Goal: Book appointment/travel/reservation

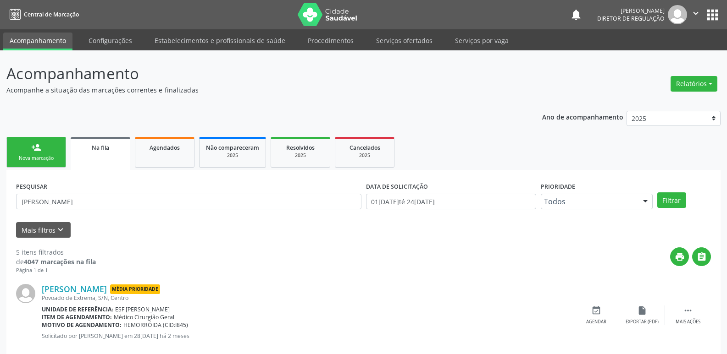
click at [59, 154] on link "person_add Nova marcação" at bounding box center [36, 152] width 60 height 31
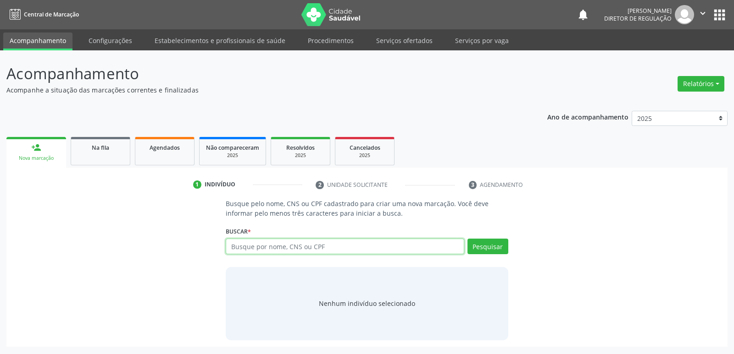
click at [293, 247] on input "text" at bounding box center [345, 247] width 238 height 16
type input "709001868180814"
click at [485, 250] on button "Pesquisar" at bounding box center [487, 247] width 41 height 16
type input "709001868180814"
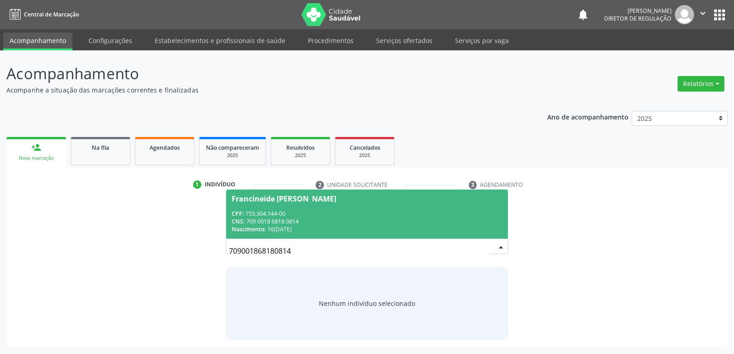
click at [315, 215] on div "CPF: 755.304.144-00" at bounding box center [367, 214] width 270 height 8
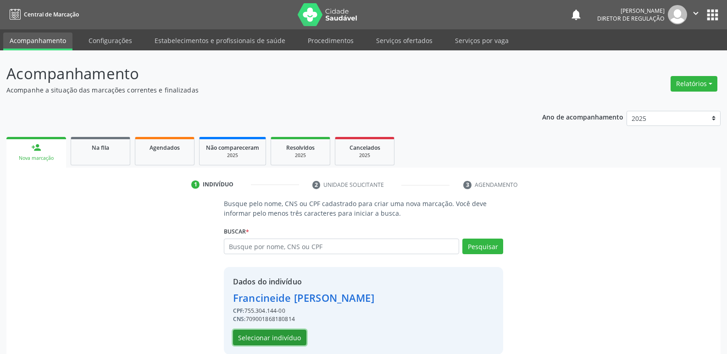
click at [256, 336] on button "Selecionar indivíduo" at bounding box center [269, 338] width 73 height 16
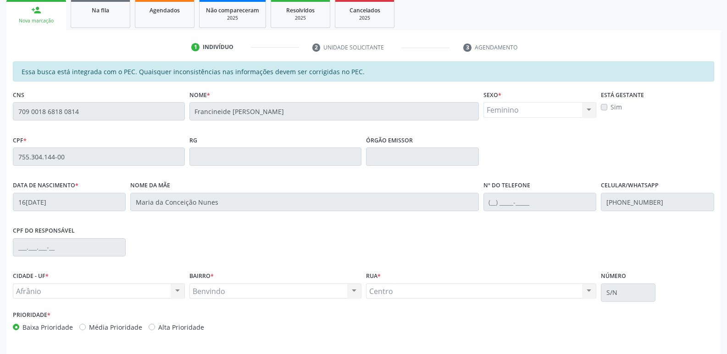
scroll to position [169, 0]
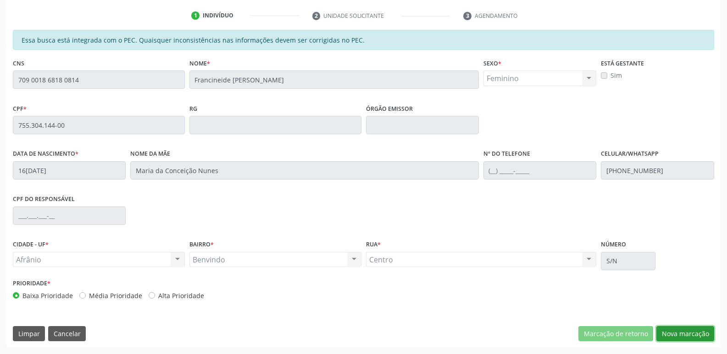
click at [685, 333] on button "Nova marcação" at bounding box center [685, 334] width 58 height 16
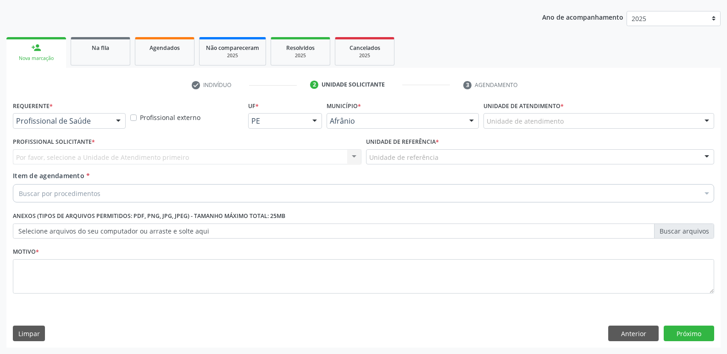
scroll to position [100, 0]
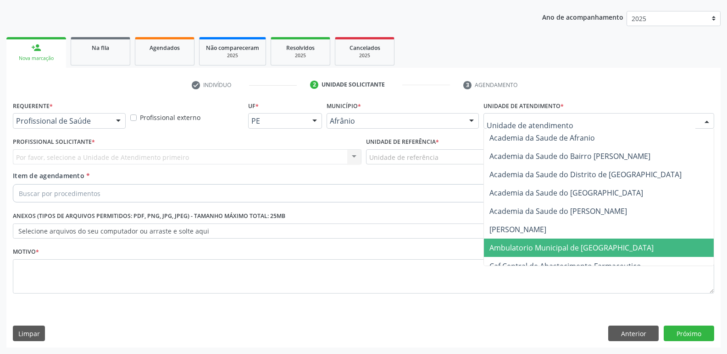
click at [520, 250] on span "Ambulatorio Municipal de [GEOGRAPHIC_DATA]" at bounding box center [571, 248] width 164 height 10
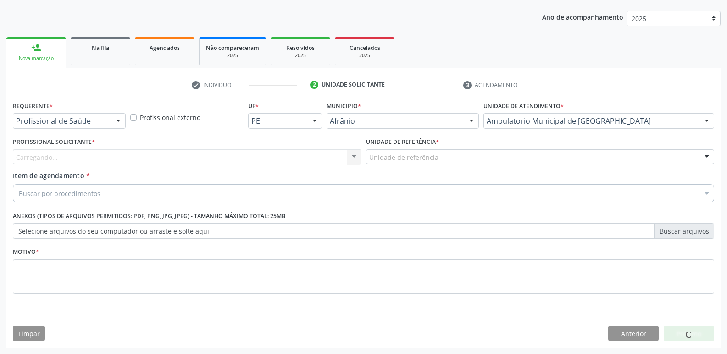
click at [463, 156] on div "Unidade de referência" at bounding box center [540, 157] width 348 height 16
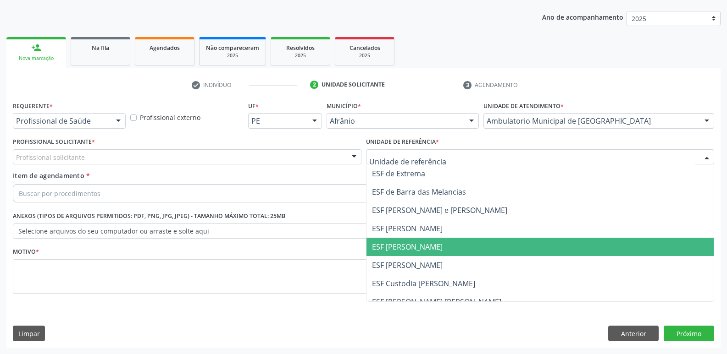
drag, startPoint x: 422, startPoint y: 245, endPoint x: 415, endPoint y: 242, distance: 7.6
click at [422, 246] on span "ESF [PERSON_NAME]" at bounding box center [407, 247] width 71 height 10
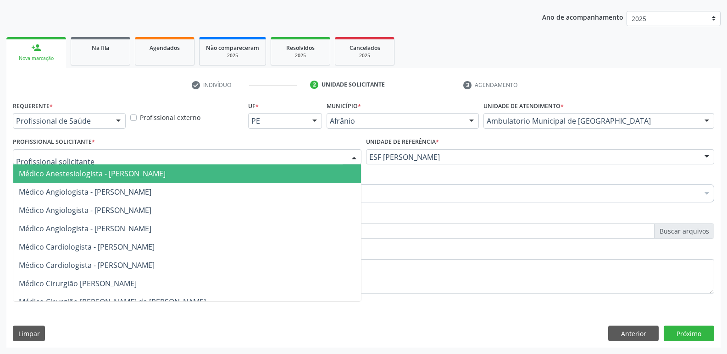
click at [284, 155] on div at bounding box center [187, 157] width 348 height 16
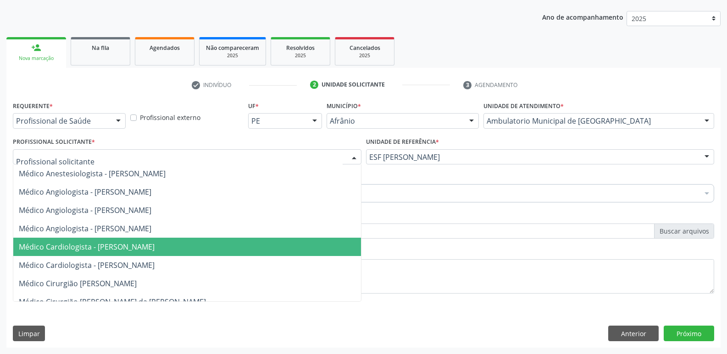
click at [258, 248] on span "Médico Cardiologista - [PERSON_NAME]" at bounding box center [187, 247] width 348 height 18
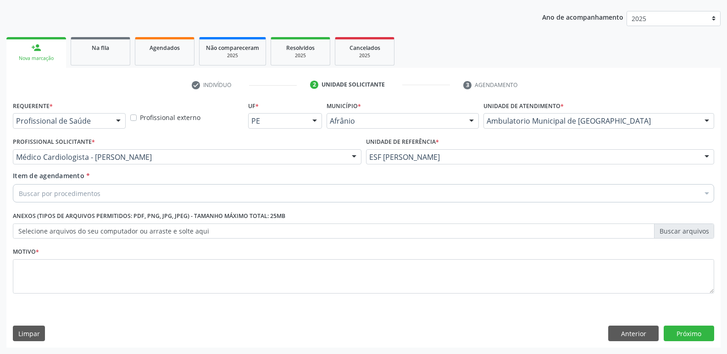
click at [186, 192] on div "Buscar por procedimentos" at bounding box center [363, 193] width 701 height 18
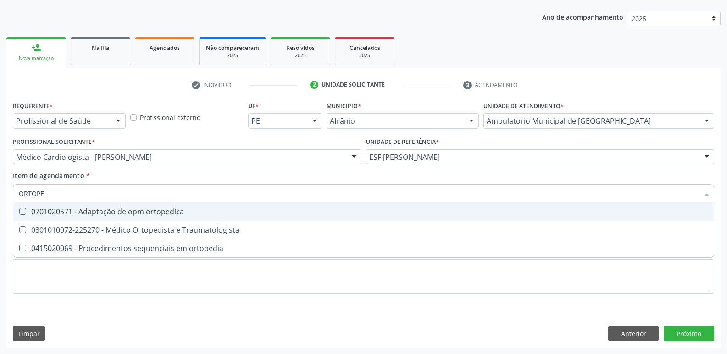
type input "ORTOPED"
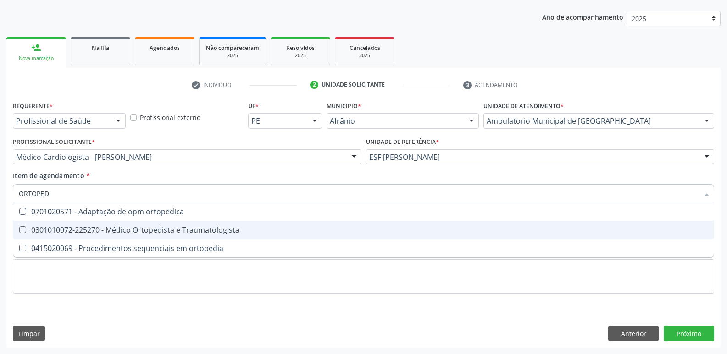
click at [201, 233] on div "0301010072-225270 - Médico Ortopedista e Traumatologista" at bounding box center [363, 229] width 689 height 7
checkbox Traumatologista "true"
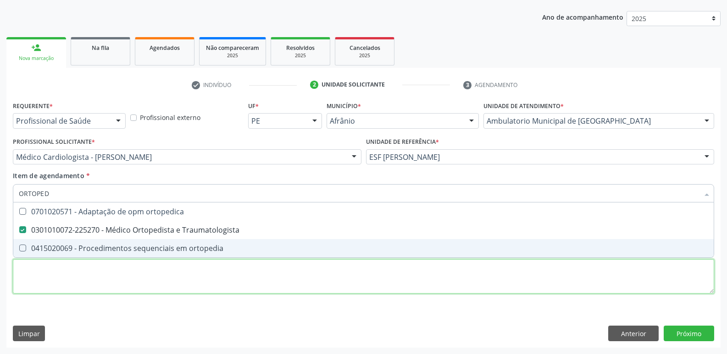
click at [216, 273] on div "Requerente * Profissional de Saúde Profissional de Saúde Paciente Nenhum result…" at bounding box center [363, 203] width 701 height 208
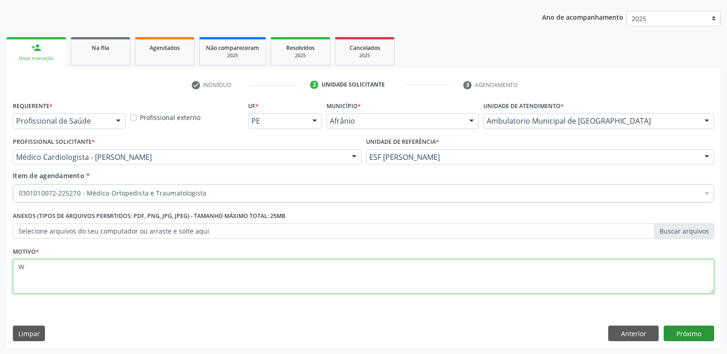
type textarea "W"
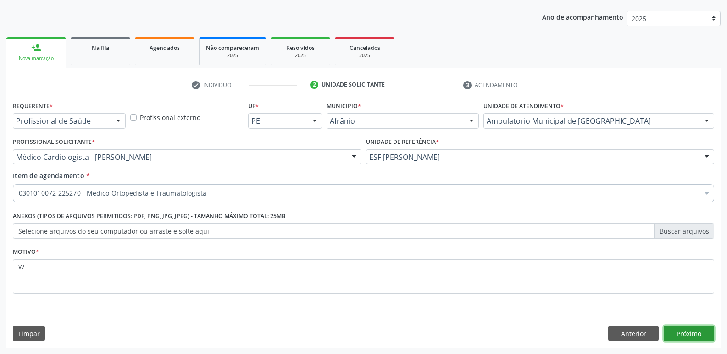
click at [689, 337] on button "Próximo" at bounding box center [688, 334] width 50 height 16
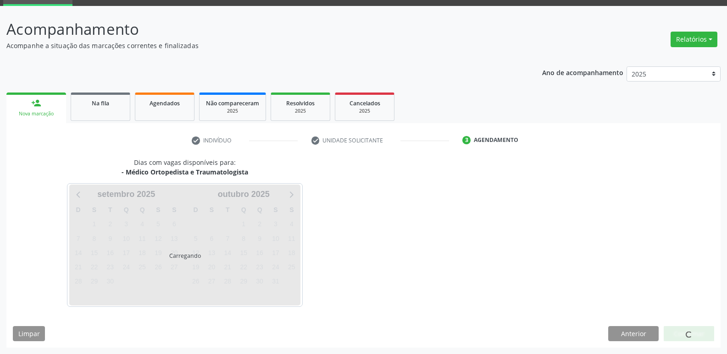
scroll to position [44, 0]
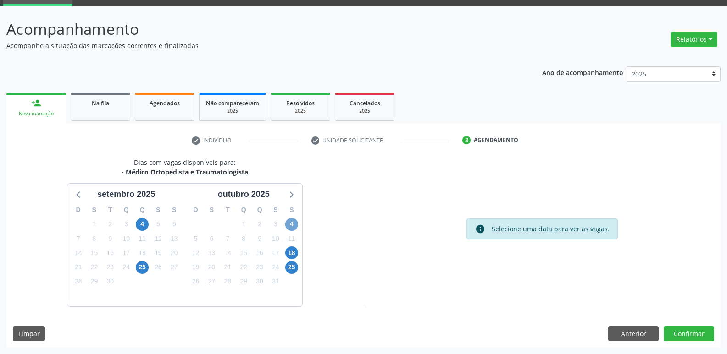
click at [290, 225] on span "4" at bounding box center [291, 224] width 13 height 13
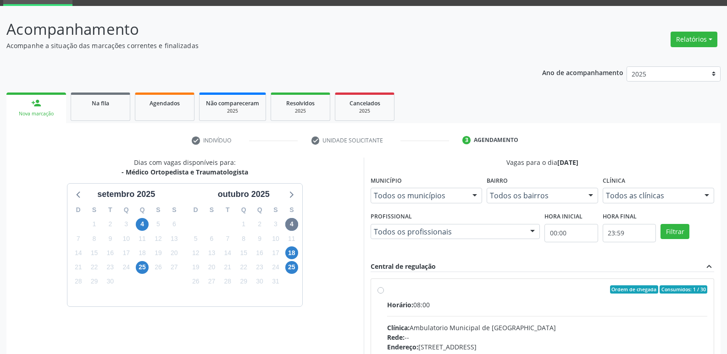
click at [481, 292] on div "Ordem de chegada Consumidos: 1 / 30" at bounding box center [547, 290] width 320 height 8
click at [384, 292] on input "Ordem de chegada Consumidos: 1 / 30 Horário: 08:00 Clínica: Ambulatorio Municip…" at bounding box center [380, 290] width 6 height 8
radio input "true"
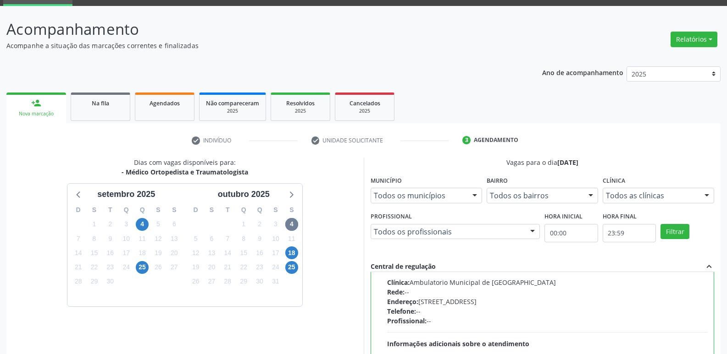
scroll to position [193, 0]
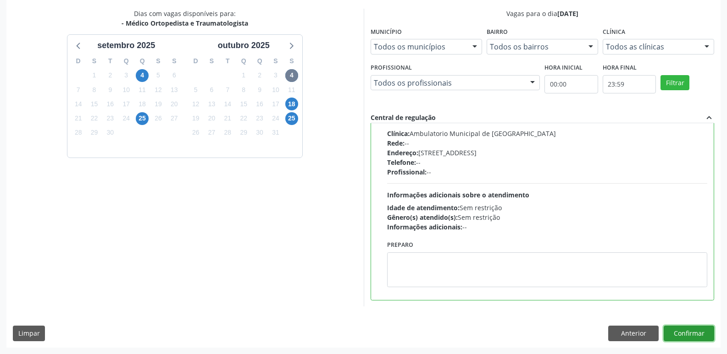
click at [686, 333] on button "Confirmar" at bounding box center [688, 334] width 50 height 16
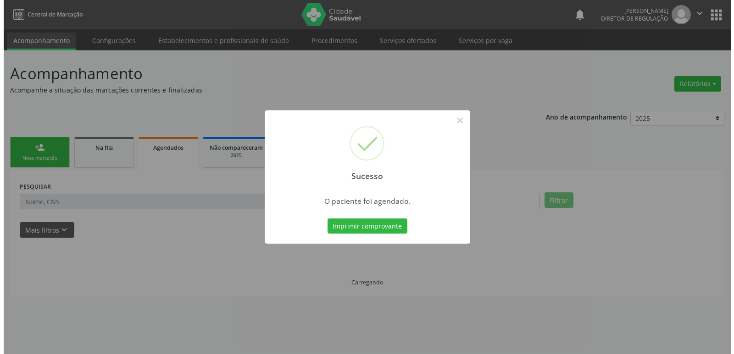
scroll to position [0, 0]
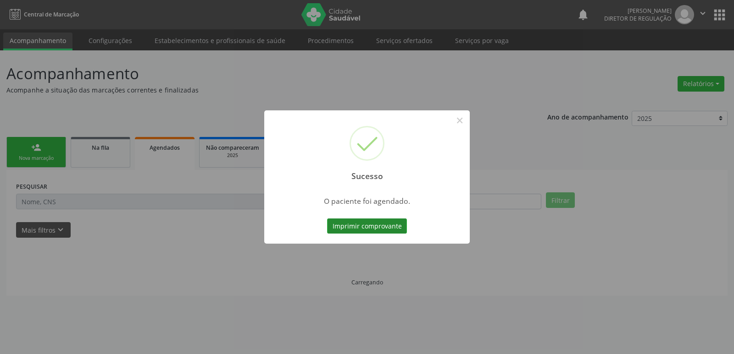
click at [380, 228] on button "Imprimir comprovante" at bounding box center [367, 227] width 80 height 16
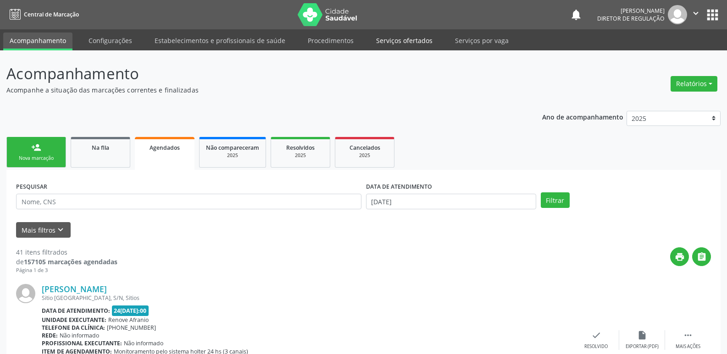
click at [396, 41] on link "Serviços ofertados" at bounding box center [404, 41] width 69 height 16
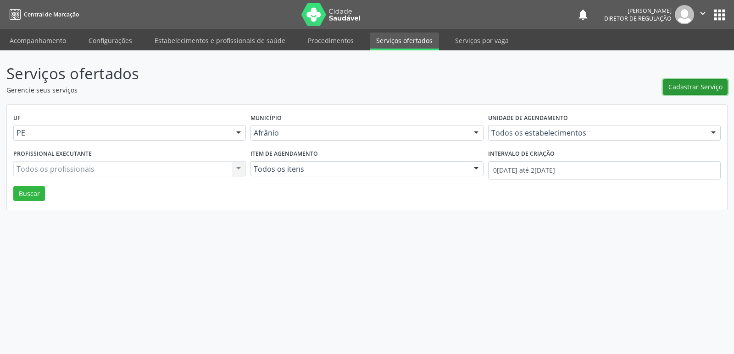
click at [676, 91] on span "Cadastrar Serviço" at bounding box center [695, 87] width 54 height 10
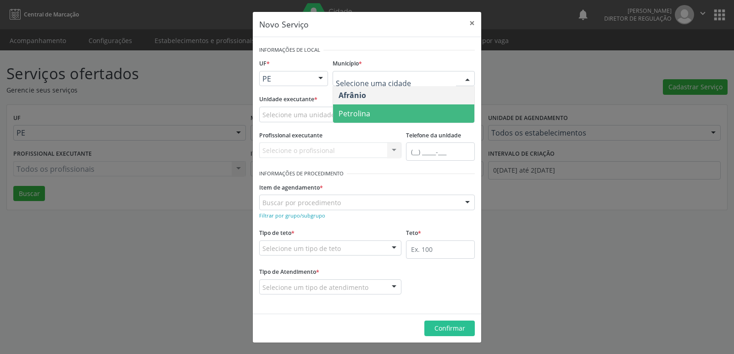
click at [378, 114] on span "Petrolina" at bounding box center [403, 114] width 141 height 18
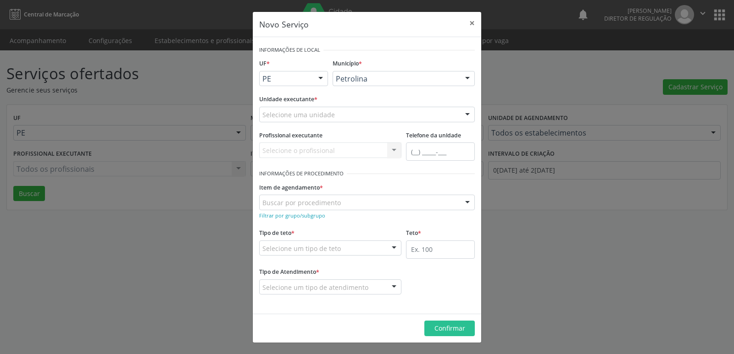
click at [343, 113] on div "Selecione uma unidade" at bounding box center [366, 115] width 215 height 16
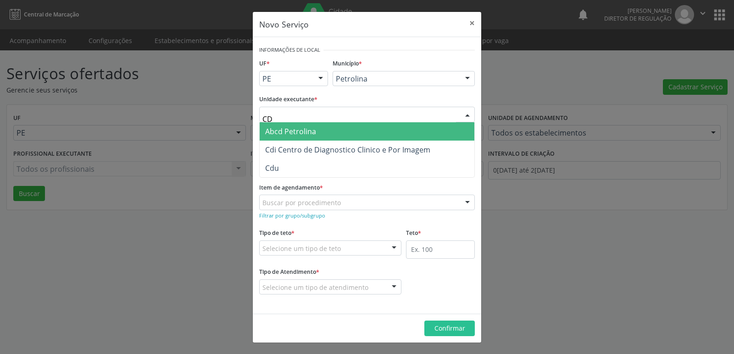
type input "CDI"
click at [344, 135] on span "Cdi Centro de Diagnostico Clinico e Por Imagem" at bounding box center [347, 132] width 165 height 10
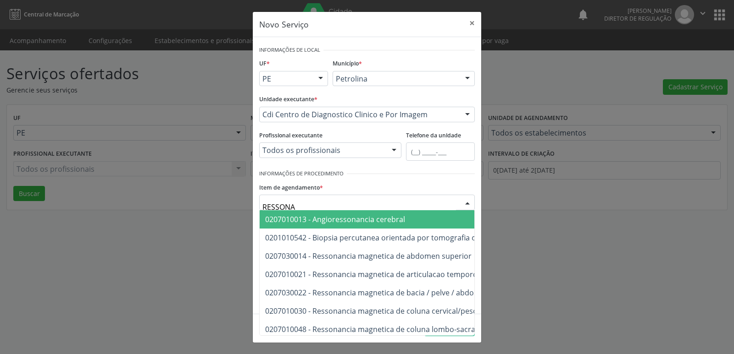
type input "RESSONAN"
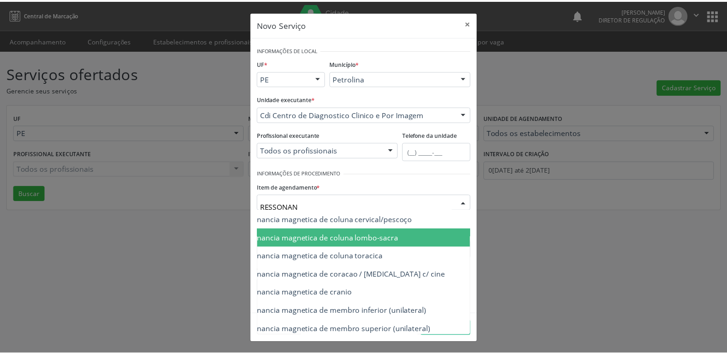
scroll to position [110, 73]
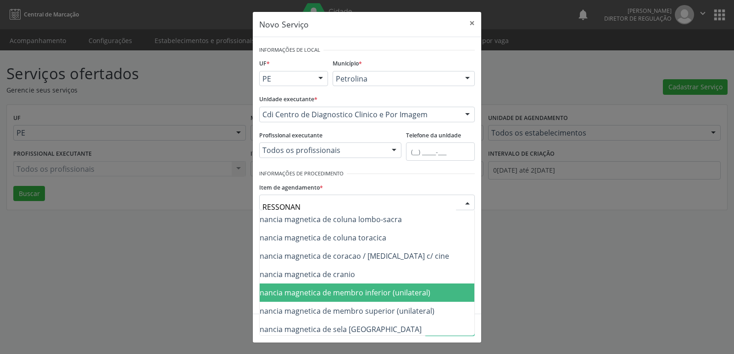
click at [427, 290] on span "0207030030 - Ressonancia magnetica de membro inferior (unilateral)" at bounding box center [311, 293] width 238 height 10
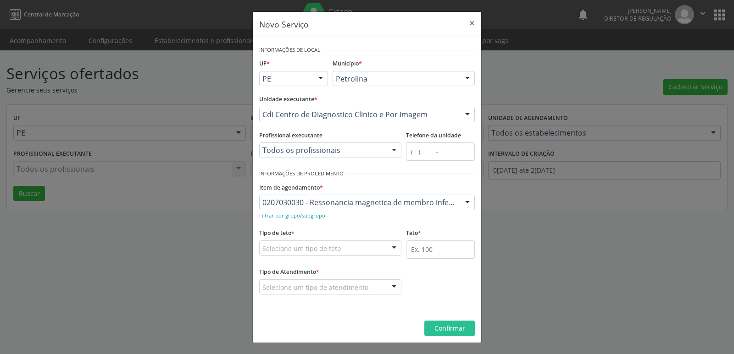
click at [358, 247] on div "Selecione um tipo de teto" at bounding box center [330, 249] width 142 height 16
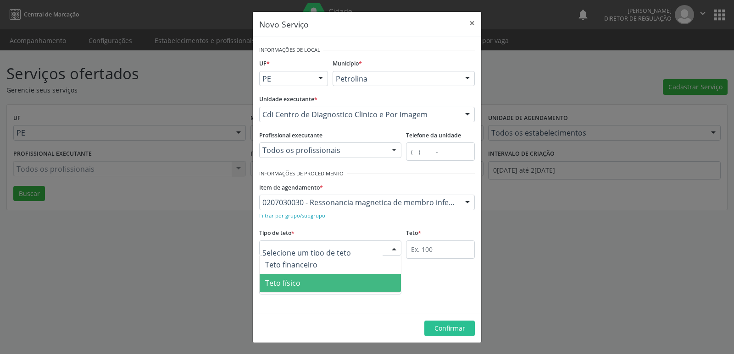
click at [347, 287] on span "Teto físico" at bounding box center [329, 283] width 141 height 18
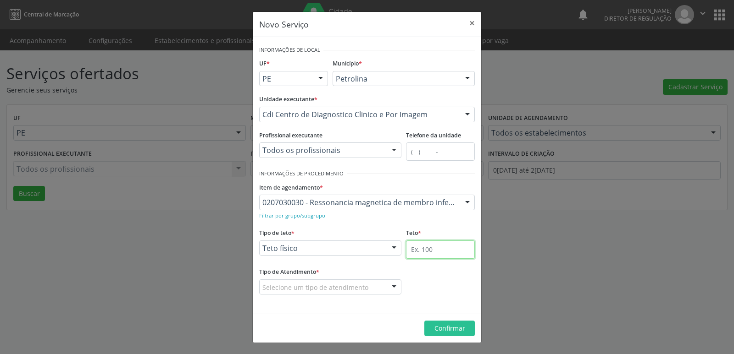
click at [425, 251] on input "text" at bounding box center [440, 250] width 69 height 18
type input "1"
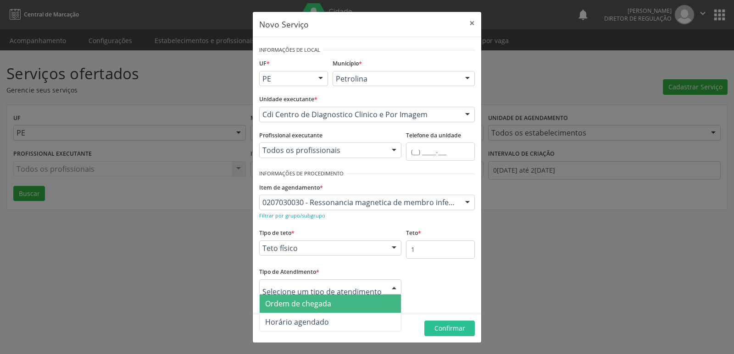
click at [338, 303] on span "Ordem de chegada" at bounding box center [329, 304] width 141 height 18
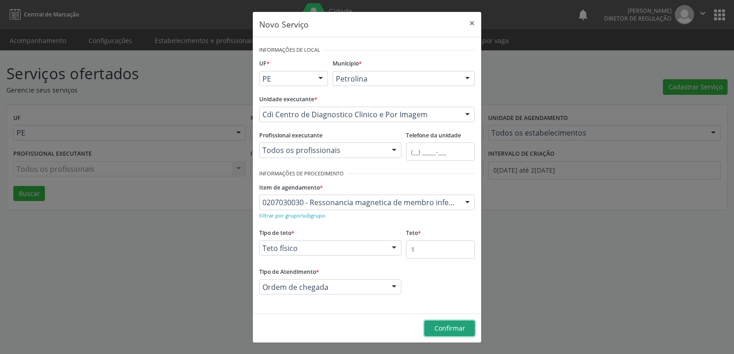
click at [456, 328] on span "Confirmar" at bounding box center [449, 328] width 31 height 9
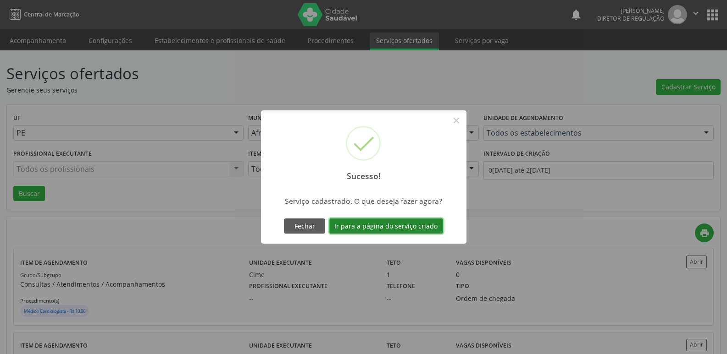
click at [384, 229] on button "Ir para a página do serviço criado" at bounding box center [386, 227] width 114 height 16
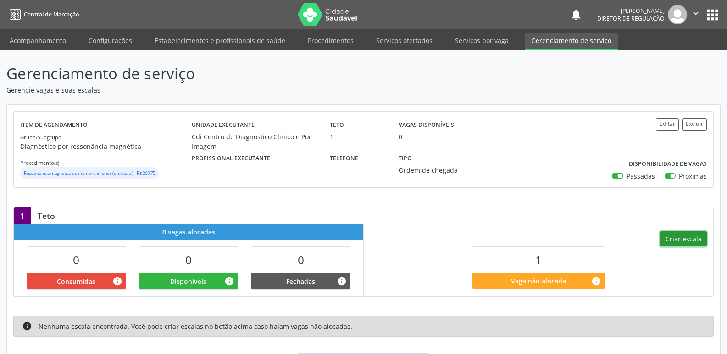
click at [692, 236] on button "Criar escala" at bounding box center [683, 240] width 47 height 16
select select "8"
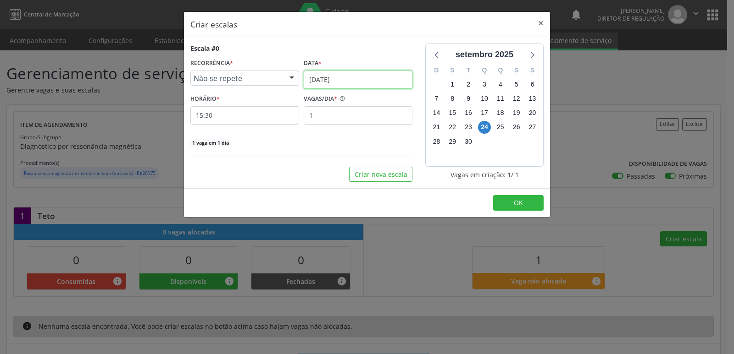
click at [358, 77] on input "[DATE]" at bounding box center [357, 80] width 109 height 18
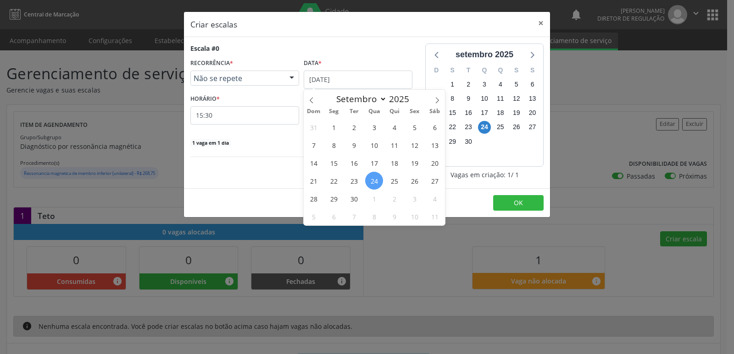
click at [415, 198] on span "3" at bounding box center [414, 199] width 18 height 18
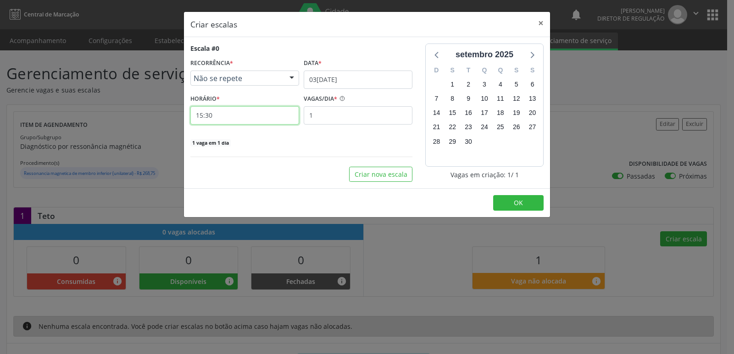
click at [240, 117] on input "15:30" at bounding box center [244, 115] width 109 height 18
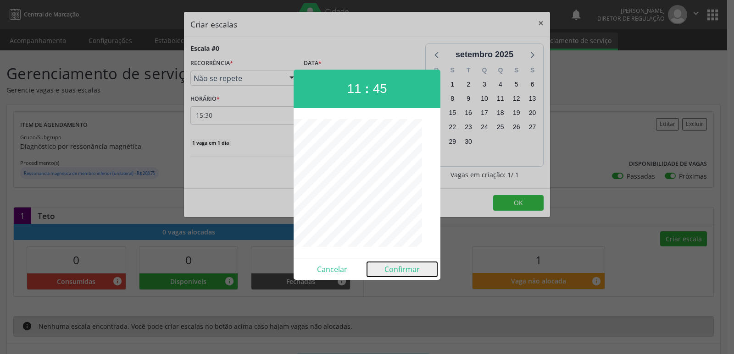
click at [403, 270] on button "Confirmar" at bounding box center [402, 269] width 70 height 15
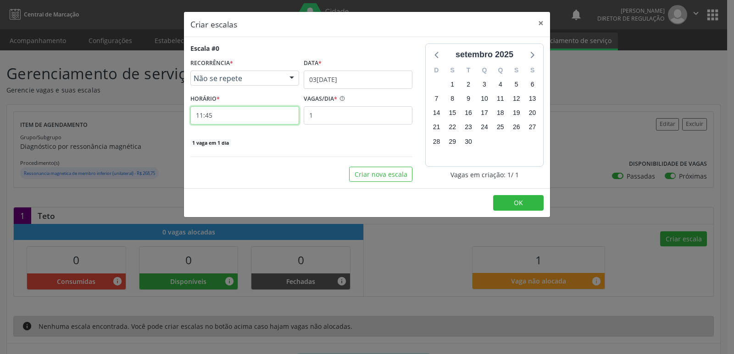
click at [264, 121] on input "11:45" at bounding box center [244, 115] width 109 height 18
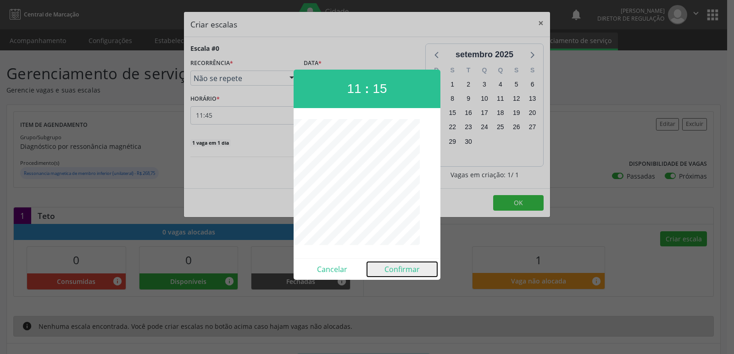
click at [410, 272] on button "Confirmar" at bounding box center [402, 269] width 70 height 15
type input "11:15"
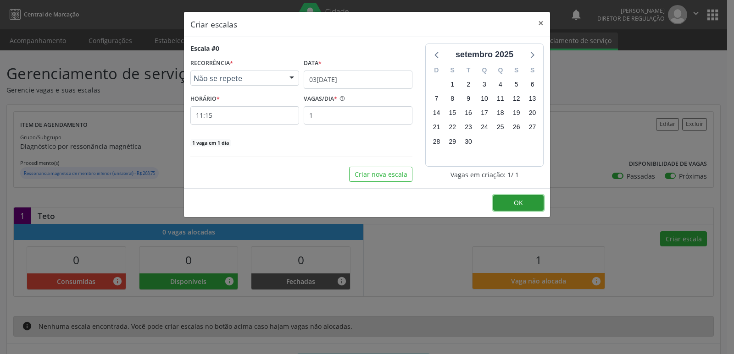
click at [514, 200] on span "OK" at bounding box center [517, 203] width 9 height 9
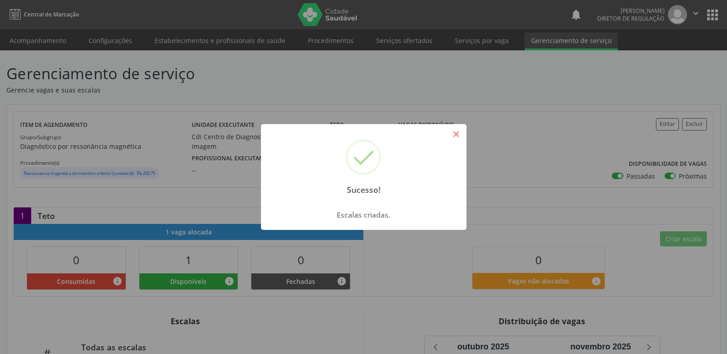
click at [457, 133] on button "×" at bounding box center [456, 135] width 16 height 16
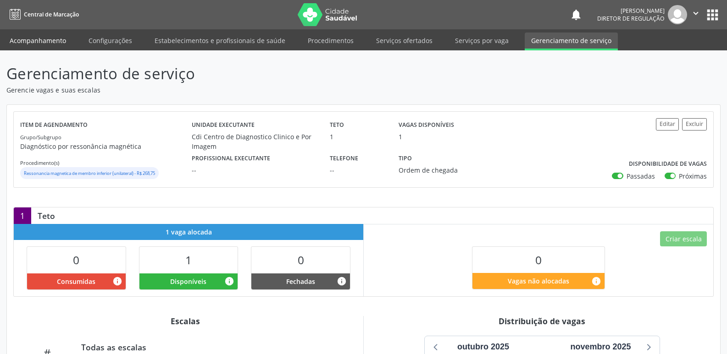
click at [31, 41] on link "Acompanhamento" at bounding box center [37, 41] width 69 height 16
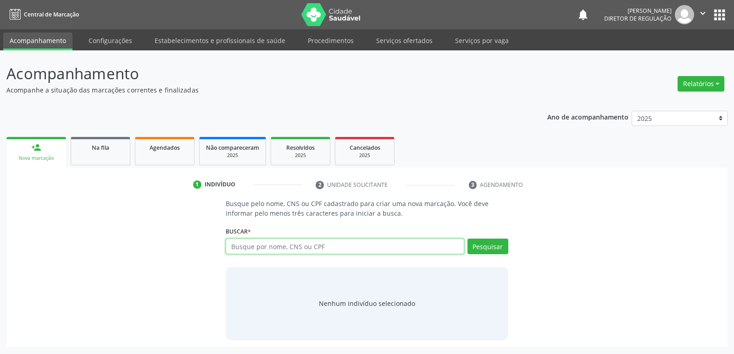
click at [283, 245] on input "text" at bounding box center [345, 247] width 238 height 16
type input "[PERSON_NAME]"
click at [494, 246] on button "Pesquisar" at bounding box center [487, 247] width 41 height 16
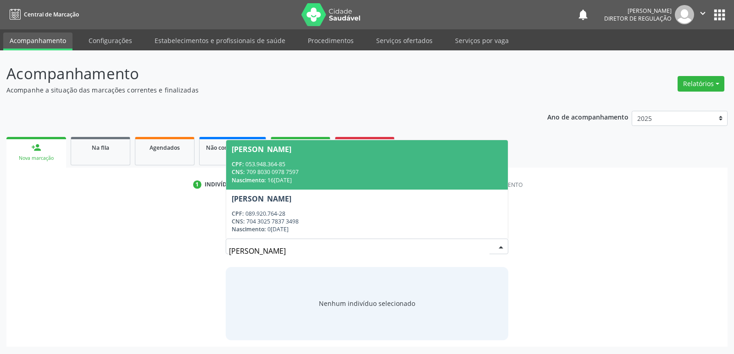
click at [308, 154] on span "[PERSON_NAME] CPF: 053.948.364-85 CNS: 709 8030 0978 7597 Nascimento: 16[DATE]" at bounding box center [366, 164] width 281 height 49
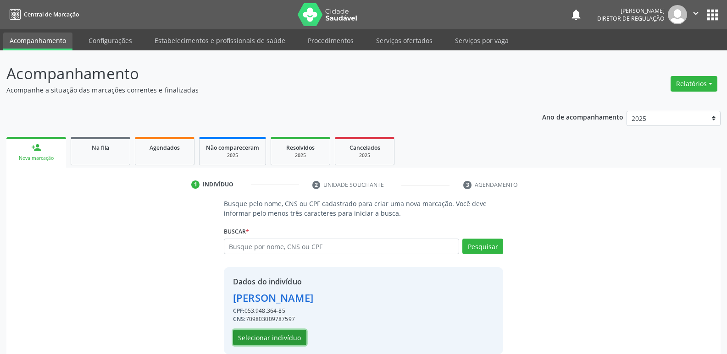
click at [277, 337] on button "Selecionar indivíduo" at bounding box center [269, 338] width 73 height 16
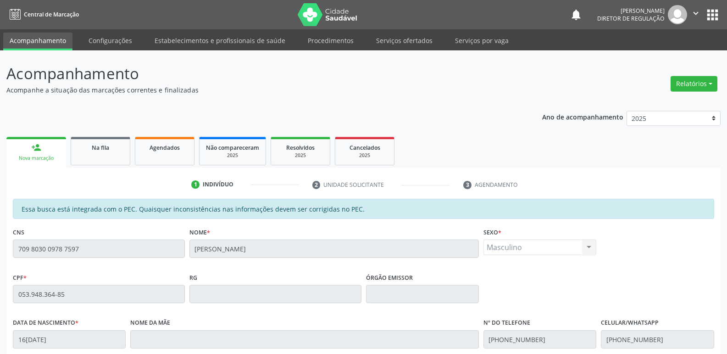
scroll to position [169, 0]
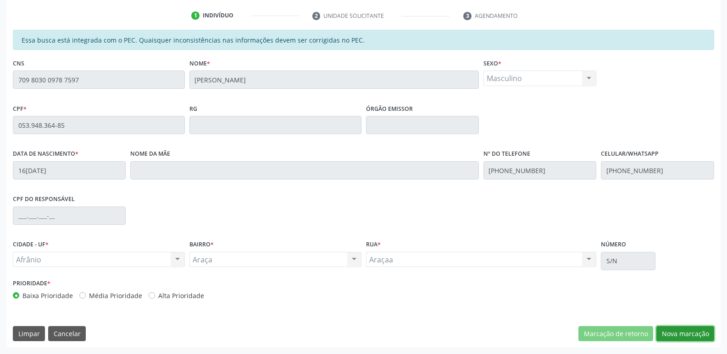
click at [685, 331] on button "Nova marcação" at bounding box center [685, 334] width 58 height 16
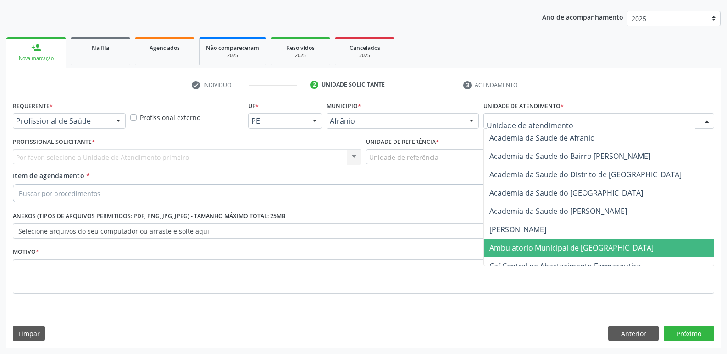
click at [527, 244] on span "Ambulatorio Municipal de [GEOGRAPHIC_DATA]" at bounding box center [571, 248] width 164 height 10
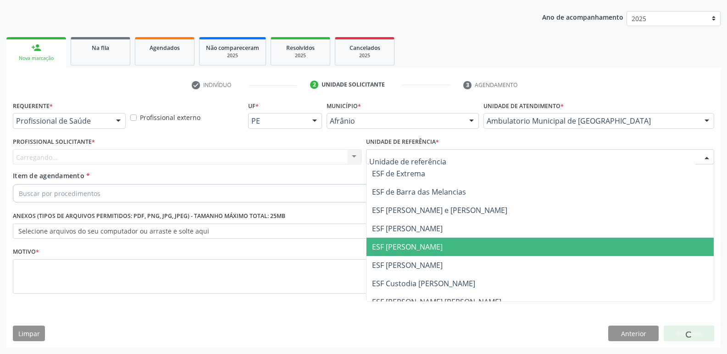
click at [416, 245] on span "ESF [PERSON_NAME]" at bounding box center [407, 247] width 71 height 10
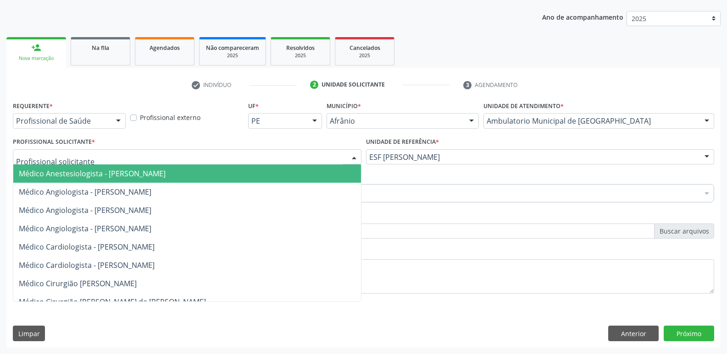
click at [279, 155] on div at bounding box center [187, 157] width 348 height 16
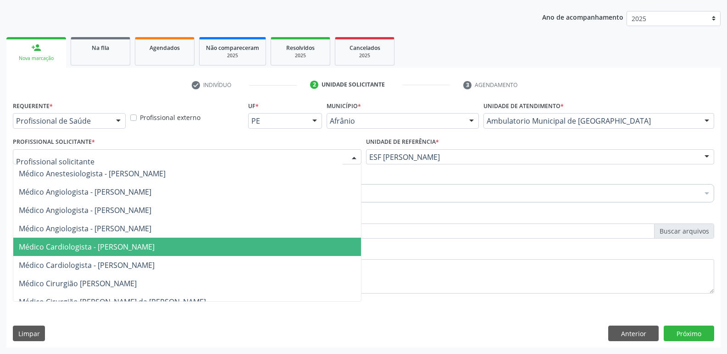
click at [241, 245] on span "Médico Cardiologista - [PERSON_NAME]" at bounding box center [187, 247] width 348 height 18
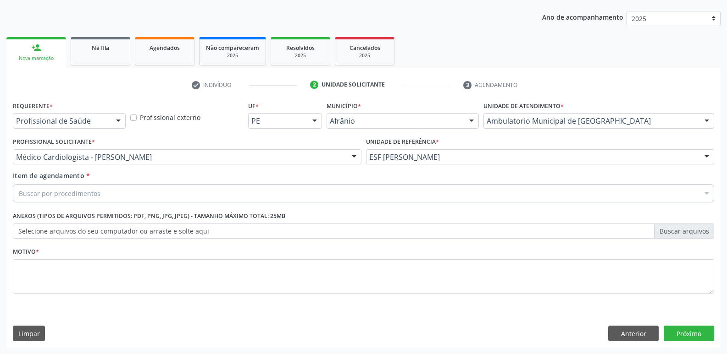
click at [210, 197] on div "Buscar por procedimentos" at bounding box center [363, 193] width 701 height 18
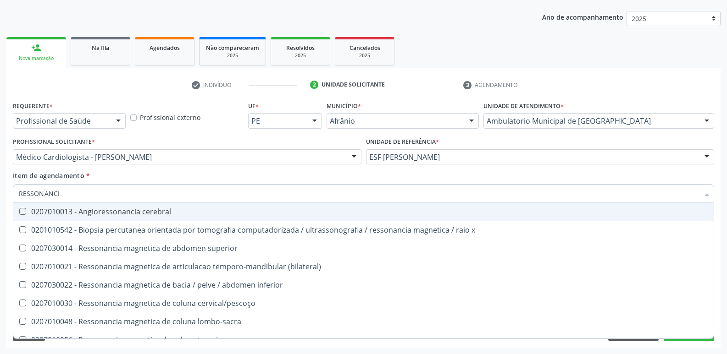
type input "RESSONANCIA"
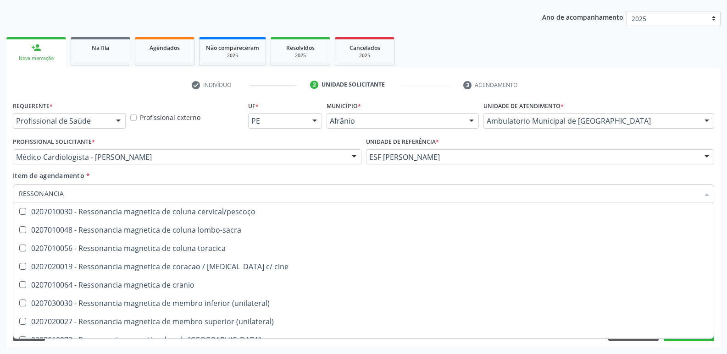
scroll to position [138, 0]
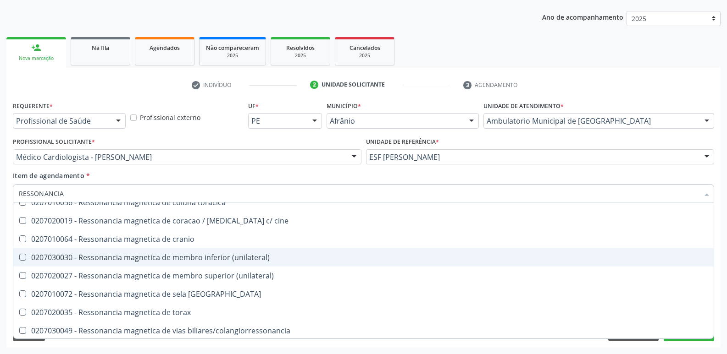
click at [216, 258] on div "0207030030 - Ressonancia magnetica de membro inferior (unilateral)" at bounding box center [363, 257] width 689 height 7
checkbox \(unilateral\) "true"
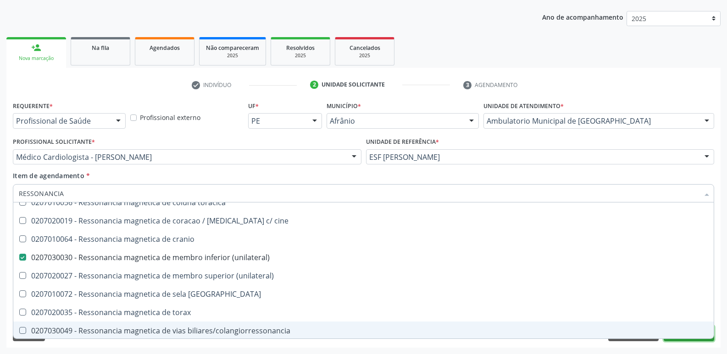
click at [667, 341] on button "Próximo" at bounding box center [688, 334] width 50 height 16
checkbox x "true"
checkbox \(unilateral\) "false"
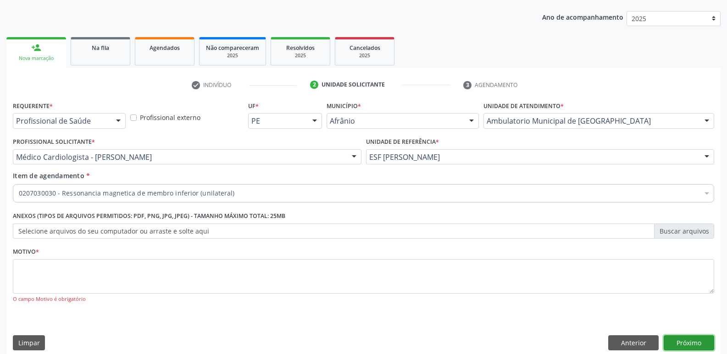
scroll to position [0, 0]
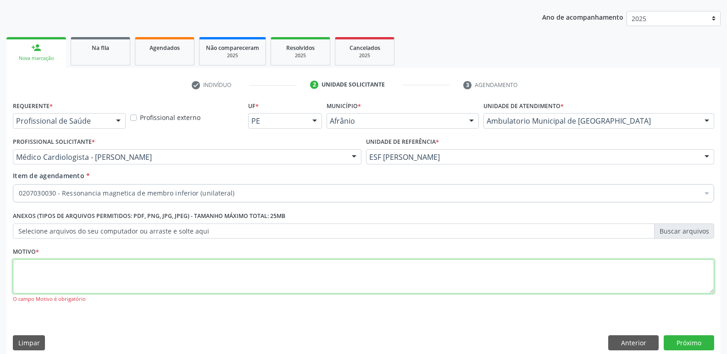
click at [579, 276] on textarea at bounding box center [363, 276] width 701 height 35
type textarea "E"
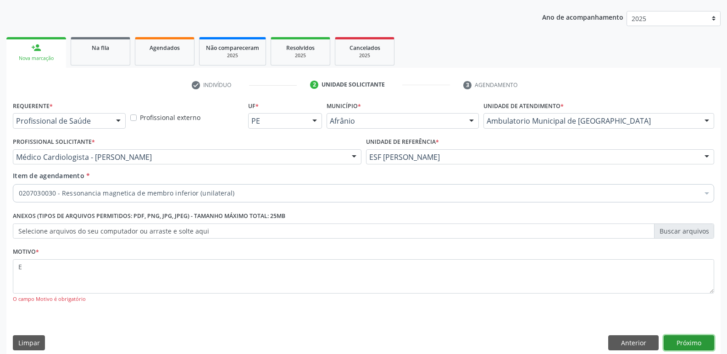
click at [683, 343] on button "Próximo" at bounding box center [688, 344] width 50 height 16
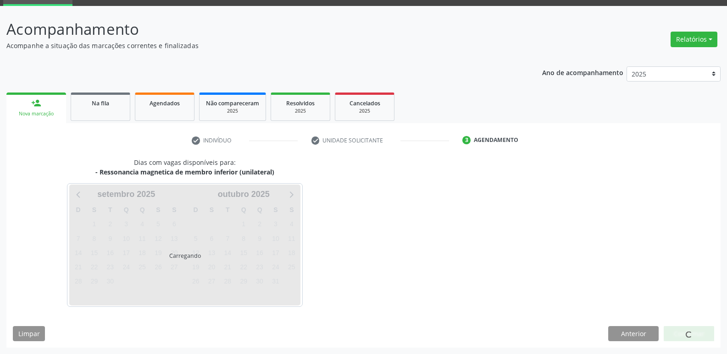
scroll to position [44, 0]
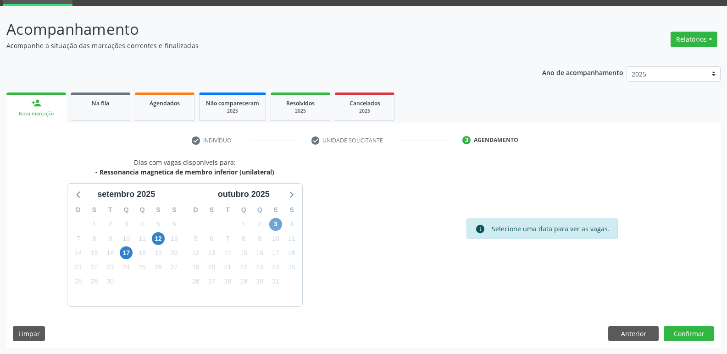
click at [276, 221] on span "3" at bounding box center [275, 224] width 13 height 13
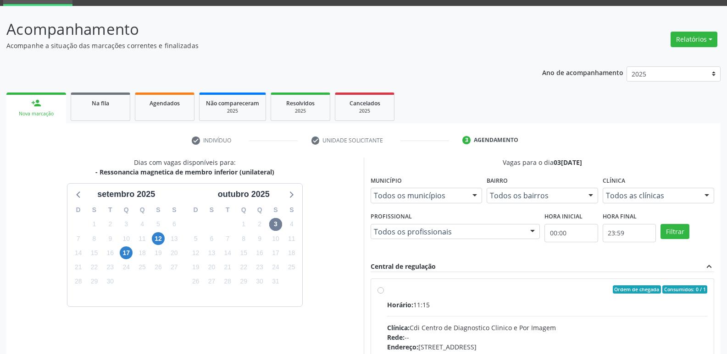
drag, startPoint x: 424, startPoint y: 282, endPoint x: 419, endPoint y: 278, distance: 6.2
click at [424, 283] on div "Ordem de chegada Consumidos: 0 / 1 Horário: 11:15 Clínica: Cdi Centro de Diagno…" at bounding box center [542, 356] width 343 height 154
radio input "true"
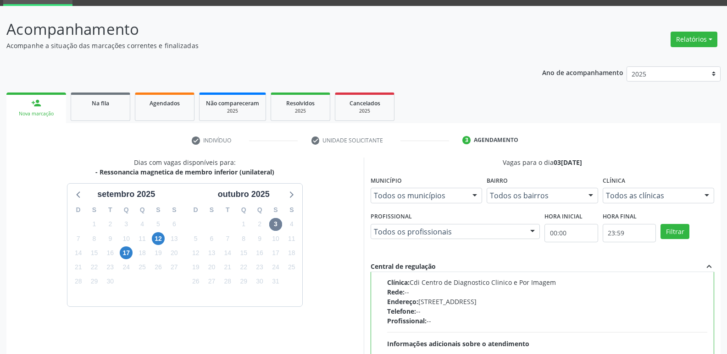
scroll to position [193, 0]
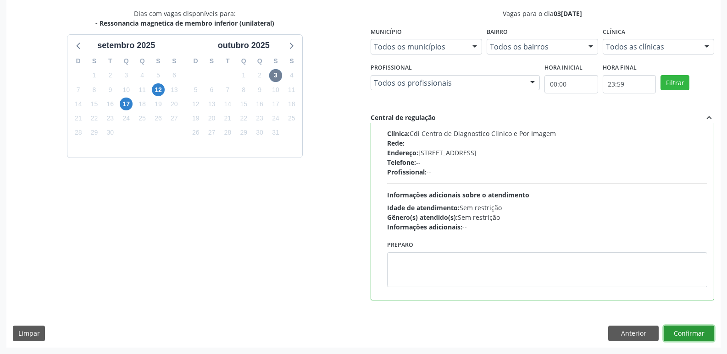
click at [690, 335] on button "Confirmar" at bounding box center [688, 334] width 50 height 16
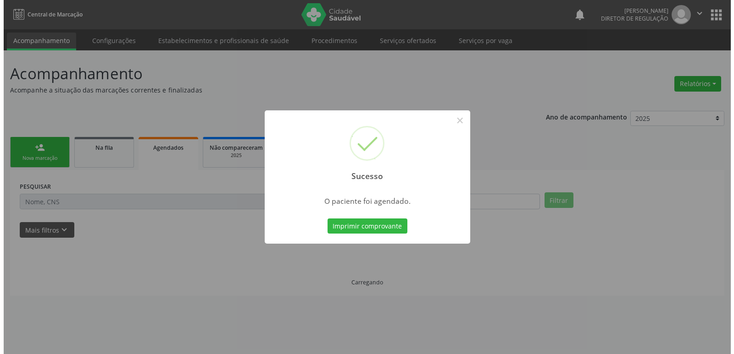
scroll to position [0, 0]
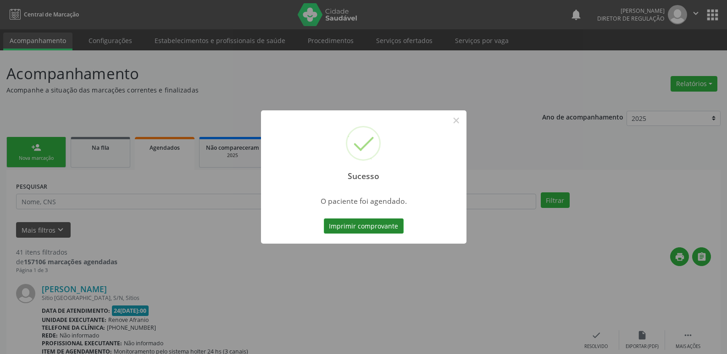
click at [394, 228] on button "Imprimir comprovante" at bounding box center [364, 227] width 80 height 16
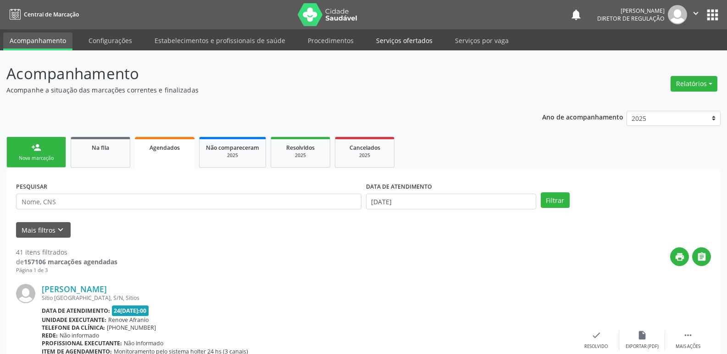
click at [413, 36] on link "Serviços ofertados" at bounding box center [404, 41] width 69 height 16
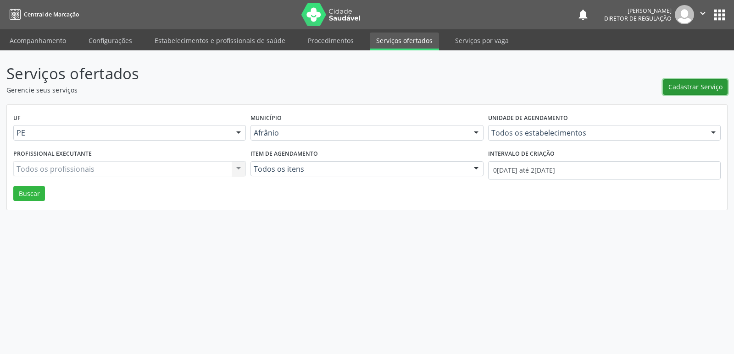
click at [689, 89] on span "Cadastrar Serviço" at bounding box center [695, 87] width 54 height 10
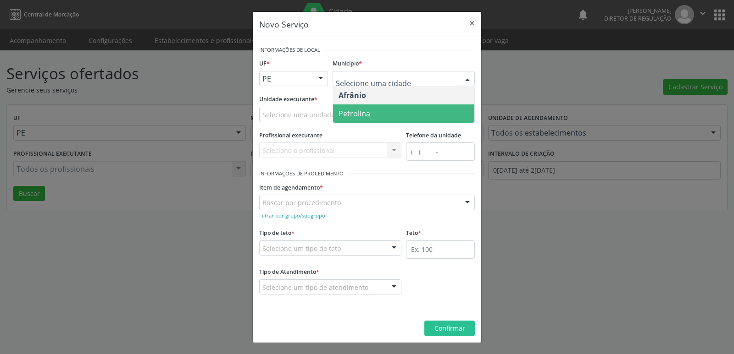
click at [367, 112] on span "Petrolina" at bounding box center [354, 114] width 32 height 10
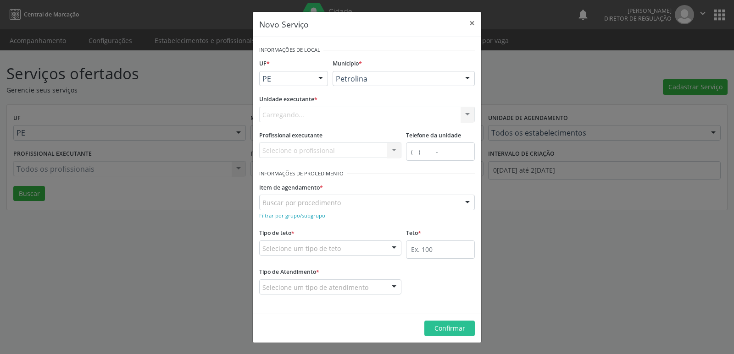
click at [351, 113] on div "Carregando... Academia da Saude de Afranio Academia da Saude do Bairro [PERSON_…" at bounding box center [366, 115] width 215 height 16
click at [351, 113] on div "Selecione uma unidade" at bounding box center [366, 115] width 215 height 16
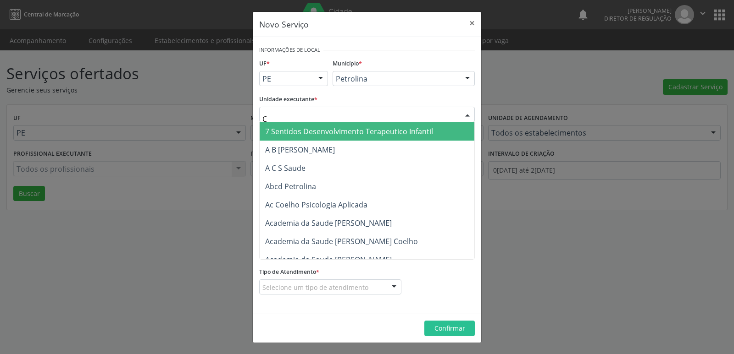
type input "CD"
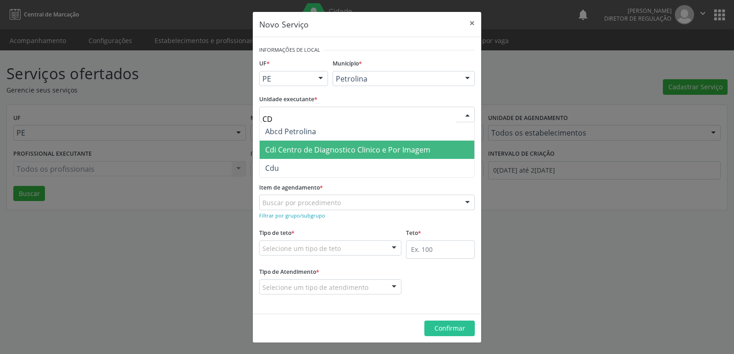
click at [338, 147] on span "Cdi Centro de Diagnostico Clinico e Por Imagem" at bounding box center [347, 150] width 165 height 10
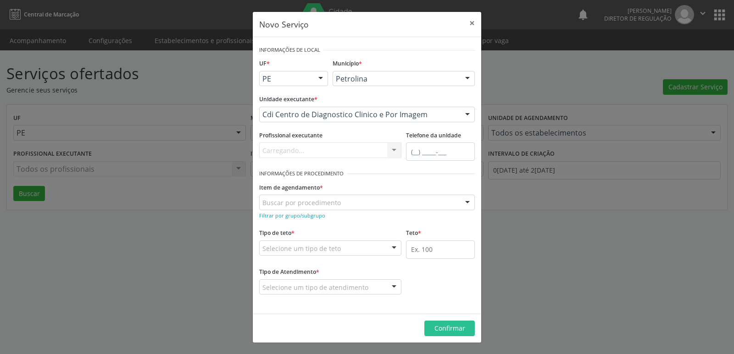
click at [351, 198] on div "Buscar por procedimento" at bounding box center [366, 203] width 215 height 16
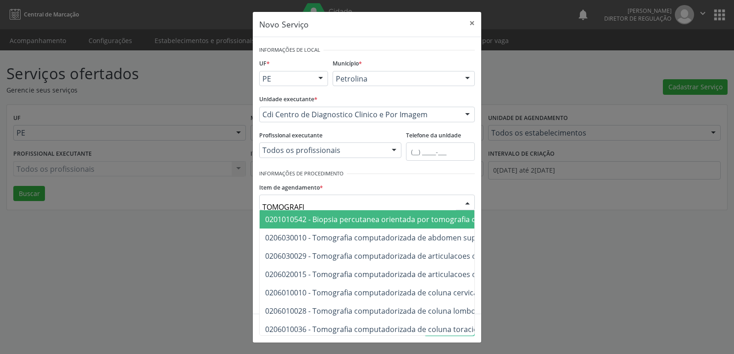
type input "TOMOGRAFIA"
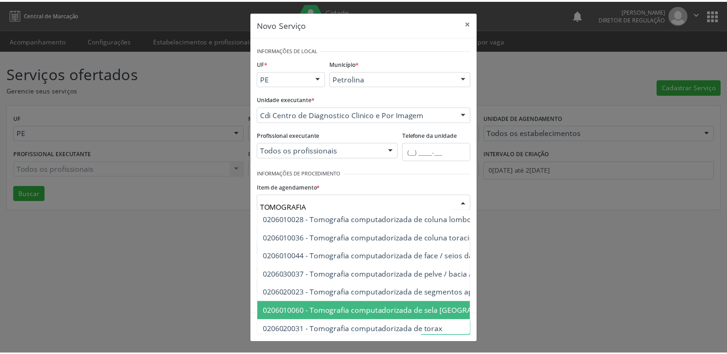
scroll to position [175, 0]
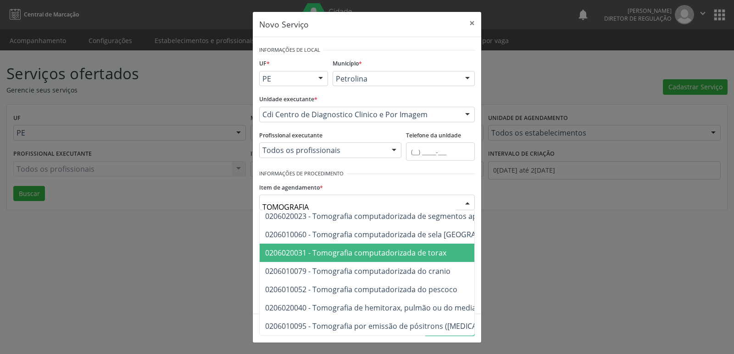
click at [421, 248] on span "0206020031 - Tomografia computadorizada de torax" at bounding box center [355, 253] width 181 height 10
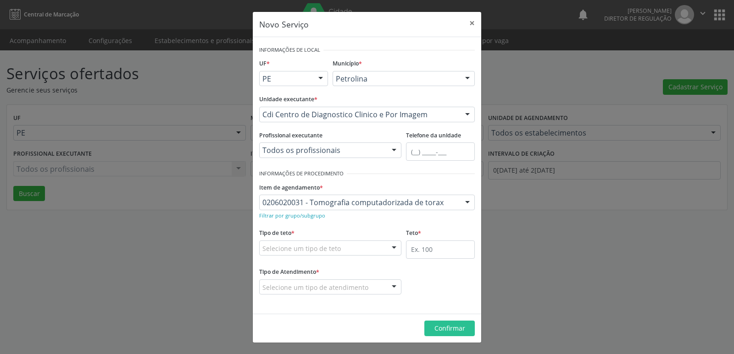
click at [364, 246] on div "Selecione um tipo de teto" at bounding box center [330, 249] width 142 height 16
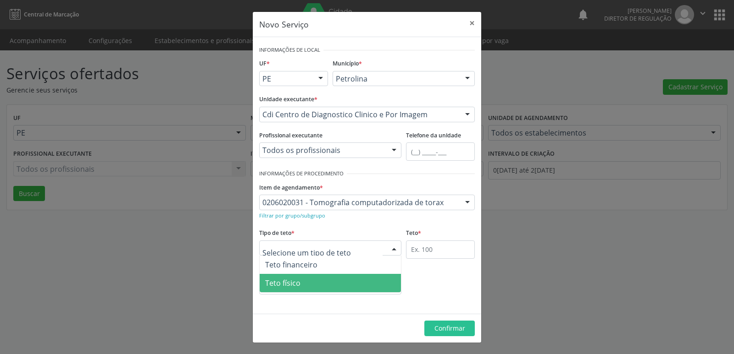
click at [337, 283] on span "Teto físico" at bounding box center [329, 283] width 141 height 18
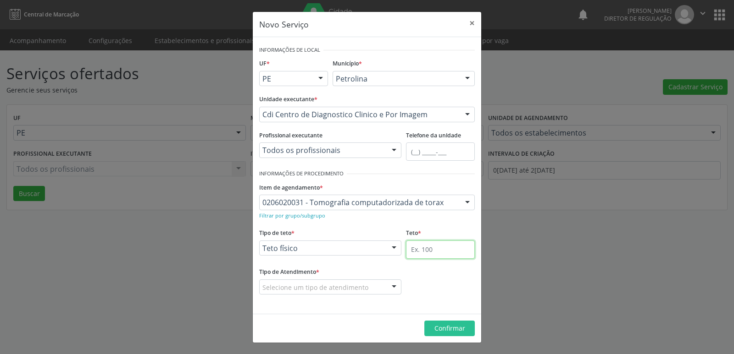
click at [441, 245] on input "text" at bounding box center [440, 250] width 69 height 18
type input "1"
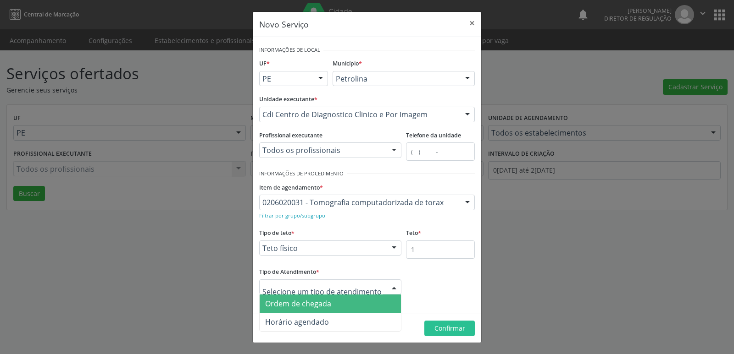
click at [356, 293] on div at bounding box center [330, 288] width 142 height 16
click at [356, 302] on span "Ordem de chegada" at bounding box center [329, 304] width 141 height 18
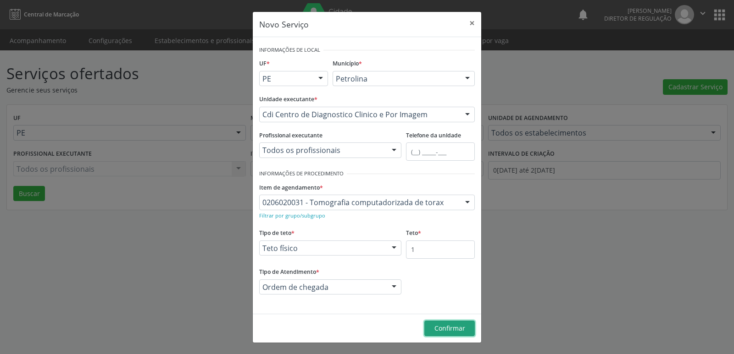
click at [451, 331] on span "Confirmar" at bounding box center [449, 328] width 31 height 9
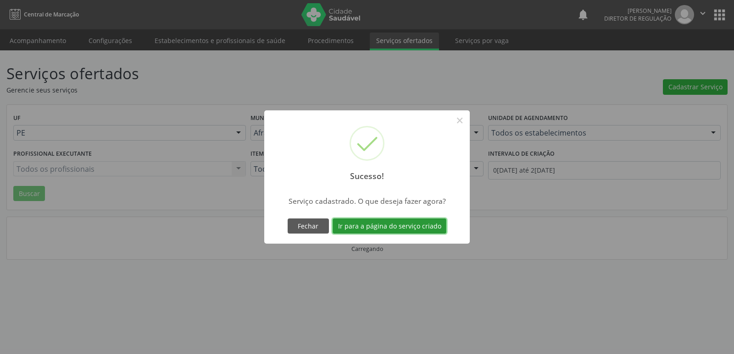
click at [416, 228] on button "Ir para a página do serviço criado" at bounding box center [389, 227] width 114 height 16
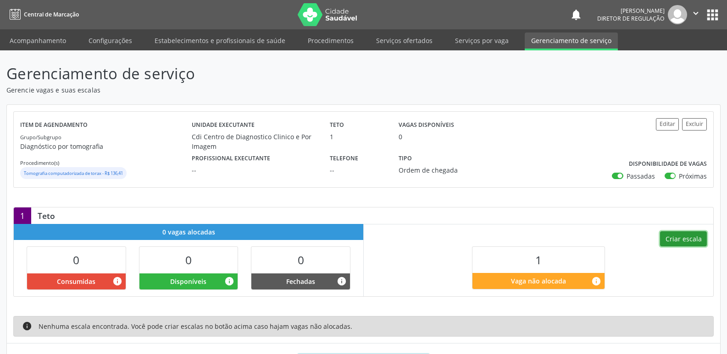
click at [682, 238] on button "Criar escala" at bounding box center [683, 240] width 47 height 16
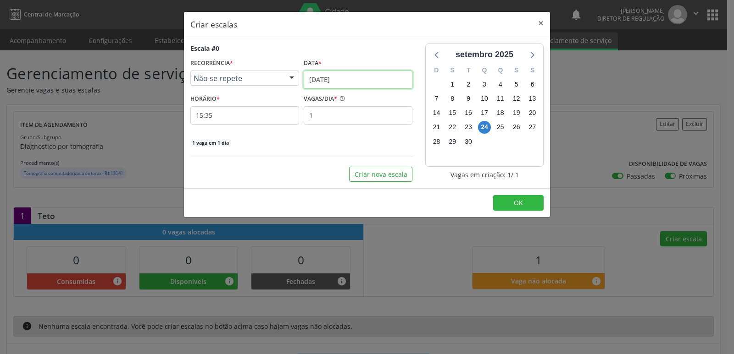
click at [362, 78] on input "[DATE]" at bounding box center [357, 80] width 109 height 18
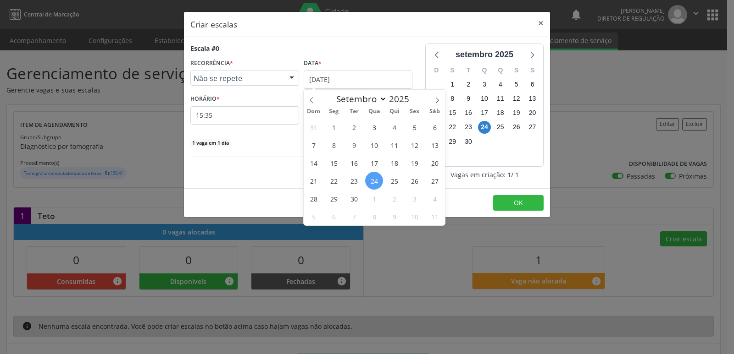
click at [354, 197] on span "30" at bounding box center [354, 199] width 18 height 18
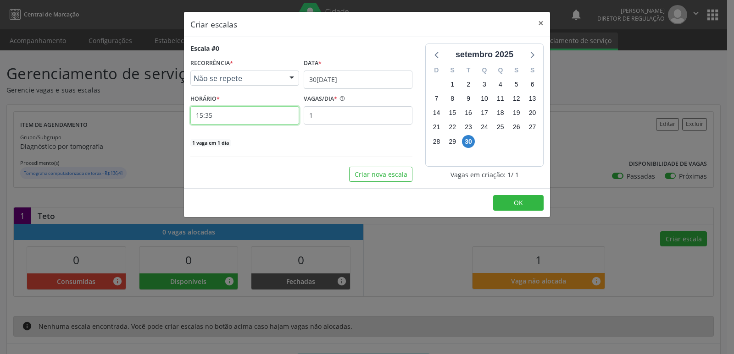
click at [257, 114] on input "15:35" at bounding box center [244, 115] width 109 height 18
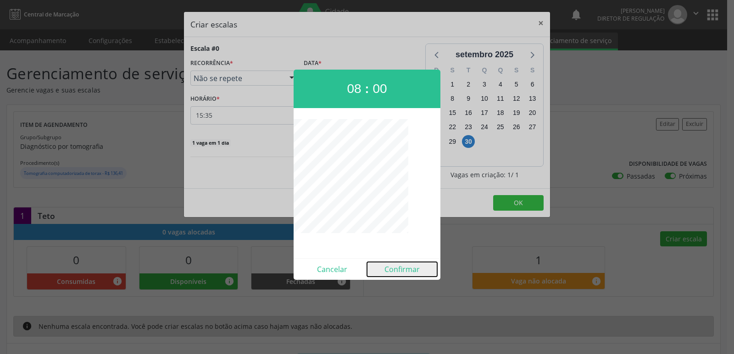
click at [398, 265] on button "Confirmar" at bounding box center [402, 269] width 70 height 15
type input "08:00"
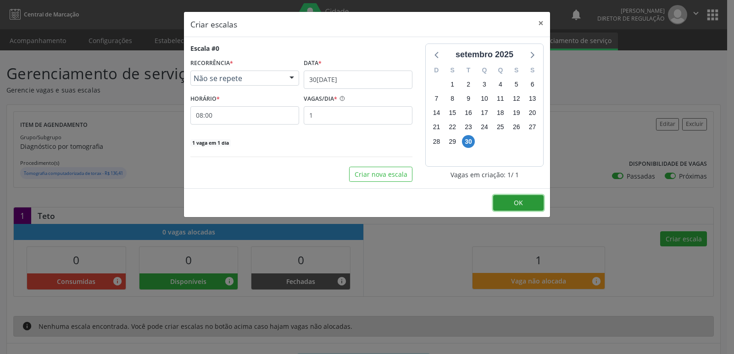
click at [526, 201] on button "OK" at bounding box center [518, 203] width 50 height 16
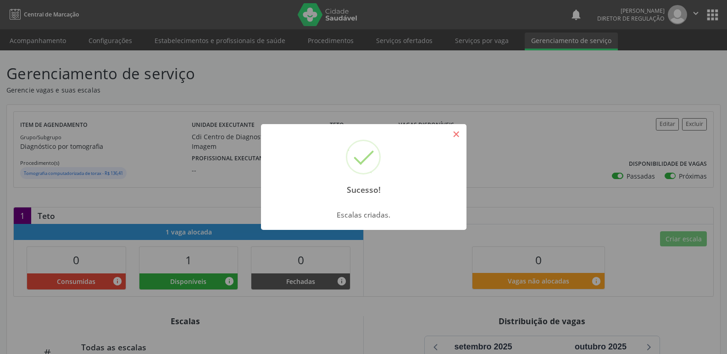
click at [455, 135] on button "×" at bounding box center [456, 135] width 16 height 16
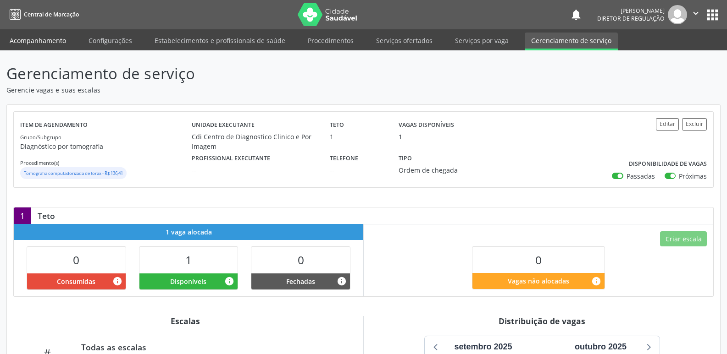
click at [53, 38] on link "Acompanhamento" at bounding box center [37, 41] width 69 height 16
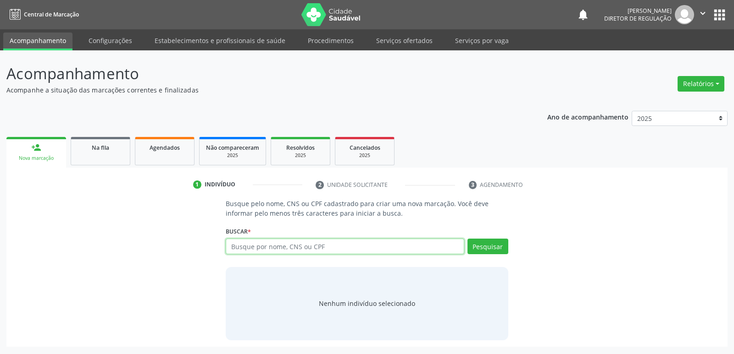
click at [251, 250] on input "text" at bounding box center [345, 247] width 238 height 16
click at [113, 150] on div "Na fila" at bounding box center [100, 148] width 46 height 10
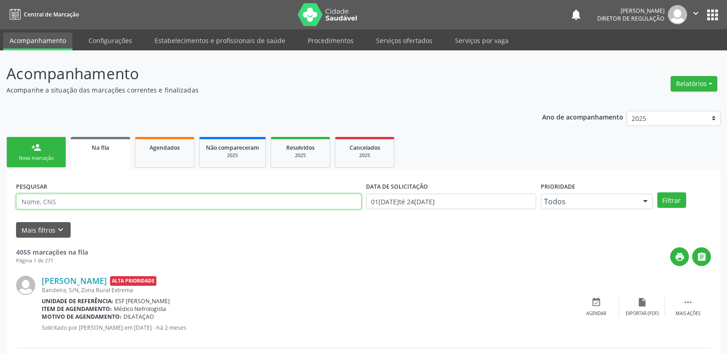
click at [111, 202] on input "text" at bounding box center [188, 202] width 345 height 16
type input "709201279319336"
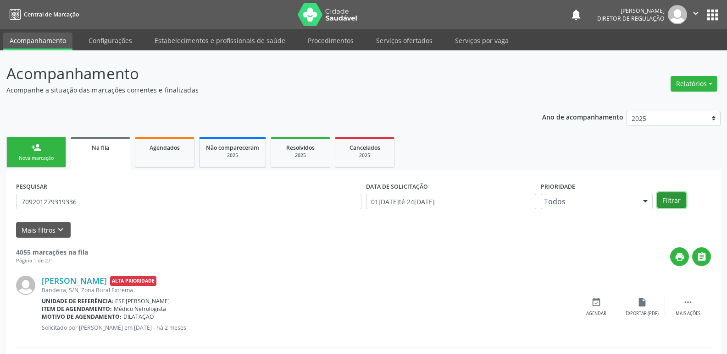
click at [675, 199] on button "Filtrar" at bounding box center [671, 201] width 29 height 16
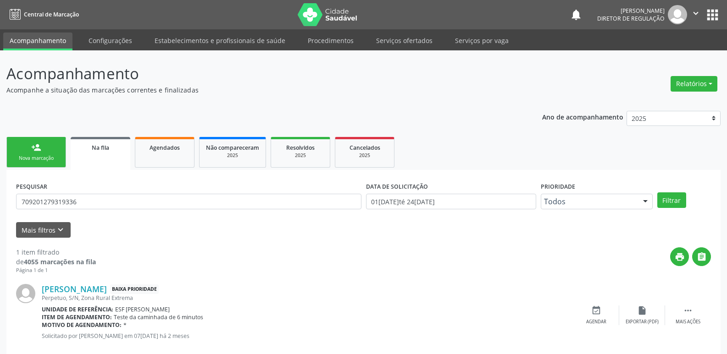
scroll to position [18, 0]
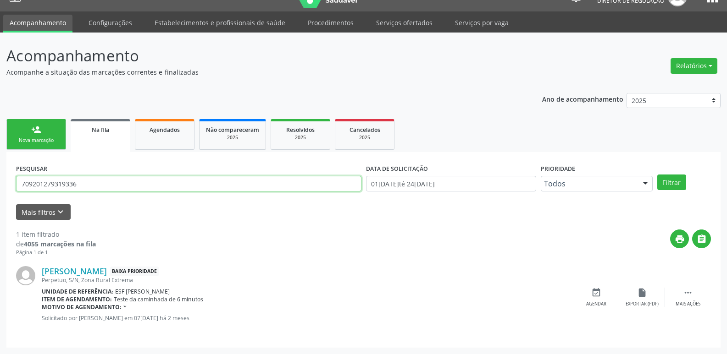
drag, startPoint x: 83, startPoint y: 187, endPoint x: 13, endPoint y: 180, distance: 69.5
click at [13, 180] on div "PESQUISAR 709201279319336 DATA DE SOLICITAÇÃO 0[DATE] até 2[DATE] Prioridade To…" at bounding box center [363, 250] width 714 height 196
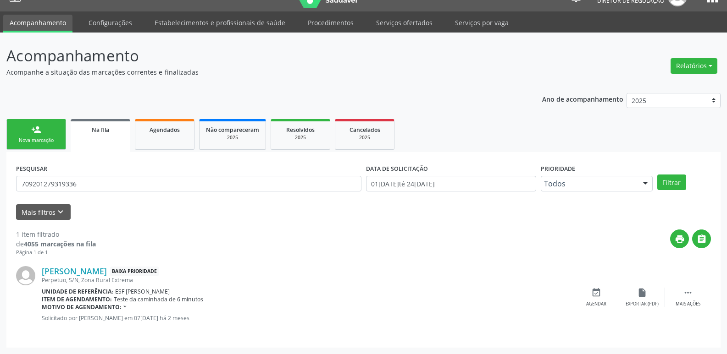
click at [49, 131] on link "person_add Nova marcação" at bounding box center [36, 134] width 60 height 31
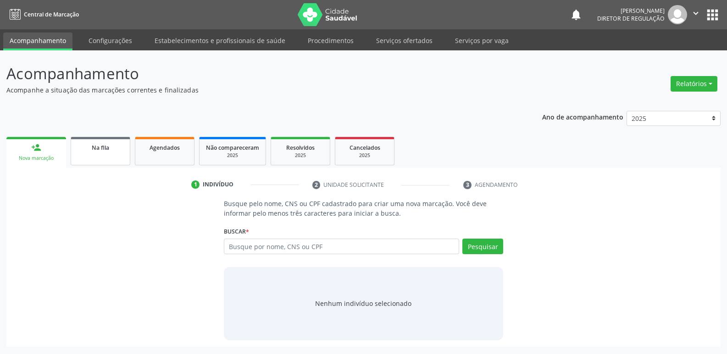
scroll to position [0, 0]
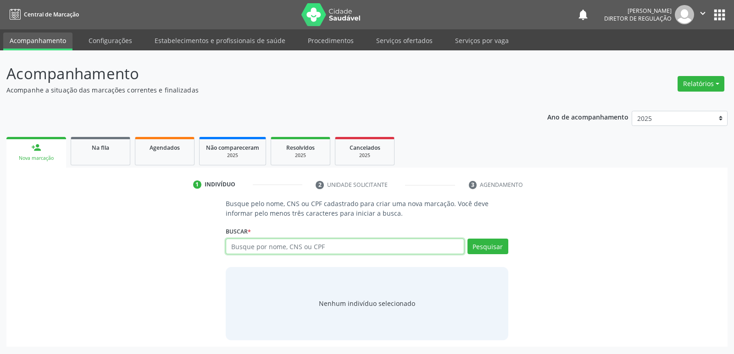
click at [279, 249] on input "text" at bounding box center [345, 247] width 238 height 16
paste input "709201279319336"
type input "709201279319336"
click at [502, 248] on button "Pesquisar" at bounding box center [487, 247] width 41 height 16
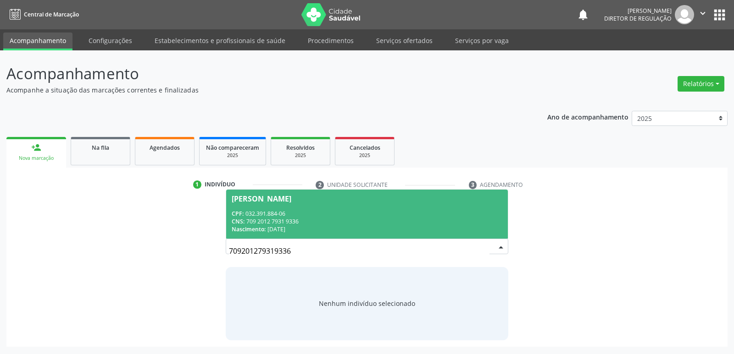
click at [281, 218] on div "CNS: 709 2012 7931 9336" at bounding box center [367, 222] width 270 height 8
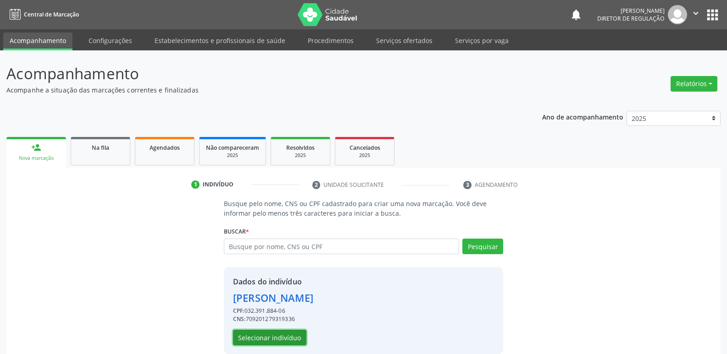
click at [283, 337] on button "Selecionar indivíduo" at bounding box center [269, 338] width 73 height 16
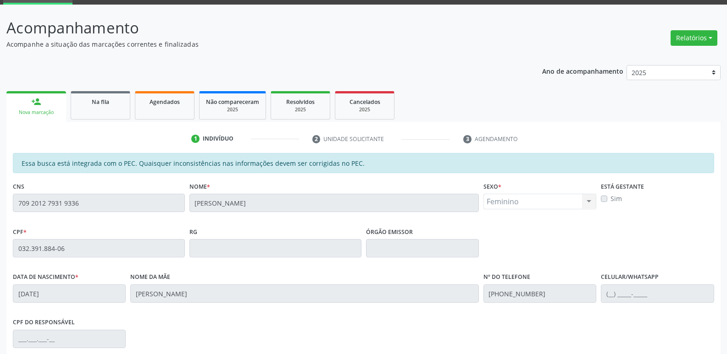
scroll to position [169, 0]
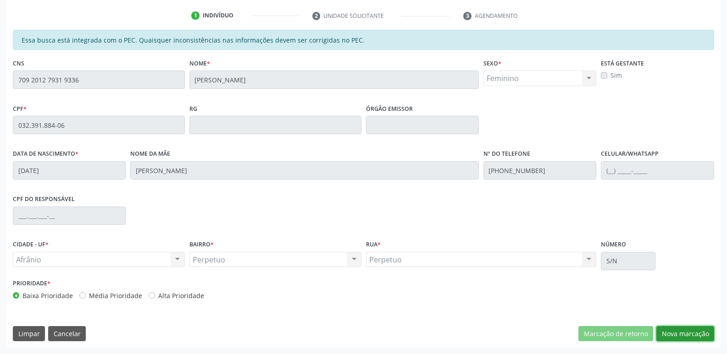
click at [698, 336] on button "Nova marcação" at bounding box center [685, 334] width 58 height 16
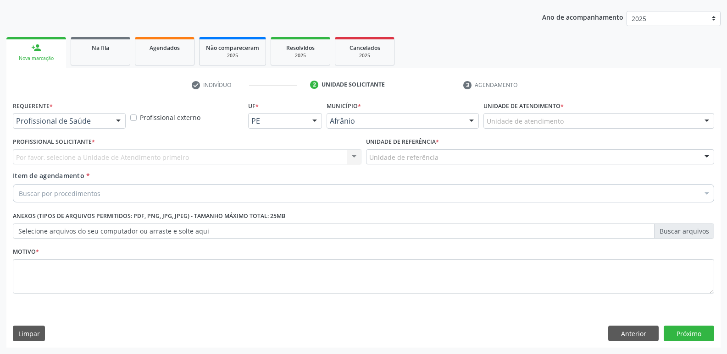
scroll to position [100, 0]
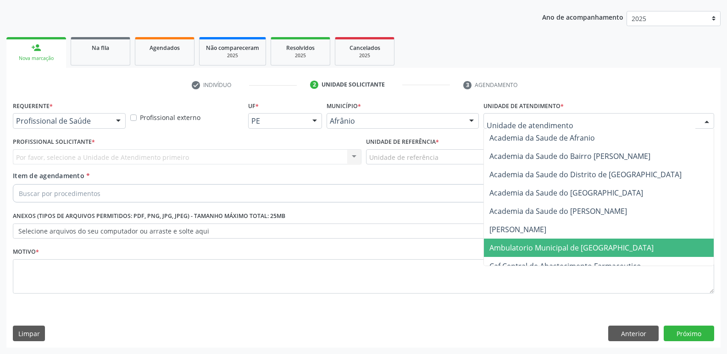
click at [572, 249] on span "Ambulatorio Municipal de [GEOGRAPHIC_DATA]" at bounding box center [571, 248] width 164 height 10
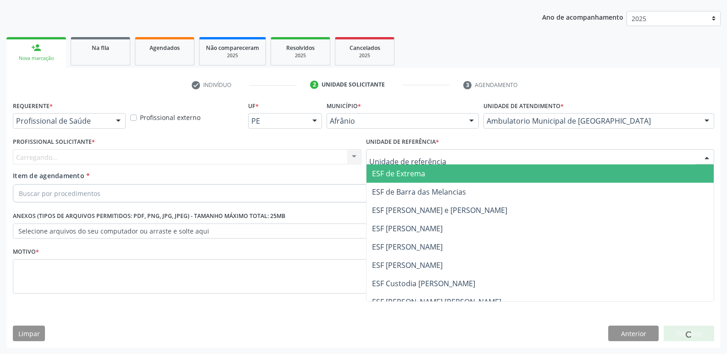
click at [468, 157] on div at bounding box center [540, 157] width 348 height 16
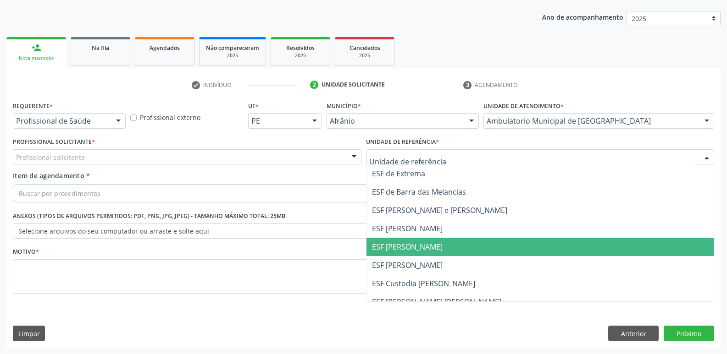
drag, startPoint x: 445, startPoint y: 245, endPoint x: 448, endPoint y: 232, distance: 13.7
click at [448, 242] on span "ESF [PERSON_NAME]" at bounding box center [540, 247] width 348 height 18
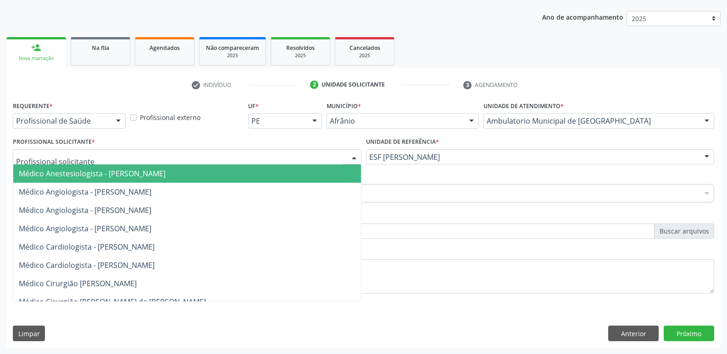
click at [270, 151] on div at bounding box center [187, 157] width 348 height 16
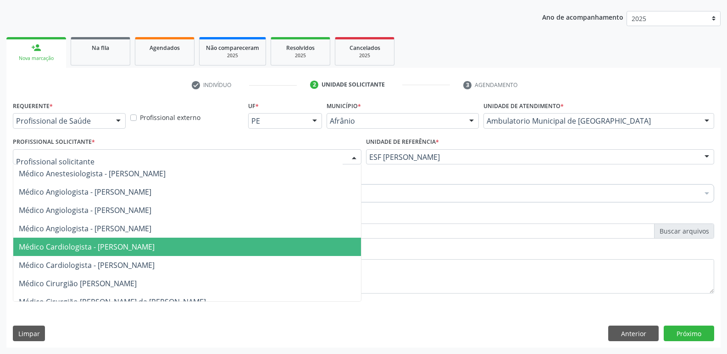
click at [267, 240] on span "Médico Cardiologista - [PERSON_NAME]" at bounding box center [187, 247] width 348 height 18
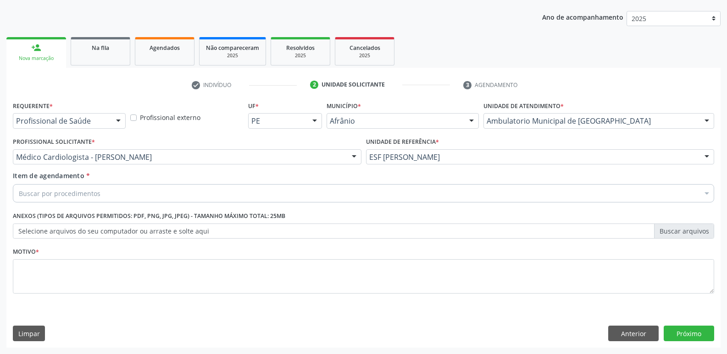
click at [205, 191] on div "Buscar por procedimentos" at bounding box center [363, 193] width 701 height 18
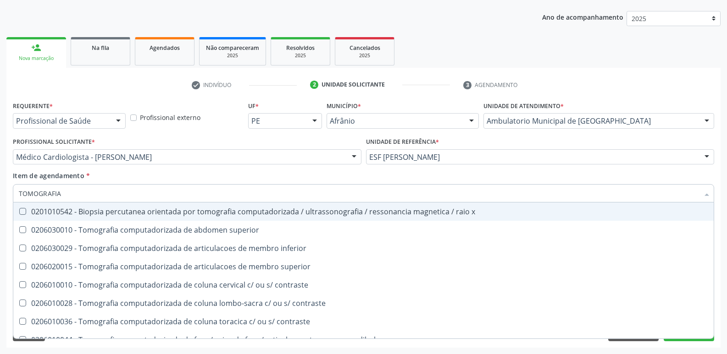
type input "TOMOGRAFIA"
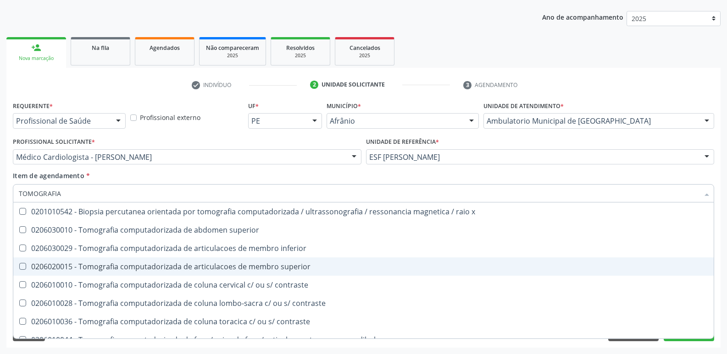
scroll to position [92, 0]
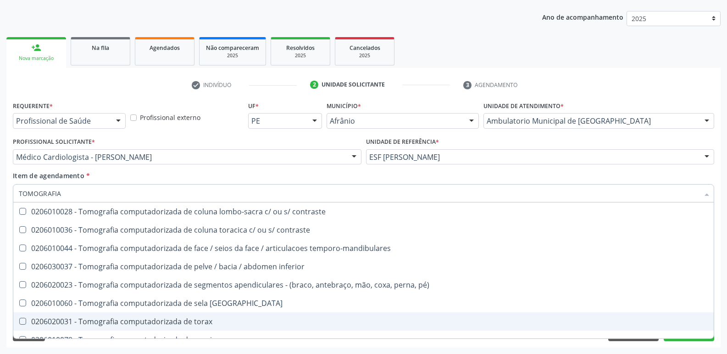
click at [195, 322] on div "0206020031 - Tomografia computadorizada de torax" at bounding box center [363, 321] width 689 height 7
checkbox torax "true"
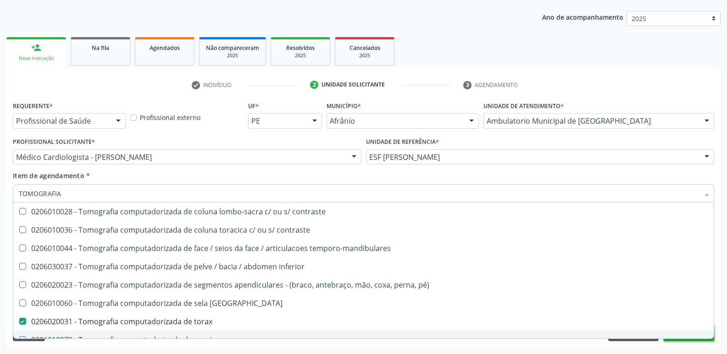
click at [689, 340] on button "Próximo" at bounding box center [688, 334] width 50 height 16
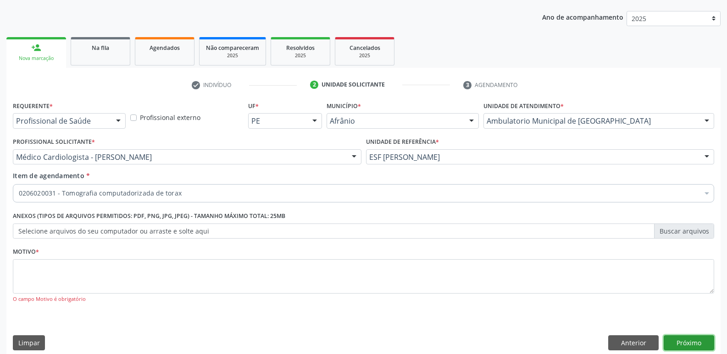
scroll to position [0, 0]
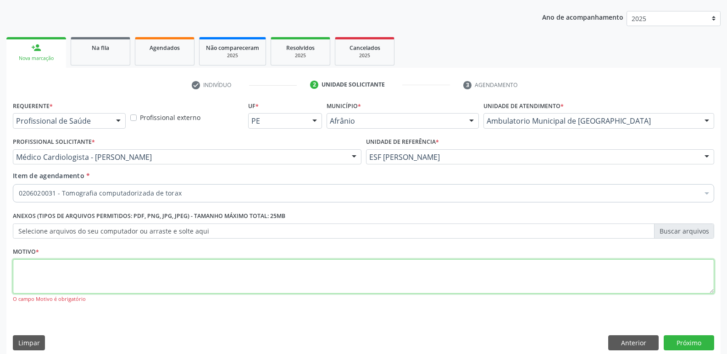
click at [536, 273] on textarea at bounding box center [363, 276] width 701 height 35
type textarea "W"
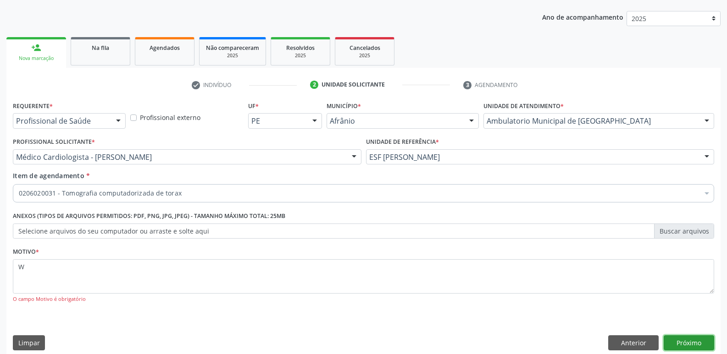
click at [685, 342] on button "Próximo" at bounding box center [688, 344] width 50 height 16
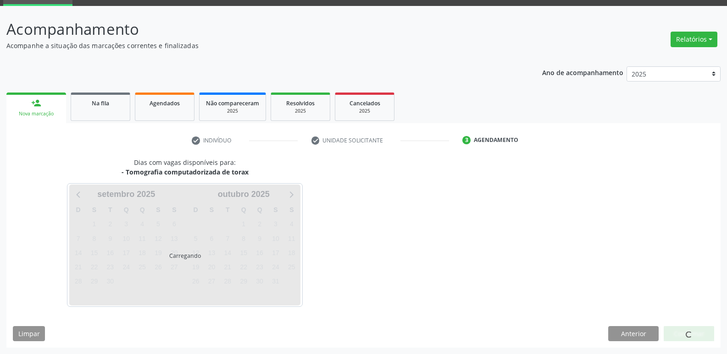
scroll to position [44, 0]
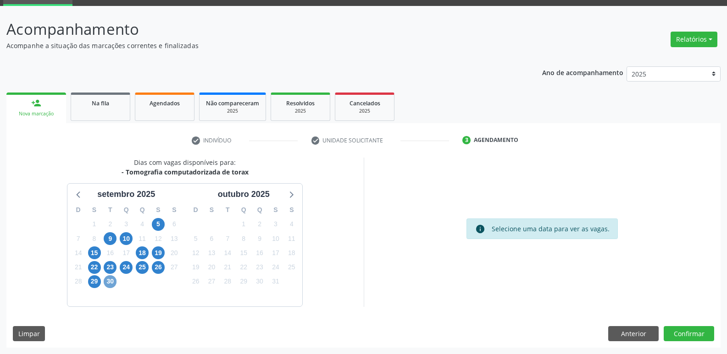
click at [108, 284] on span "30" at bounding box center [110, 282] width 13 height 13
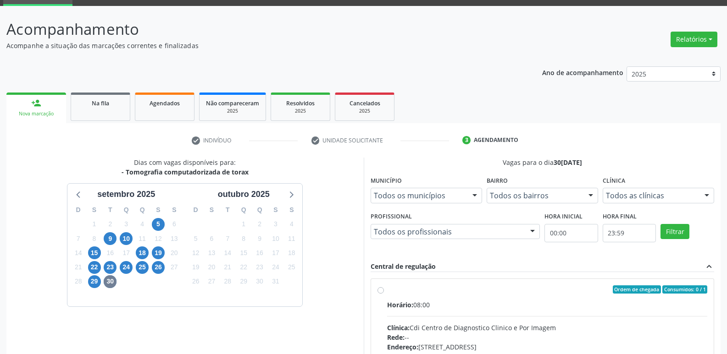
click at [484, 290] on div "Ordem de chegada Consumidos: 0 / 1" at bounding box center [547, 290] width 320 height 8
click at [384, 290] on input "Ordem de chegada Consumidos: 0 / 1 Horário: 08:00 Clínica: Cdi Centro de Diagno…" at bounding box center [380, 290] width 6 height 8
radio input "true"
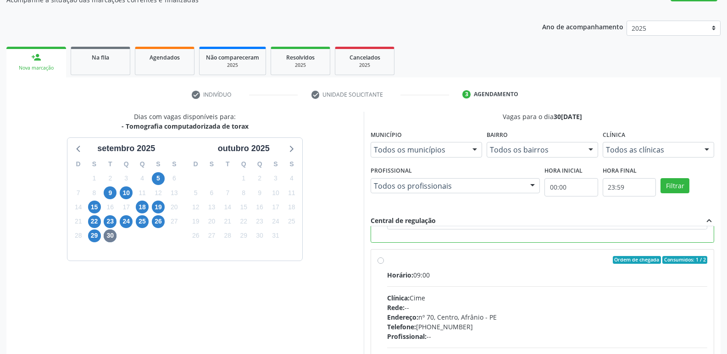
scroll to position [193, 0]
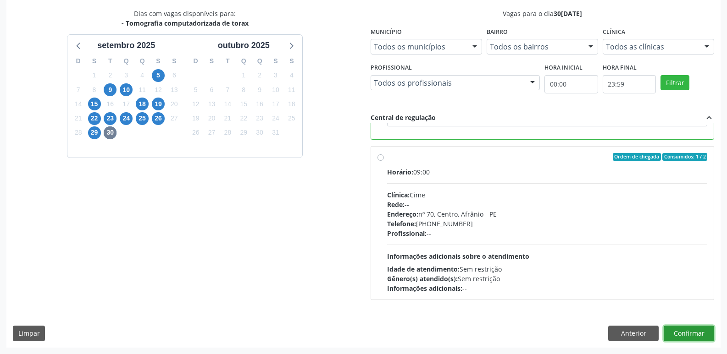
click at [696, 331] on button "Confirmar" at bounding box center [688, 334] width 50 height 16
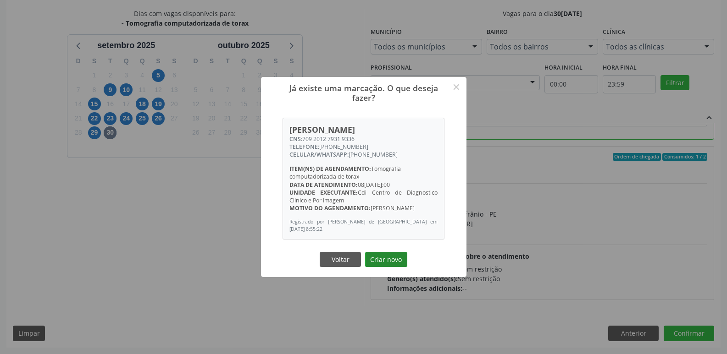
click at [390, 262] on button "Criar novo" at bounding box center [386, 260] width 42 height 16
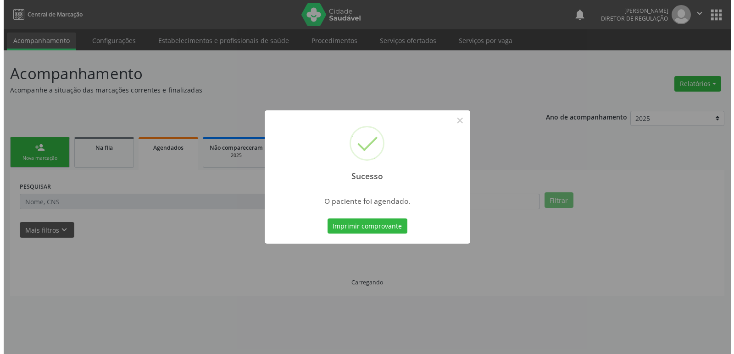
scroll to position [0, 0]
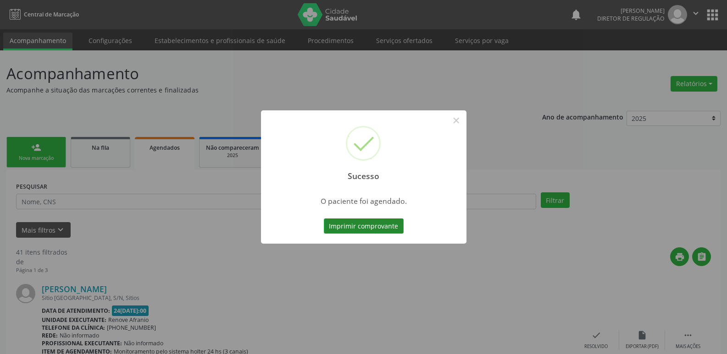
click at [388, 229] on button "Imprimir comprovante" at bounding box center [364, 227] width 80 height 16
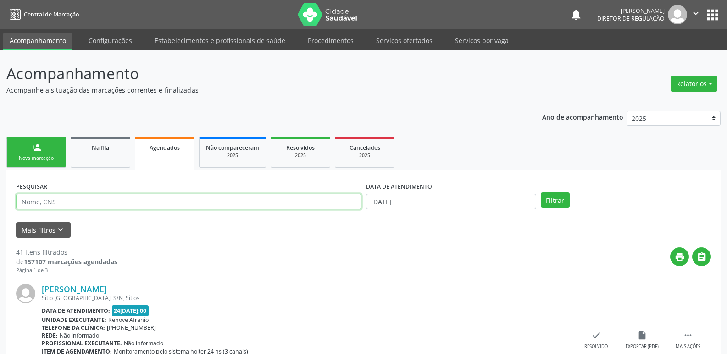
click at [65, 204] on input "text" at bounding box center [188, 202] width 345 height 16
click at [42, 151] on link "person_add Nova marcação" at bounding box center [36, 152] width 60 height 31
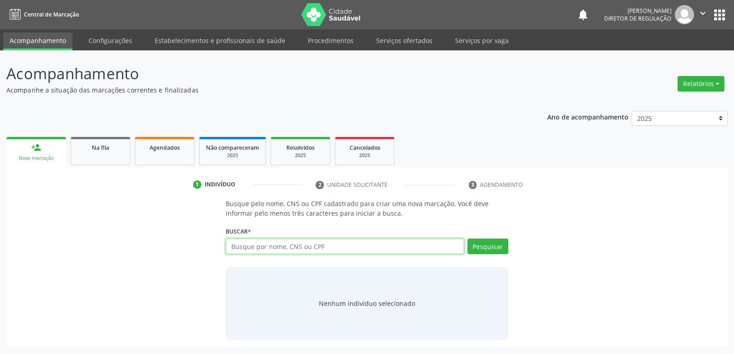
click at [299, 245] on input "text" at bounding box center [345, 247] width 238 height 16
type input "[PERSON_NAME]"
click at [488, 247] on button "Pesquisar" at bounding box center [487, 247] width 41 height 16
click at [410, 40] on link "Serviços ofertados" at bounding box center [404, 41] width 69 height 16
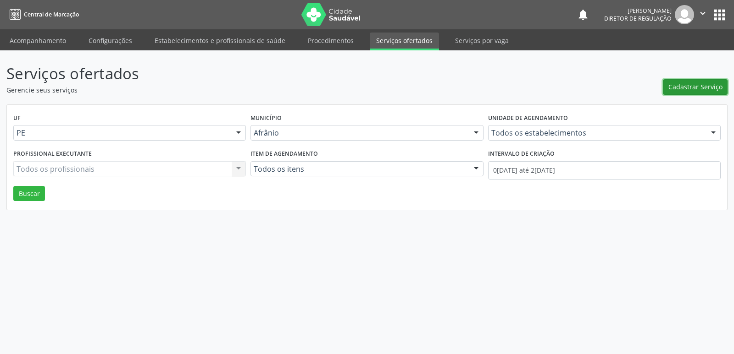
click at [683, 90] on span "Cadastrar Serviço" at bounding box center [695, 87] width 54 height 10
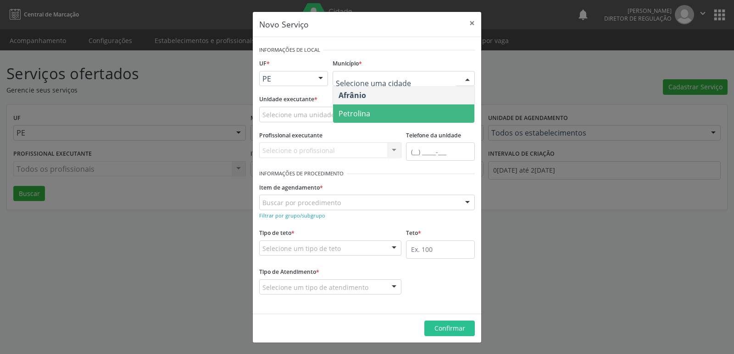
click at [386, 112] on span "Petrolina" at bounding box center [403, 114] width 141 height 18
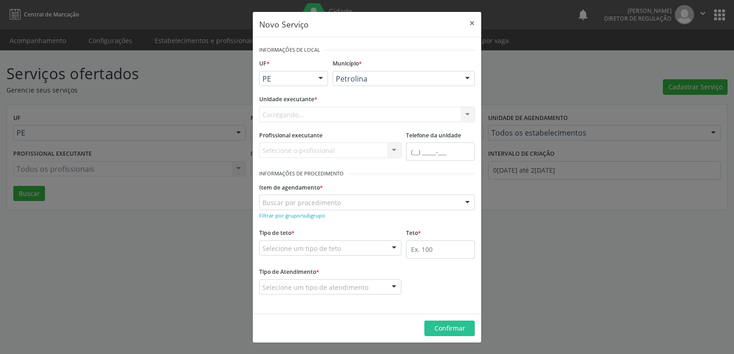
click at [345, 111] on div "Carregando... Academia da Saude de Afranio Academia da Saude do Bairro [PERSON_…" at bounding box center [366, 115] width 215 height 16
click at [343, 110] on div "Selecione uma unidade" at bounding box center [366, 115] width 215 height 16
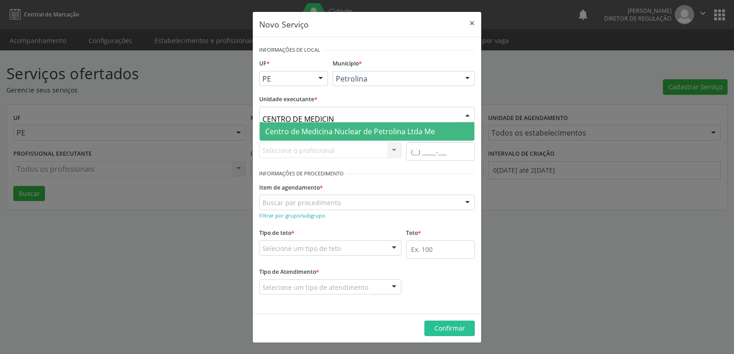
type input "CENTRO DE MEDICINA"
click at [354, 132] on span "Centro de Medicina Nuclear de Petrolina Ltda Me" at bounding box center [350, 132] width 170 height 10
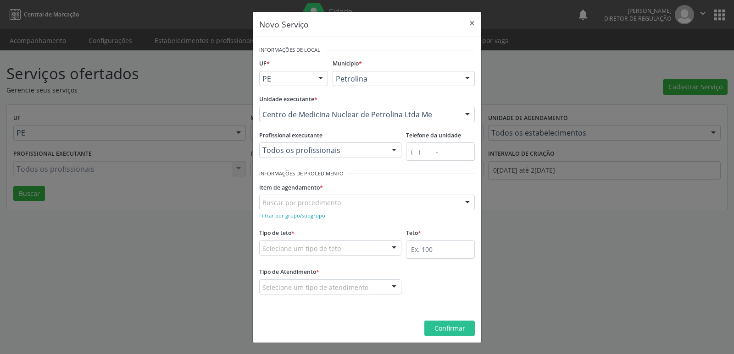
click at [353, 200] on div "Buscar por procedimento" at bounding box center [366, 203] width 215 height 16
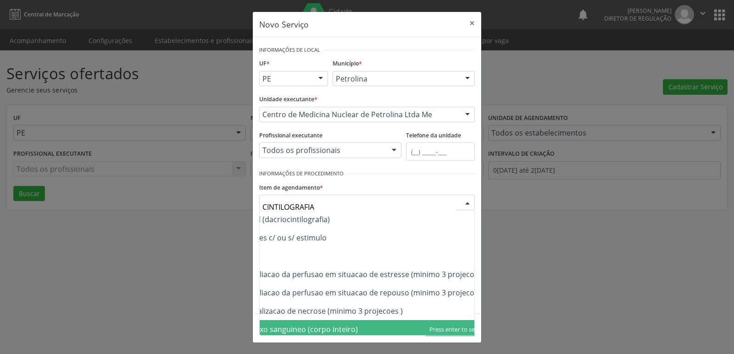
scroll to position [110, 183]
click at [467, 324] on span "0208050035 - Cintilografia de ossos c/ ou s/ fluxo sanguineo (corpo inteiro)" at bounding box center [276, 329] width 395 height 18
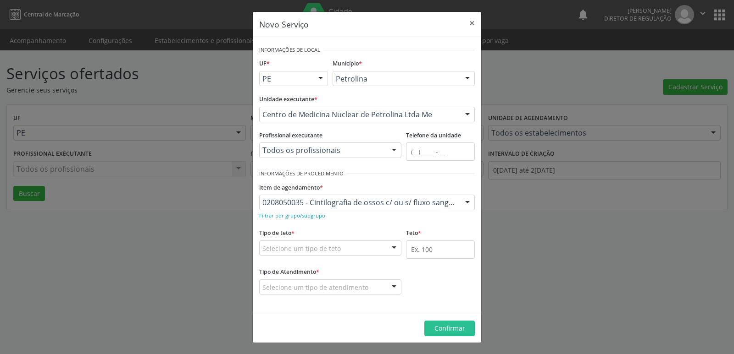
click at [467, 324] on div "Novo Serviço × Informações de Local UF * PE BA PE Nenhum resultado encontrado p…" at bounding box center [366, 177] width 229 height 332
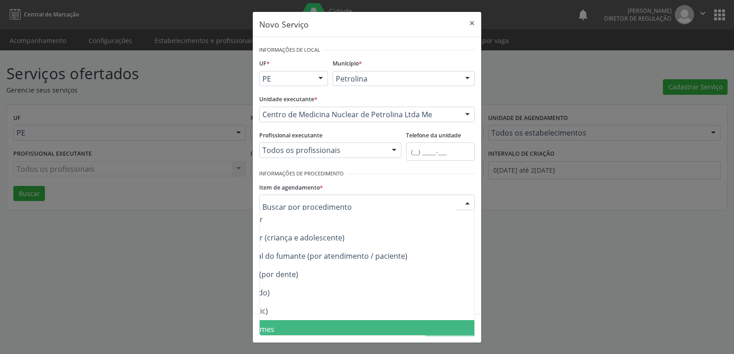
click at [456, 202] on div at bounding box center [366, 203] width 215 height 16
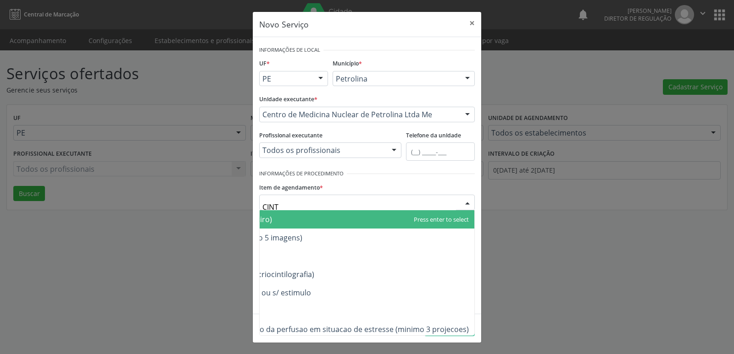
type input "CINTI"
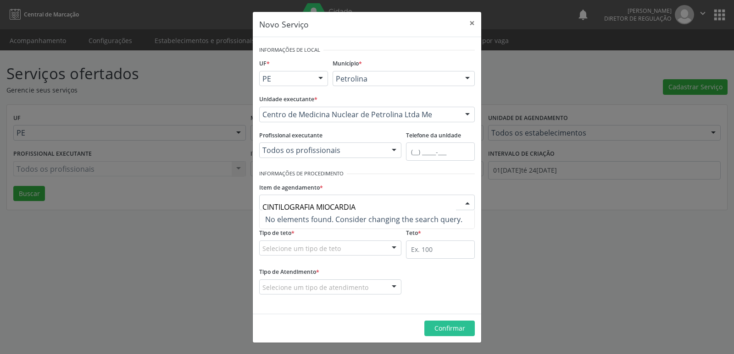
click at [341, 205] on input "CINTILOGRAFIA MIOCARDIA" at bounding box center [358, 207] width 193 height 18
click at [359, 205] on input "CINTILOGRAFIA MIOCÁRDIA" at bounding box center [358, 207] width 193 height 18
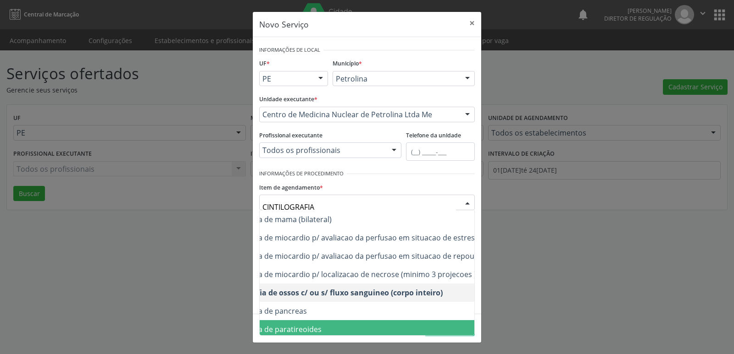
scroll to position [147, 73]
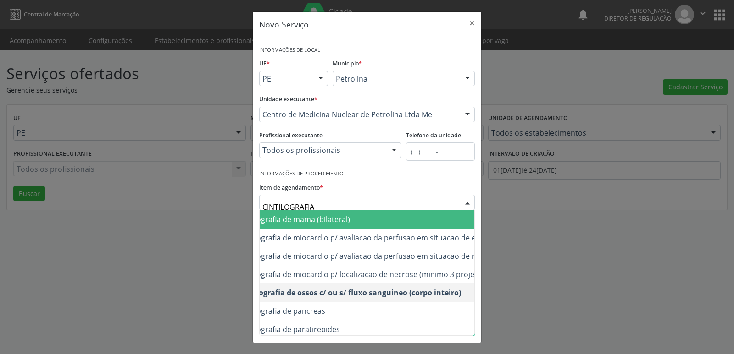
click at [364, 199] on input "CINTILOGRAFIA" at bounding box center [358, 207] width 193 height 18
type input "C"
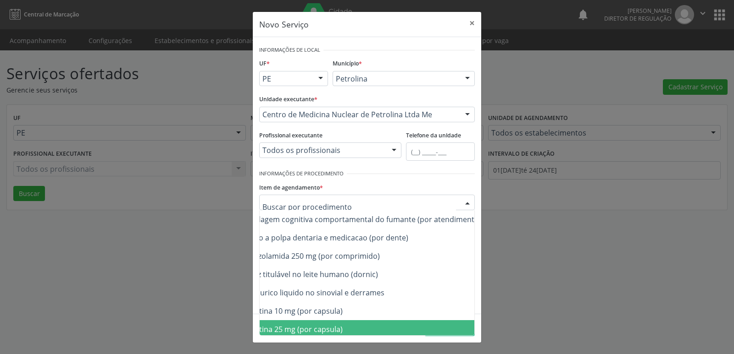
scroll to position [147, 0]
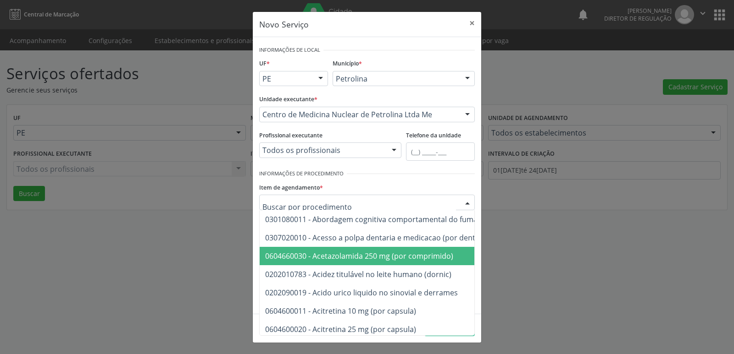
click at [339, 255] on span "0604660030 - Acetazolamida 250 mg (por comprimido)" at bounding box center [359, 256] width 188 height 10
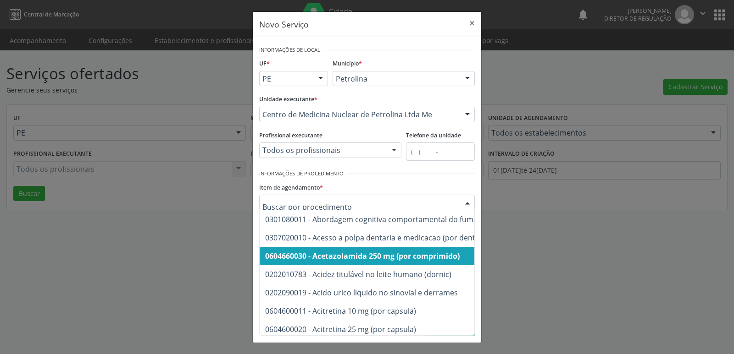
click at [460, 201] on div at bounding box center [467, 203] width 14 height 16
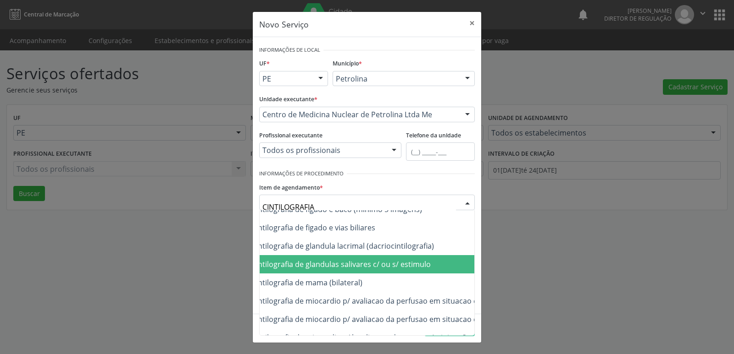
scroll to position [38, 61]
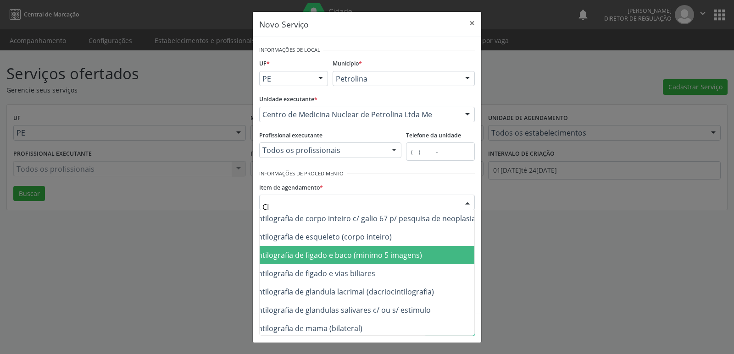
type input "C"
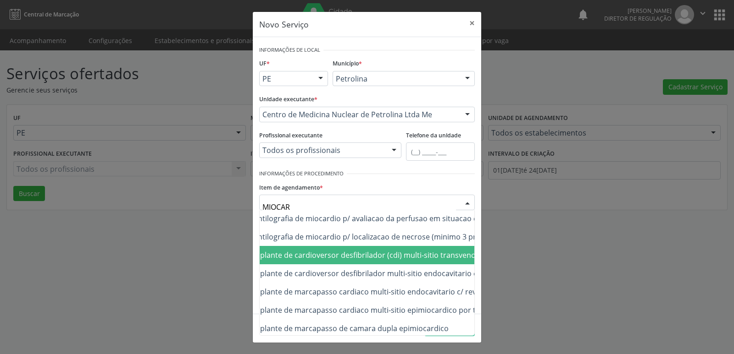
type input "MIOCARD"
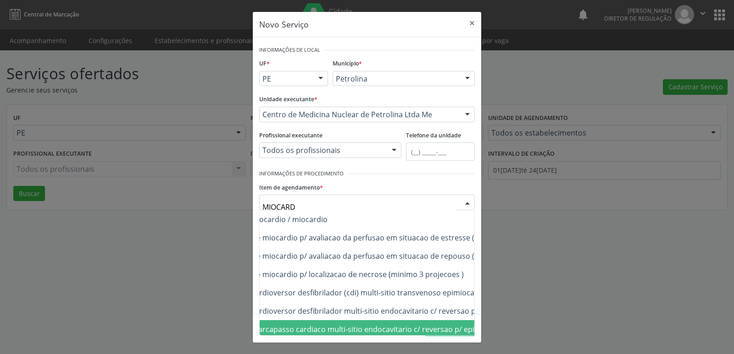
scroll to position [0, 122]
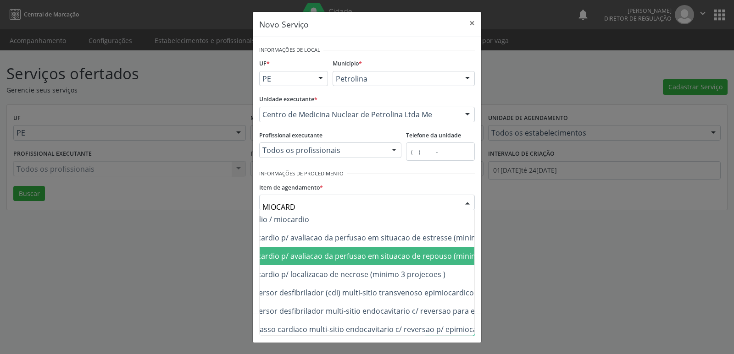
click at [409, 254] on span "0208010033 - Cintilografia de miocardio p/ avaliacao da perfusao em situacao de…" at bounding box center [335, 256] width 384 height 10
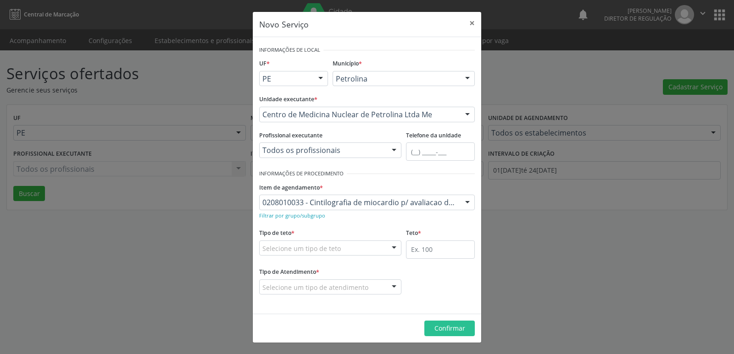
click at [371, 250] on div "Selecione um tipo de teto" at bounding box center [330, 249] width 142 height 16
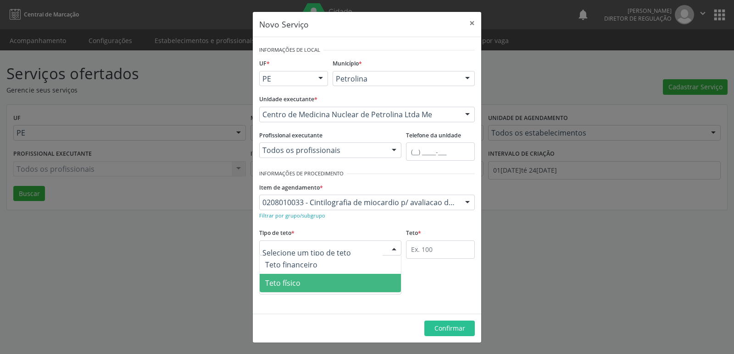
click at [338, 282] on span "Teto físico" at bounding box center [329, 283] width 141 height 18
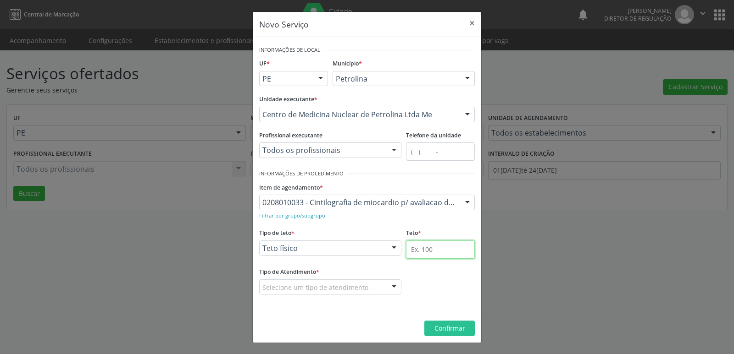
click at [441, 249] on input "text" at bounding box center [440, 250] width 69 height 18
type input "1"
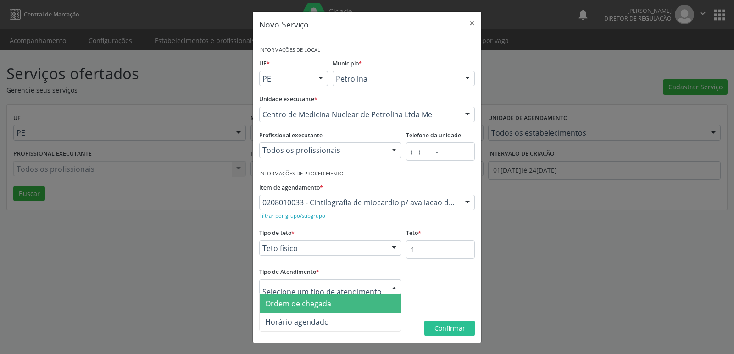
click at [377, 283] on div at bounding box center [330, 288] width 142 height 16
click at [375, 303] on span "Ordem de chegada" at bounding box center [329, 304] width 141 height 18
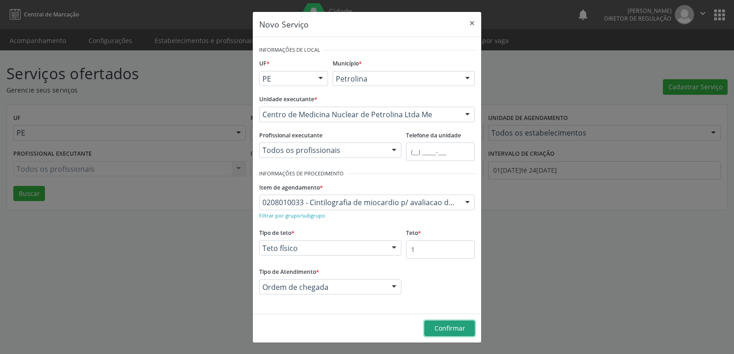
click at [455, 329] on span "Confirmar" at bounding box center [449, 328] width 31 height 9
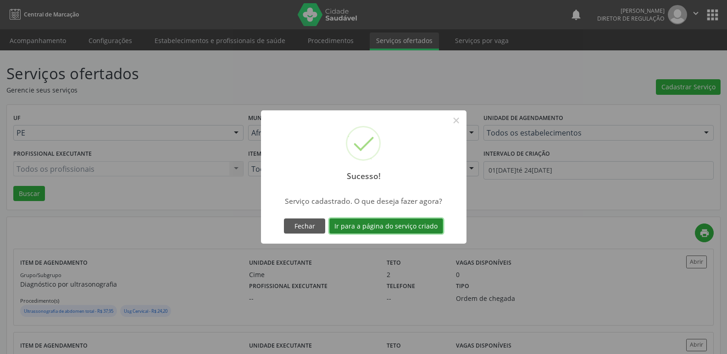
click at [413, 226] on button "Ir para a página do serviço criado" at bounding box center [386, 227] width 114 height 16
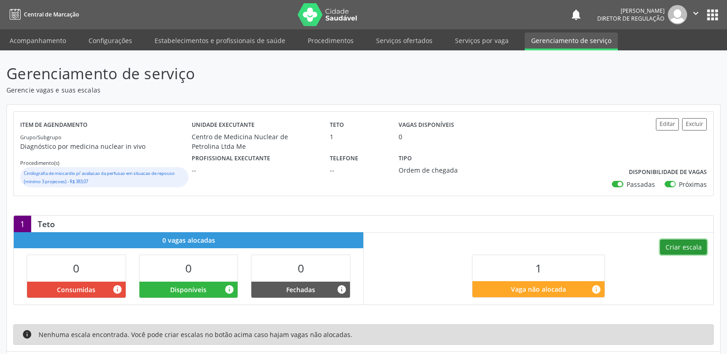
click at [679, 247] on button "Criar escala" at bounding box center [683, 248] width 47 height 16
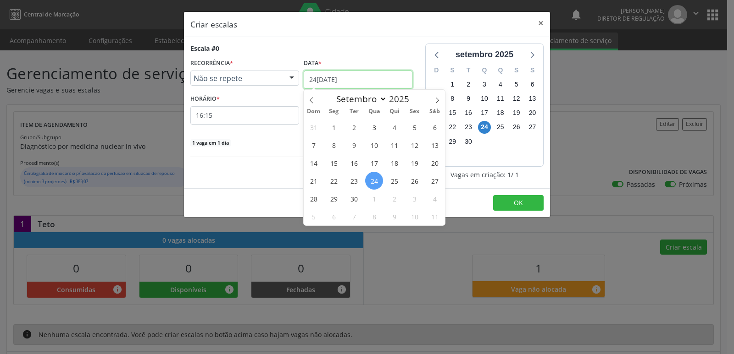
click at [370, 82] on input "[DATE]" at bounding box center [357, 80] width 109 height 18
click at [334, 199] on span "29" at bounding box center [334, 199] width 18 height 18
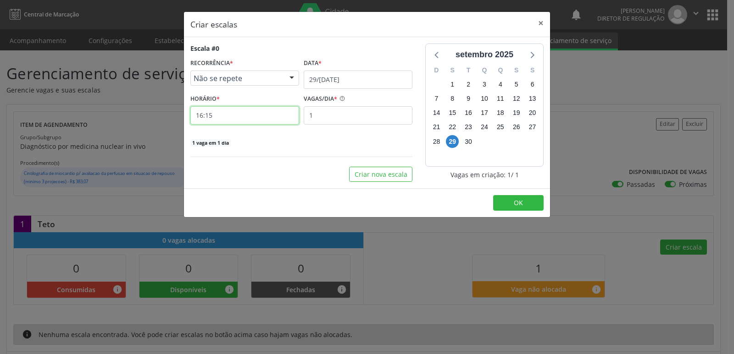
click at [247, 117] on input "16:15" at bounding box center [244, 115] width 109 height 18
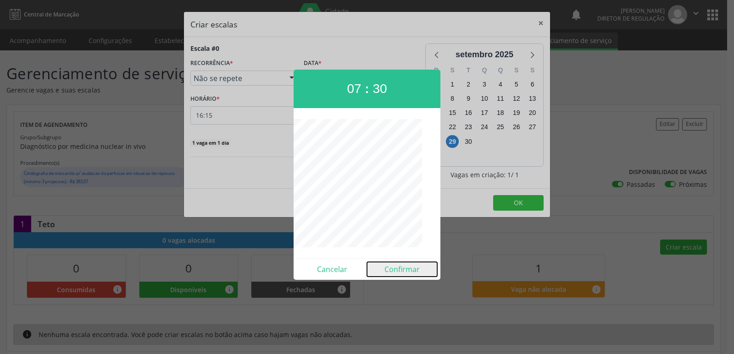
click at [402, 270] on button "Confirmar" at bounding box center [402, 269] width 70 height 15
type input "07:30"
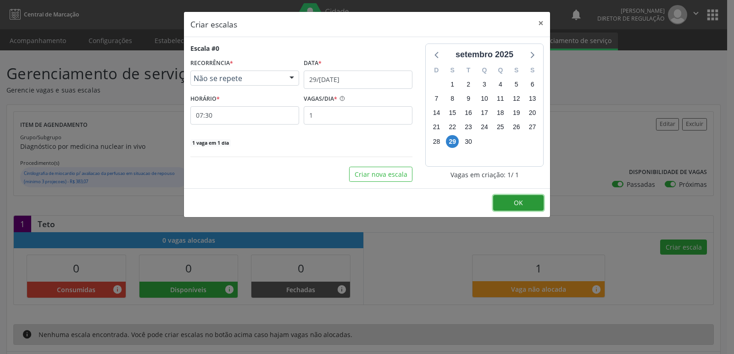
click at [504, 208] on button "OK" at bounding box center [518, 203] width 50 height 16
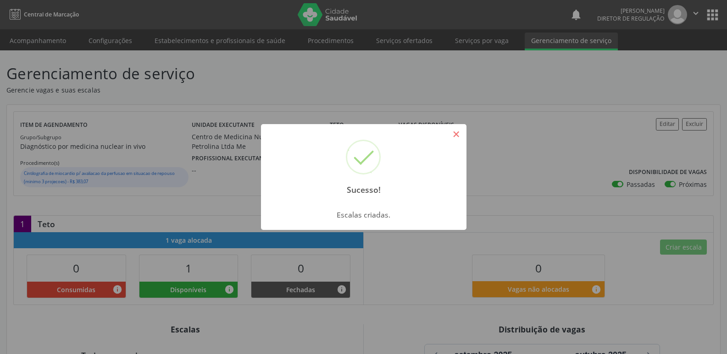
click at [461, 132] on button "×" at bounding box center [456, 135] width 16 height 16
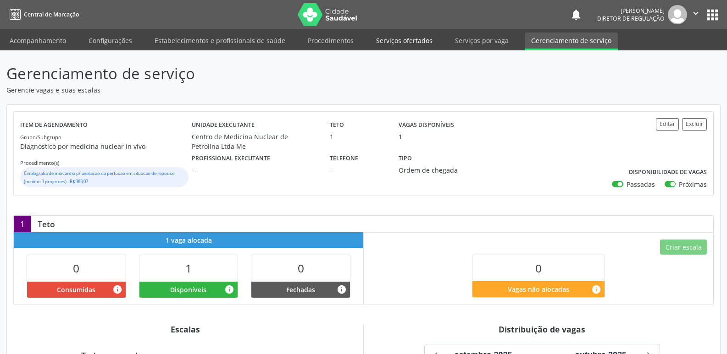
click at [411, 42] on link "Serviços ofertados" at bounding box center [404, 41] width 69 height 16
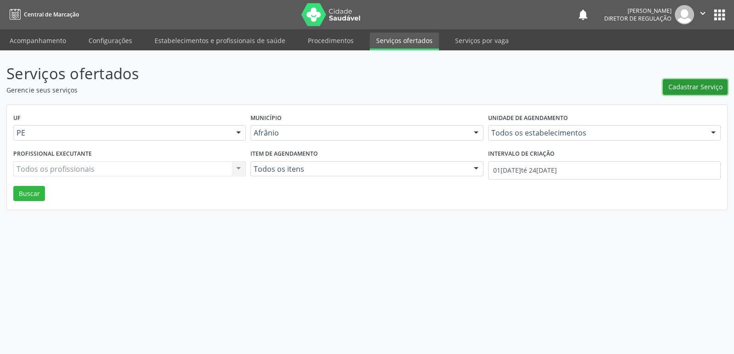
click at [692, 88] on span "Cadastrar Serviço" at bounding box center [695, 87] width 54 height 10
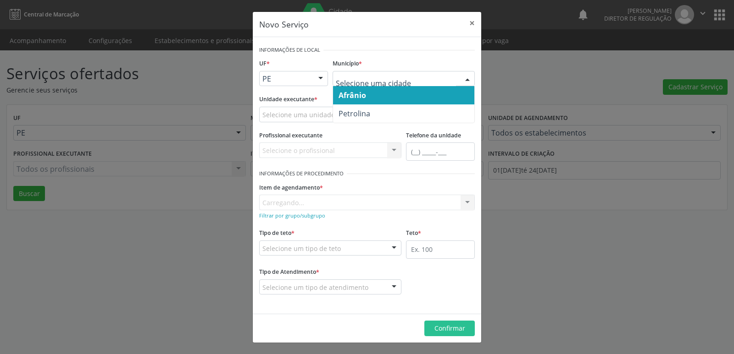
click at [379, 120] on span "Petrolina" at bounding box center [403, 114] width 141 height 18
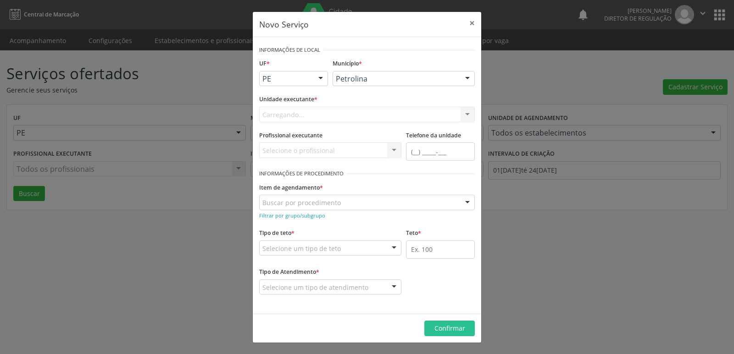
click at [358, 115] on div "Carregando... Academia da Saude de Afranio Academia da Saude do Bairro [PERSON_…" at bounding box center [366, 115] width 215 height 16
click at [355, 114] on div "Selecione uma unidade" at bounding box center [366, 115] width 215 height 16
click at [292, 119] on input "NUCLEO DE M" at bounding box center [358, 119] width 193 height 18
type input "CENTRO DE M"
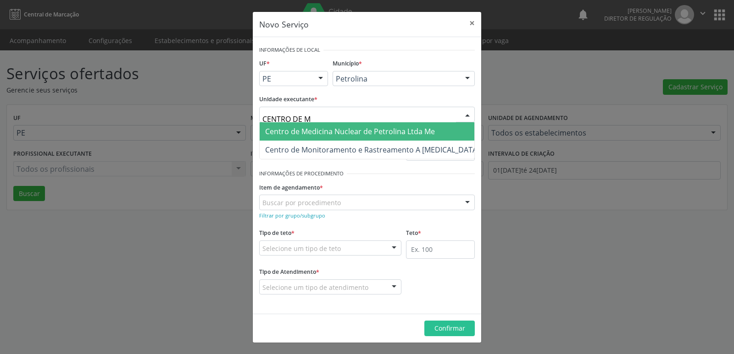
click at [340, 133] on span "Centro de Medicina Nuclear de Petrolina Ltda Me" at bounding box center [350, 132] width 170 height 10
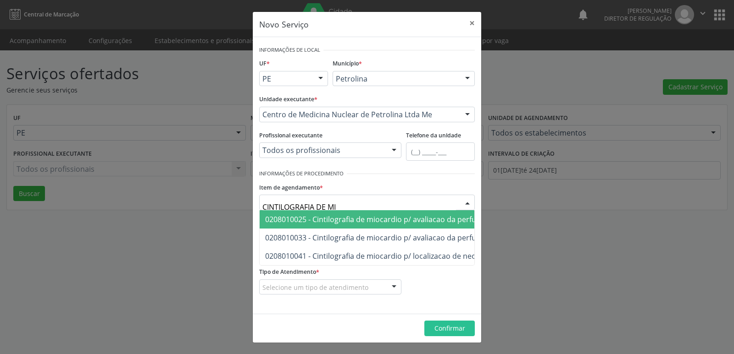
type input "CINTILOGRAFIA DE MIO"
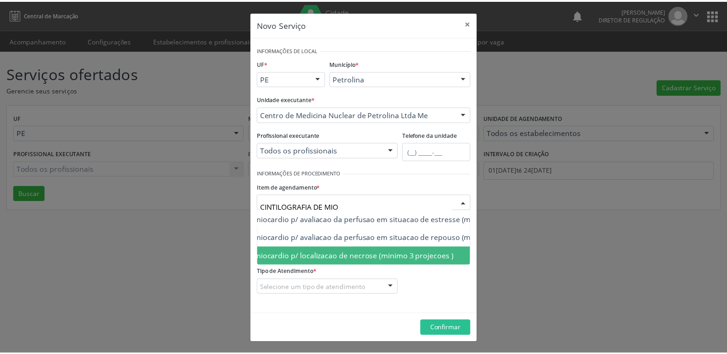
scroll to position [0, 128]
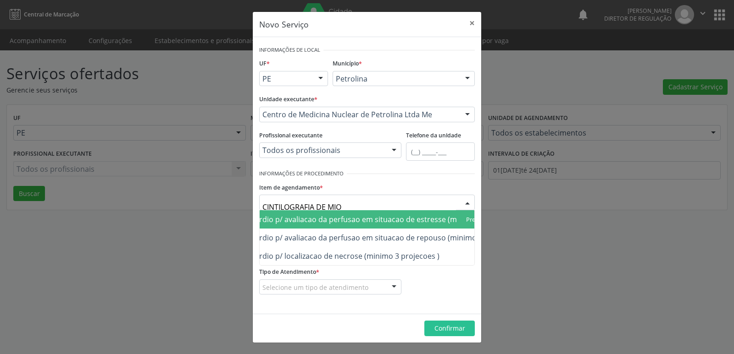
click at [405, 218] on span "0208010025 - Cintilografia de miocardio p/ avaliacao da perfusao em situacao de…" at bounding box center [329, 220] width 384 height 10
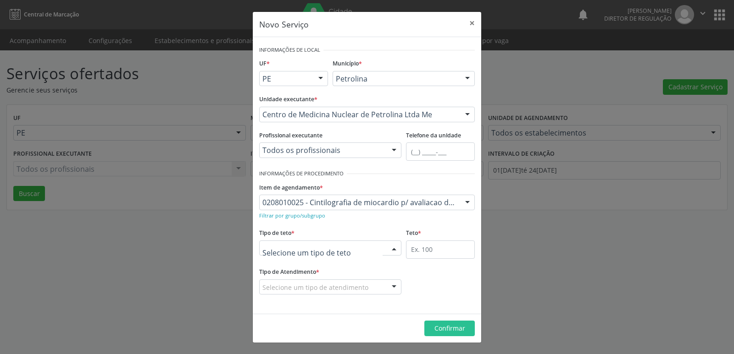
click at [348, 250] on div at bounding box center [330, 249] width 142 height 16
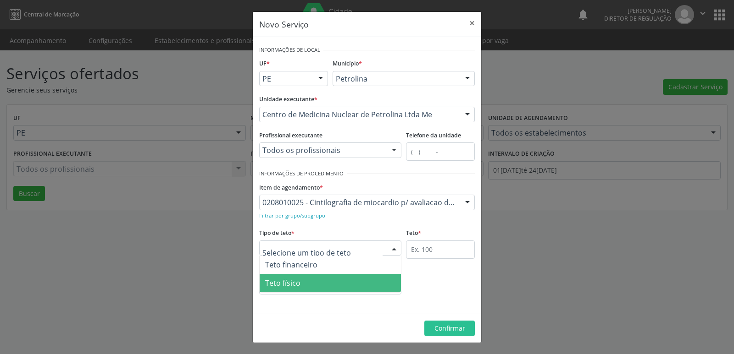
drag, startPoint x: 348, startPoint y: 282, endPoint x: 397, endPoint y: 267, distance: 50.6
click at [351, 282] on span "Teto físico" at bounding box center [329, 283] width 141 height 18
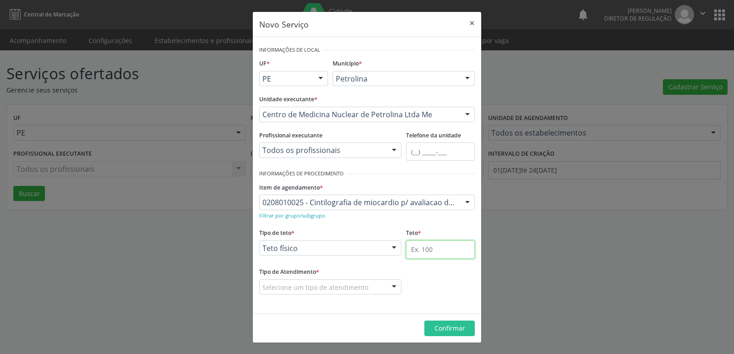
click at [430, 246] on input "text" at bounding box center [440, 250] width 69 height 18
type input "1"
click at [370, 284] on div "Selecione um tipo de atendimento" at bounding box center [330, 288] width 142 height 16
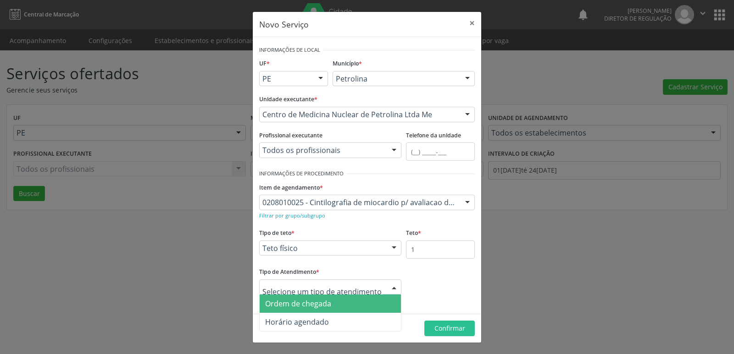
click at [361, 304] on span "Ordem de chegada" at bounding box center [329, 304] width 141 height 18
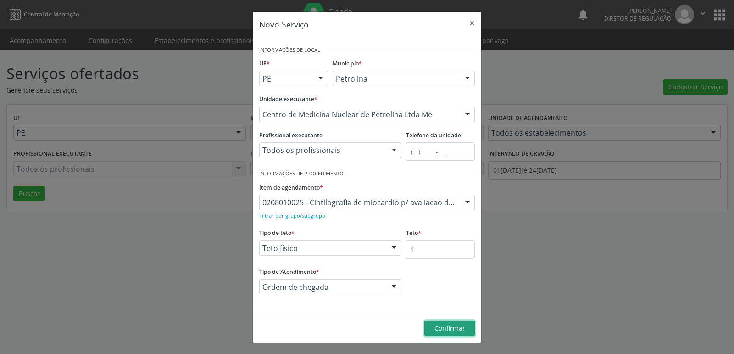
click at [447, 334] on button "Confirmar" at bounding box center [449, 329] width 50 height 16
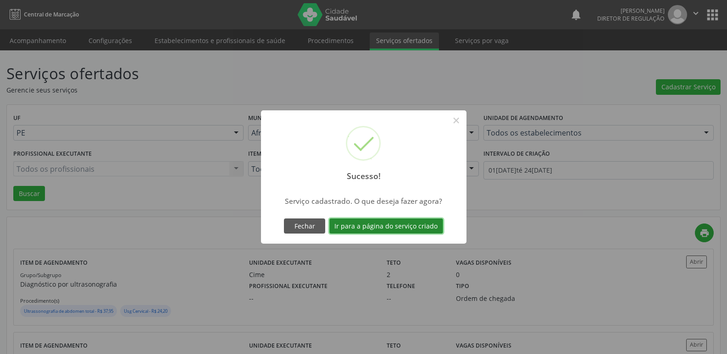
click at [412, 226] on button "Ir para a página do serviço criado" at bounding box center [386, 227] width 114 height 16
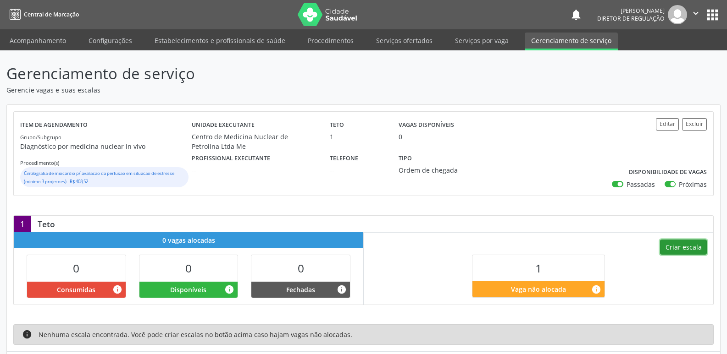
click at [685, 246] on button "Criar escala" at bounding box center [683, 248] width 47 height 16
select select "8"
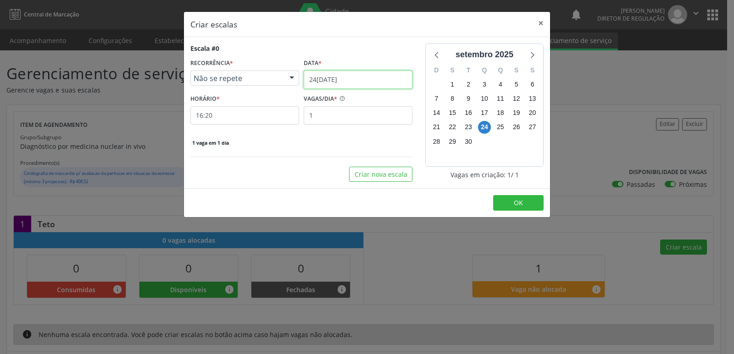
click at [357, 76] on input "[DATE]" at bounding box center [357, 80] width 109 height 18
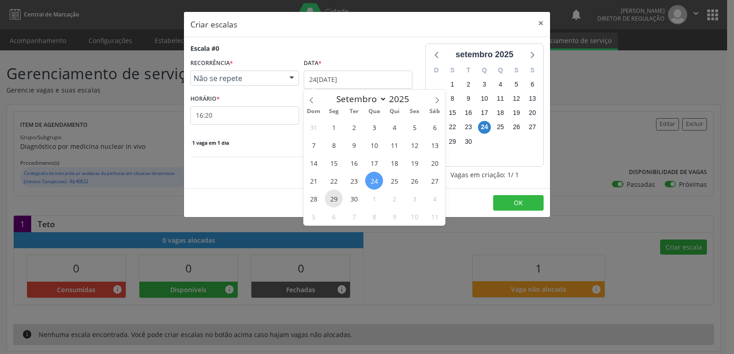
click at [338, 198] on span "29" at bounding box center [334, 199] width 18 height 18
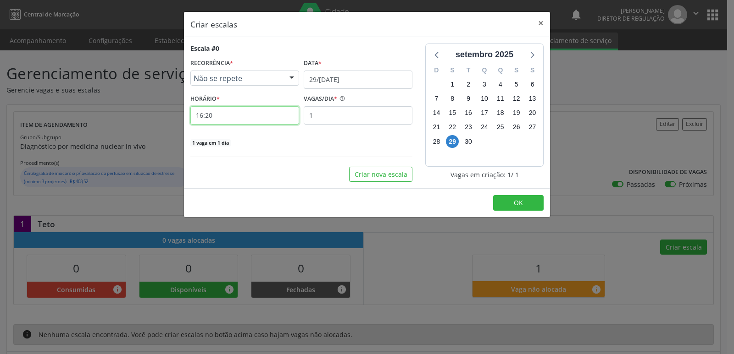
click at [248, 116] on input "16:20" at bounding box center [244, 115] width 109 height 18
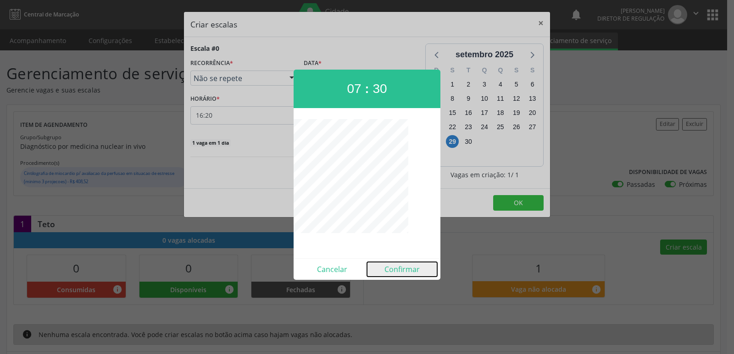
click at [401, 268] on button "Confirmar" at bounding box center [402, 269] width 70 height 15
type input "07:30"
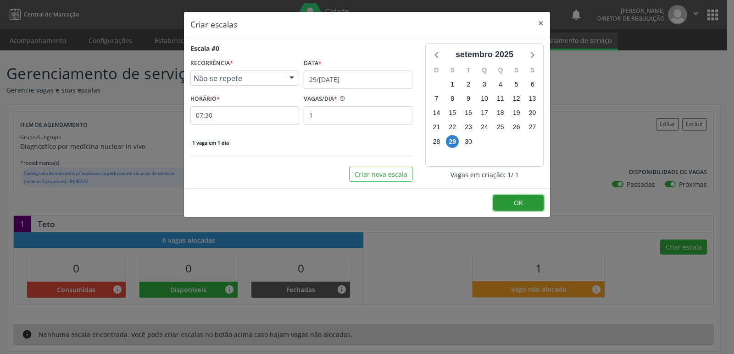
click at [529, 204] on button "OK" at bounding box center [518, 203] width 50 height 16
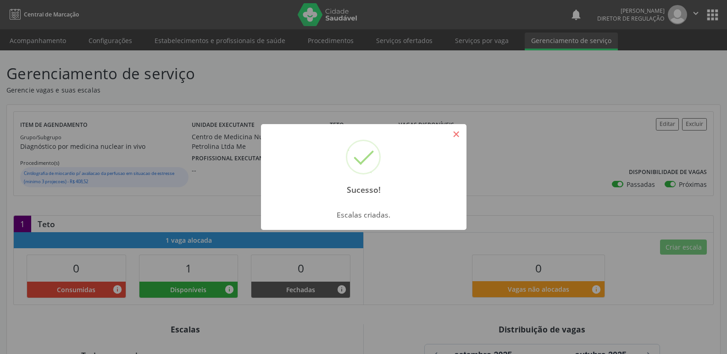
click at [455, 134] on button "×" at bounding box center [456, 135] width 16 height 16
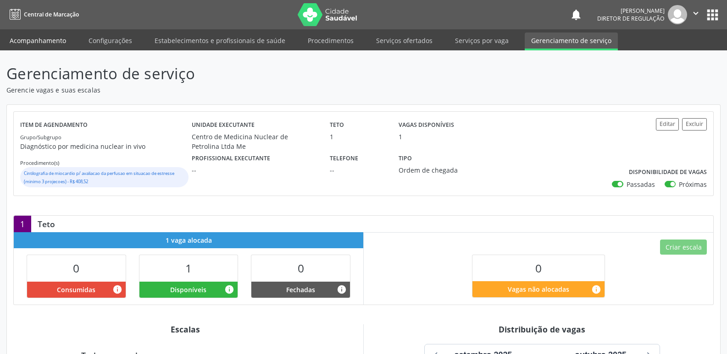
click at [53, 41] on link "Acompanhamento" at bounding box center [37, 41] width 69 height 16
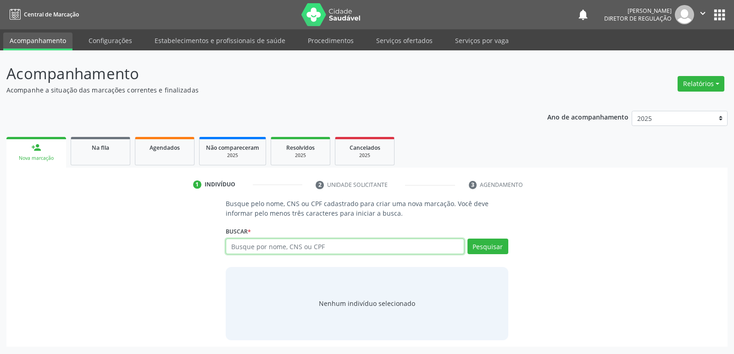
click at [270, 248] on input "text" at bounding box center [345, 247] width 238 height 16
type input "700205404466629"
click at [495, 245] on button "Pesquisar" at bounding box center [487, 247] width 41 height 16
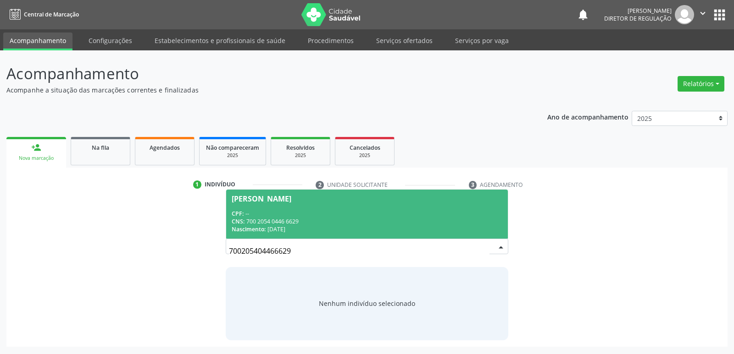
click at [307, 226] on div "Nascimento: 22/03/1966" at bounding box center [367, 230] width 270 height 8
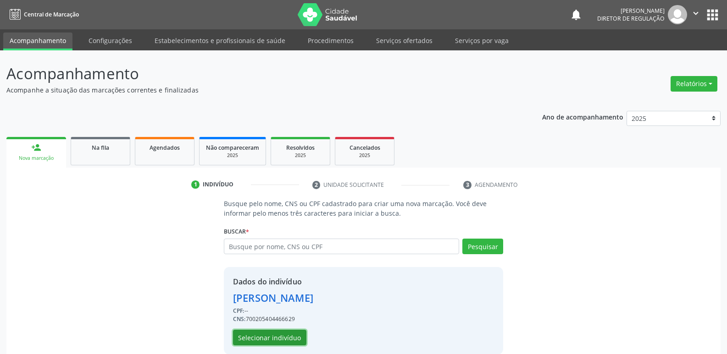
click at [292, 334] on button "Selecionar indivíduo" at bounding box center [269, 338] width 73 height 16
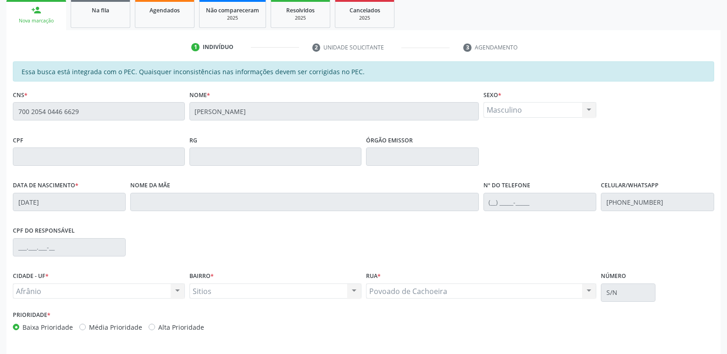
scroll to position [169, 0]
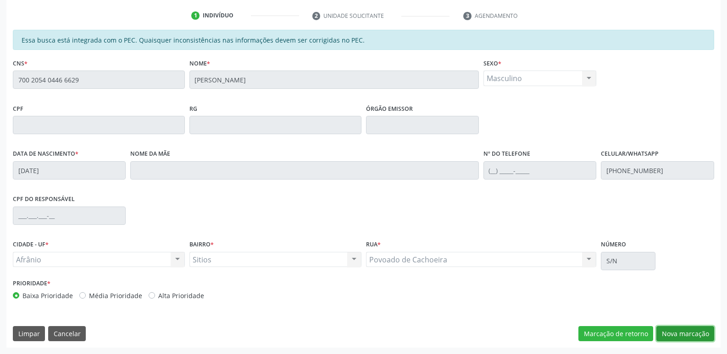
click at [680, 332] on button "Nova marcação" at bounding box center [685, 334] width 58 height 16
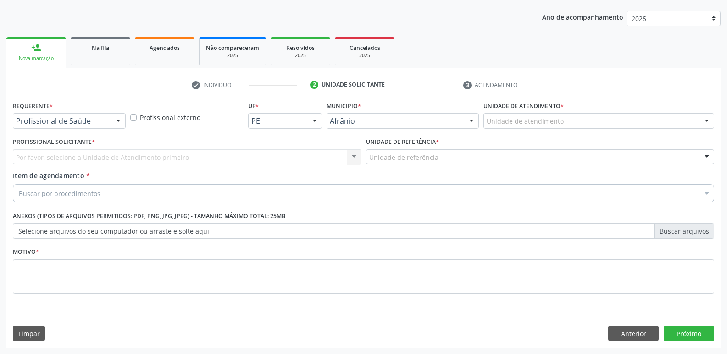
scroll to position [100, 0]
click at [569, 121] on div "Unidade de atendimento" at bounding box center [598, 121] width 231 height 16
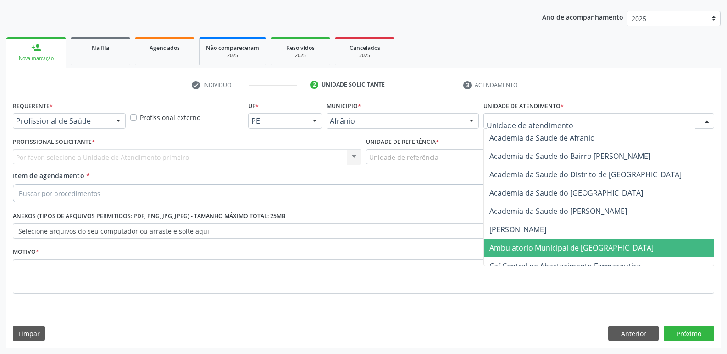
click at [569, 247] on span "Ambulatorio Municipal de [GEOGRAPHIC_DATA]" at bounding box center [571, 248] width 164 height 10
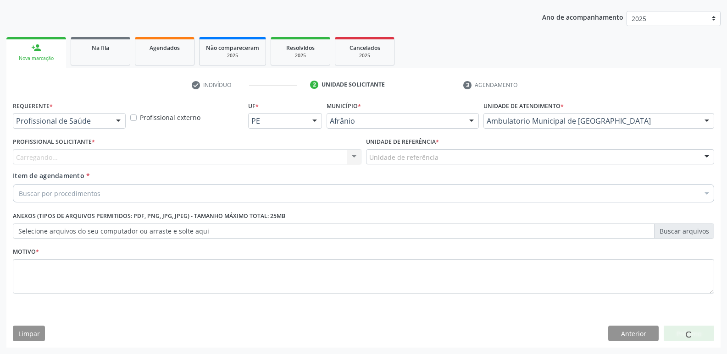
click at [459, 157] on div "Unidade de referência" at bounding box center [540, 157] width 348 height 16
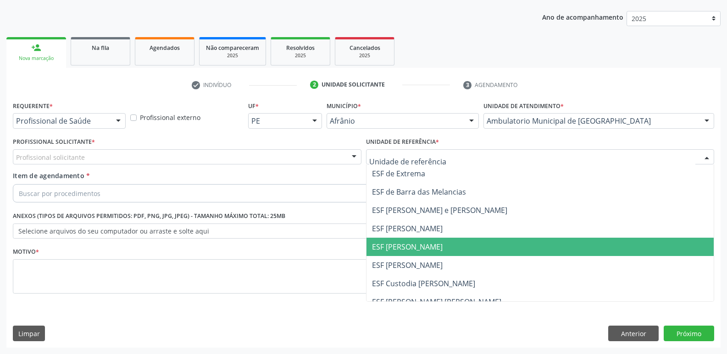
drag, startPoint x: 449, startPoint y: 250, endPoint x: 443, endPoint y: 248, distance: 6.7
click at [449, 250] on span "ESF [PERSON_NAME]" at bounding box center [540, 247] width 348 height 18
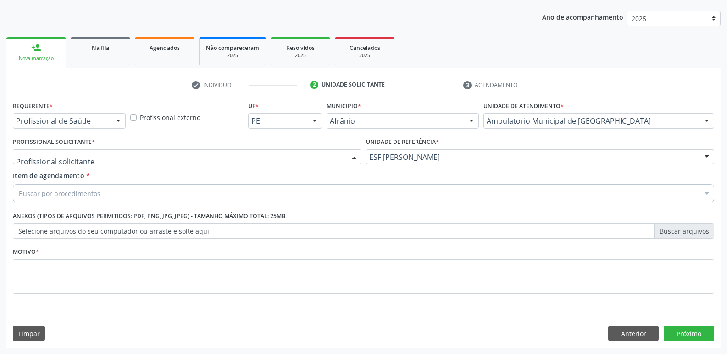
click at [158, 155] on div at bounding box center [187, 157] width 348 height 16
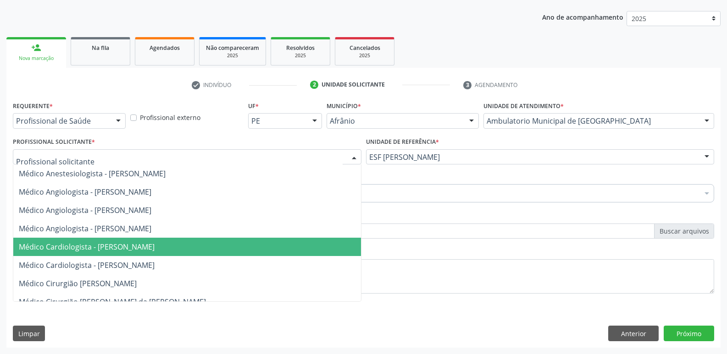
click at [154, 246] on span "Médico Cardiologista - [PERSON_NAME]" at bounding box center [87, 247] width 136 height 10
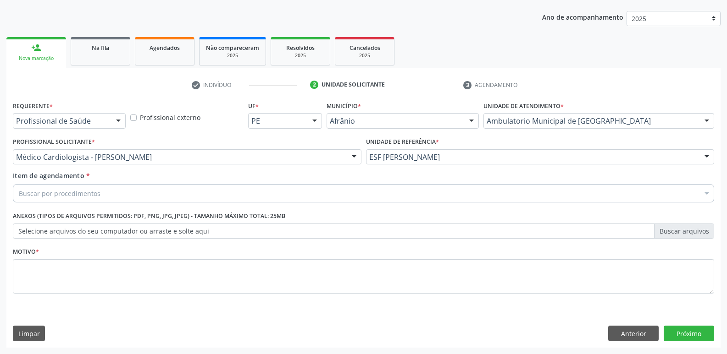
click at [212, 192] on div "Buscar por procedimentos" at bounding box center [363, 193] width 701 height 18
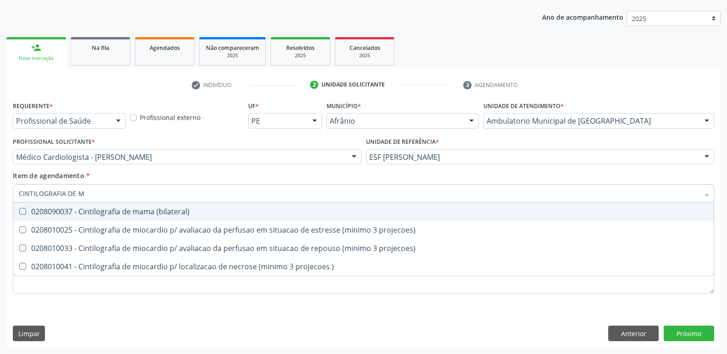
type input "CINTILOGRAFIA DE MI"
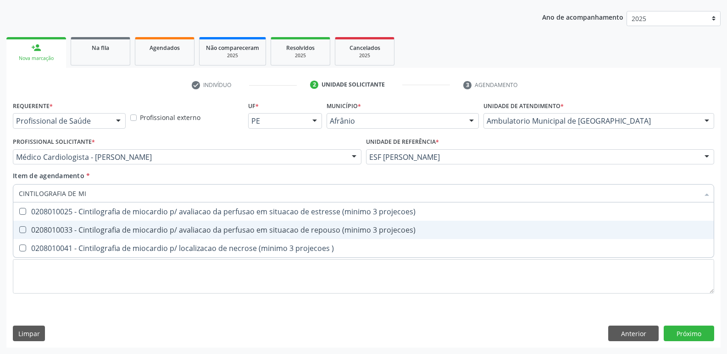
click at [216, 227] on div "0208010033 - Cintilografia de miocardio p/ avaliacao da perfusao em situacao de…" at bounding box center [363, 229] width 689 height 7
checkbox projecoes\) "true"
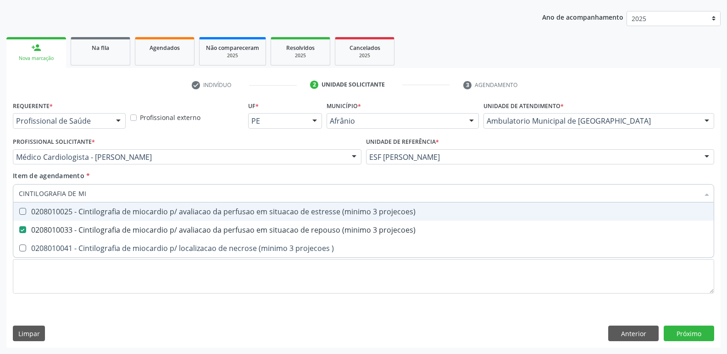
click at [144, 209] on div "0208010025 - Cintilografia de miocardio p/ avaliacao da perfusao em situacao de…" at bounding box center [363, 211] width 689 height 7
checkbox projecoes\) "true"
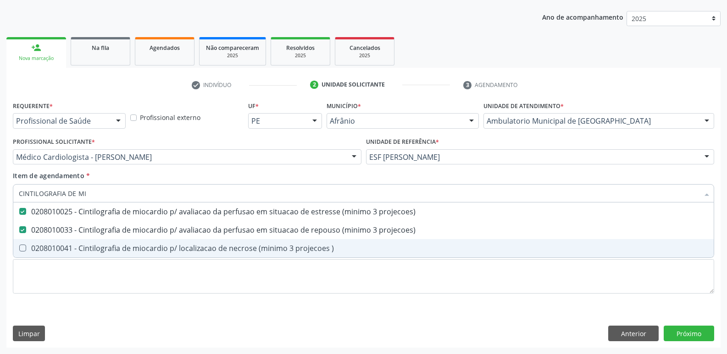
type input "CINTILOGRAFIA DE MI"
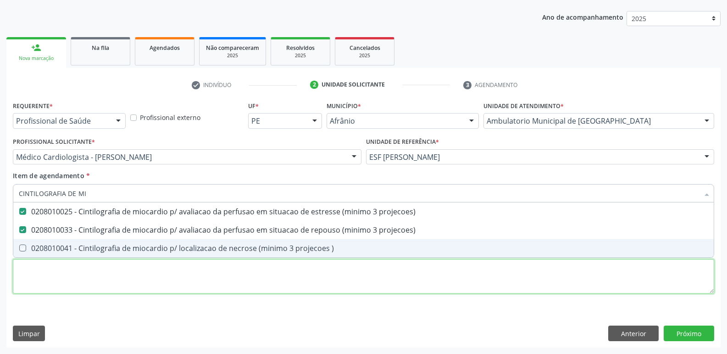
click at [177, 275] on div "Requerente * Profissional de Saúde Profissional de Saúde Paciente Nenhum result…" at bounding box center [363, 203] width 701 height 208
checkbox \) "true"
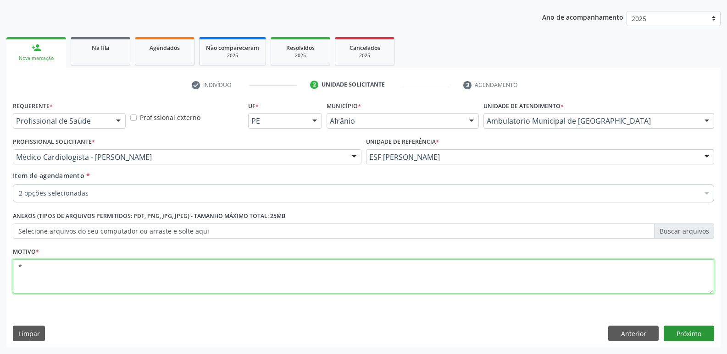
type textarea "*"
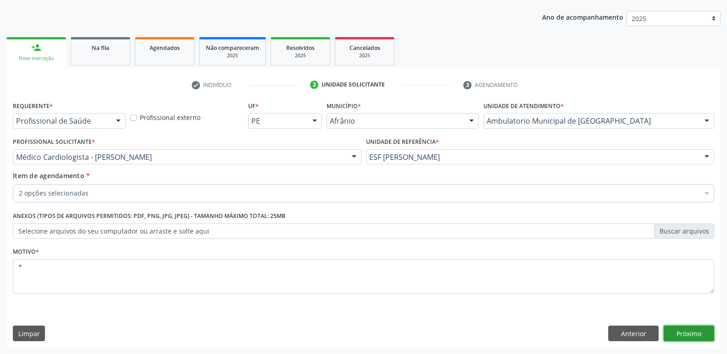
click at [679, 335] on button "Próximo" at bounding box center [688, 334] width 50 height 16
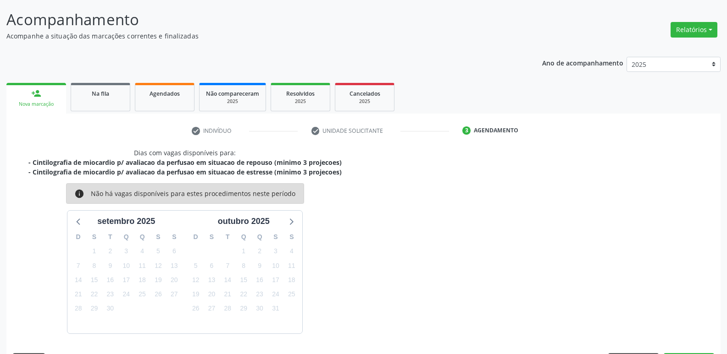
scroll to position [81, 0]
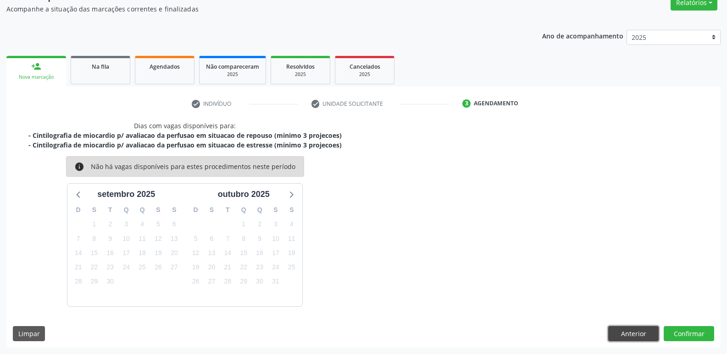
click at [646, 336] on button "Anterior" at bounding box center [633, 334] width 50 height 16
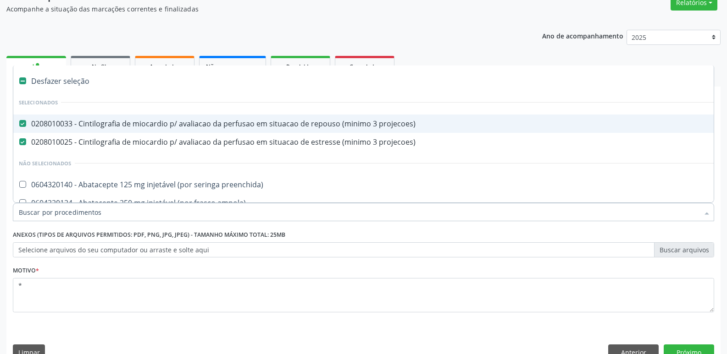
click at [217, 125] on div "0208010033 - Cintilografia de miocardio p/ avaliacao da perfusao em situacao de…" at bounding box center [372, 123] width 706 height 7
checkbox projecoes\) "false"
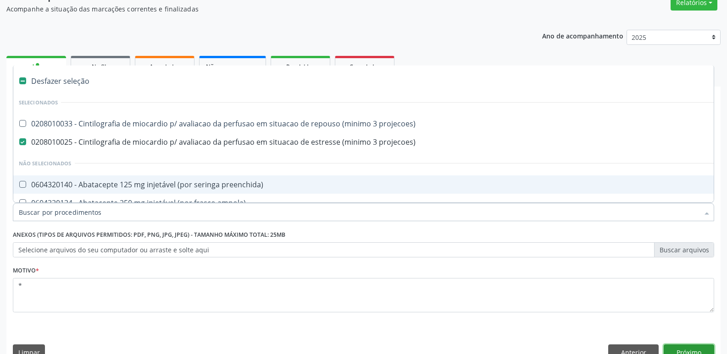
click at [688, 347] on button "Próximo" at bounding box center [688, 353] width 50 height 16
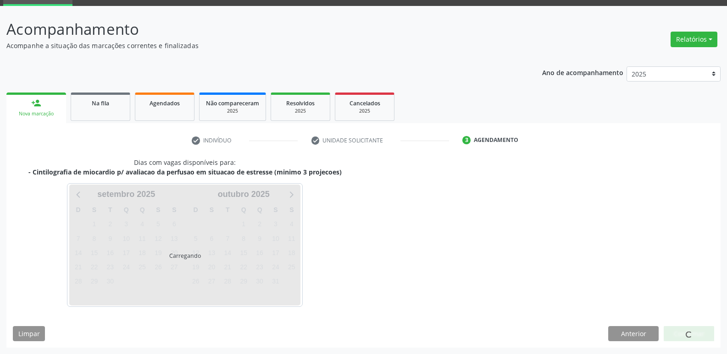
scroll to position [44, 0]
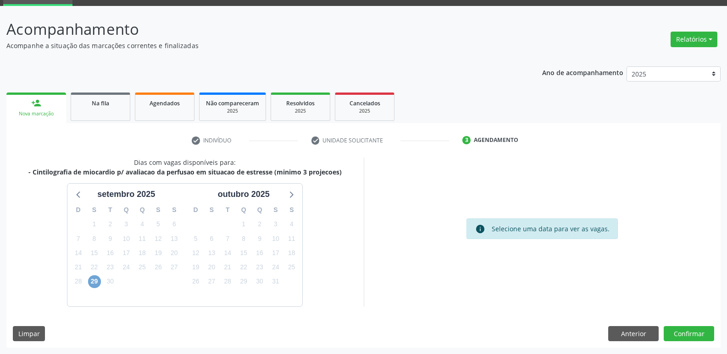
click at [92, 283] on span "29" at bounding box center [94, 282] width 13 height 13
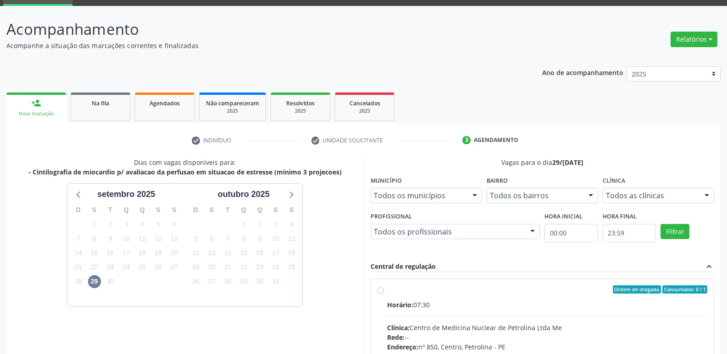
click at [447, 303] on div "Horário: 07:30" at bounding box center [547, 305] width 320 height 10
click at [384, 294] on input "Ordem de chegada Consumidos: 0 / 1 Horário: 07:30 Clínica: Centro de Medicina N…" at bounding box center [380, 290] width 6 height 8
radio input "true"
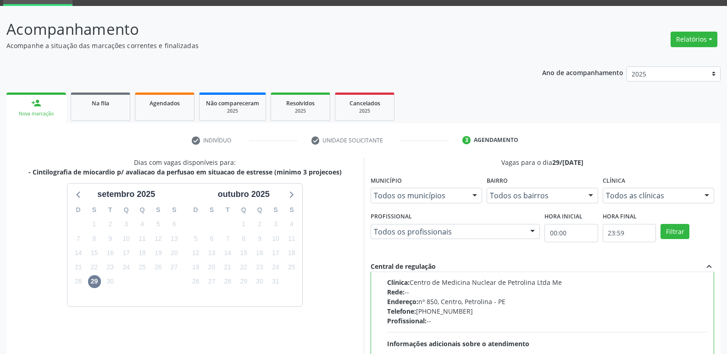
scroll to position [193, 0]
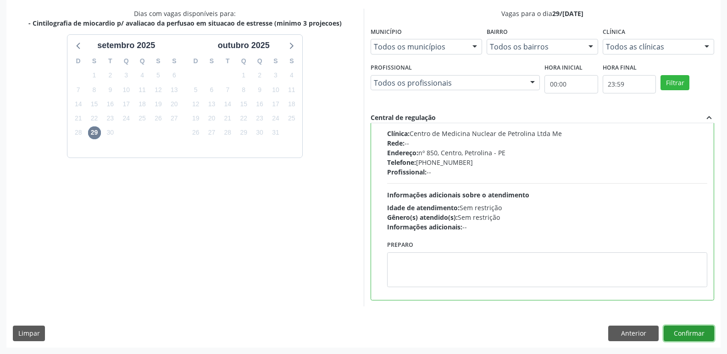
click at [688, 336] on button "Confirmar" at bounding box center [688, 334] width 50 height 16
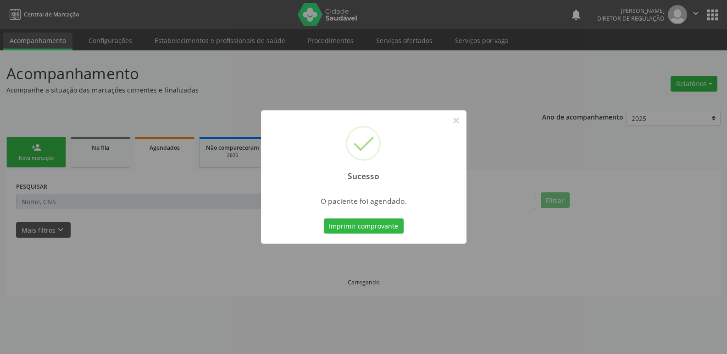
scroll to position [0, 0]
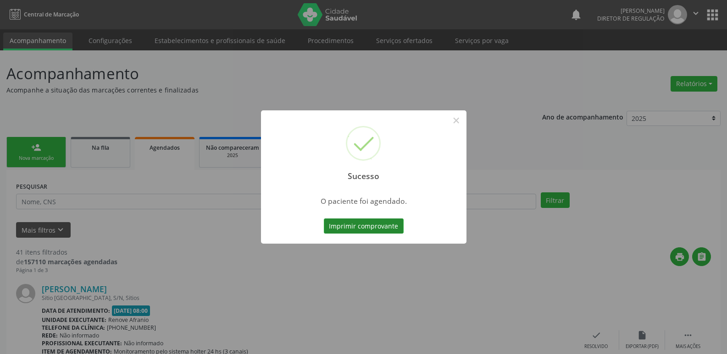
click at [383, 227] on button "Imprimir comprovante" at bounding box center [364, 227] width 80 height 16
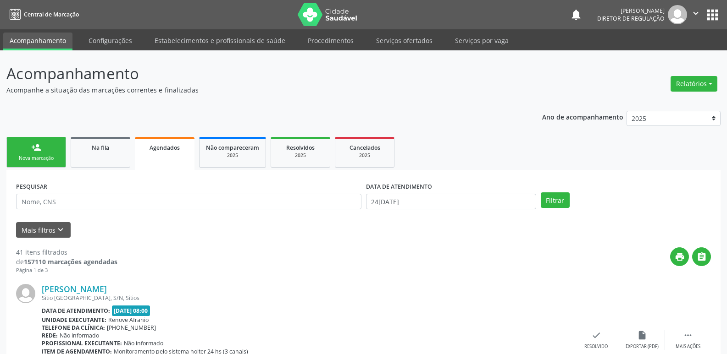
click at [56, 153] on link "person_add Nova marcação" at bounding box center [36, 152] width 60 height 31
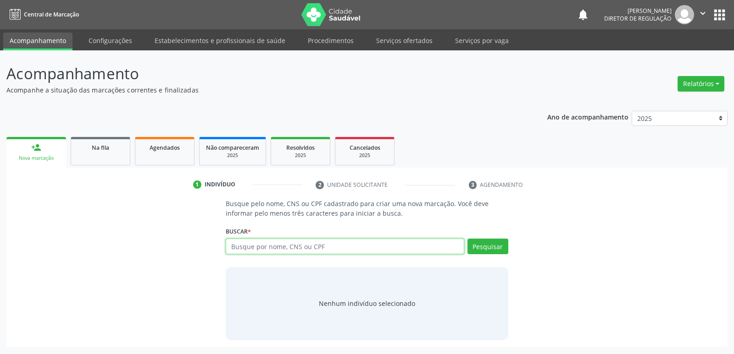
click at [251, 250] on input "text" at bounding box center [345, 247] width 238 height 16
type input "700205404466629"
click at [489, 245] on button "Pesquisar" at bounding box center [487, 247] width 41 height 16
type input "700205404466629"
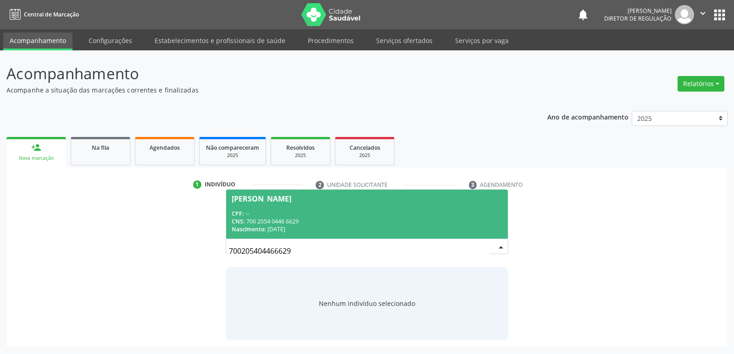
click at [297, 229] on div "Nascimento: 22/03/1966" at bounding box center [367, 230] width 270 height 8
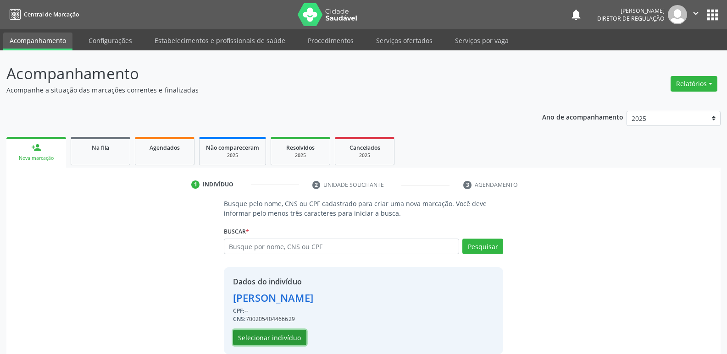
click at [278, 333] on button "Selecionar indivíduo" at bounding box center [269, 338] width 73 height 16
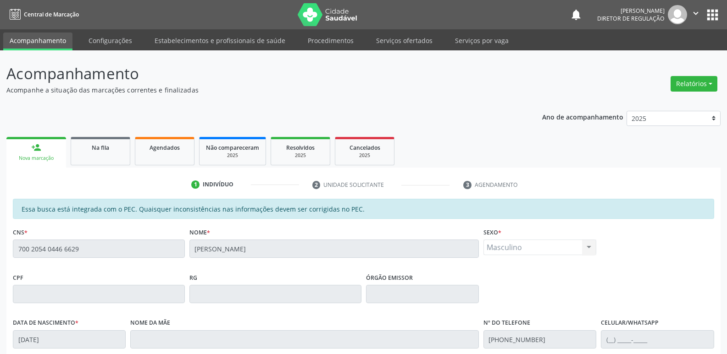
scroll to position [169, 0]
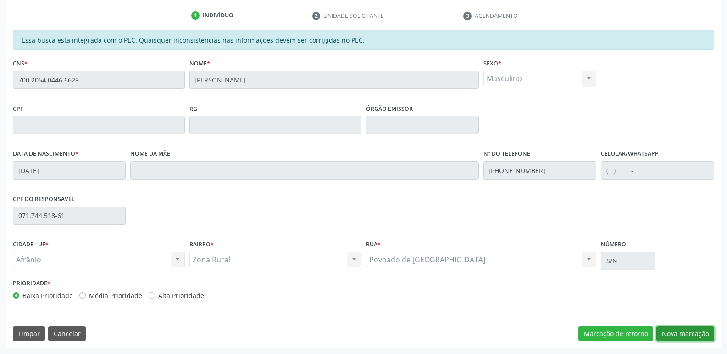
click at [673, 331] on button "Nova marcação" at bounding box center [685, 334] width 58 height 16
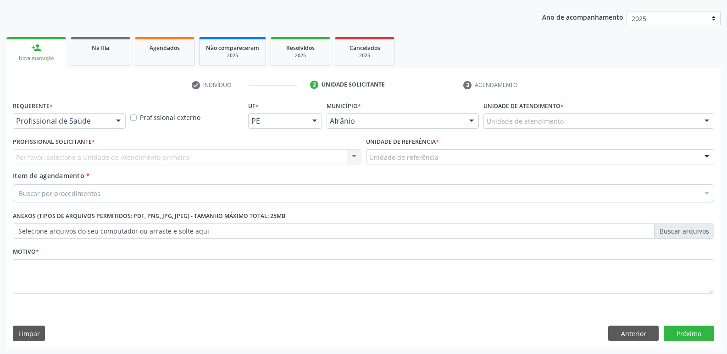
scroll to position [100, 0]
click at [560, 127] on div "Unidade de atendimento" at bounding box center [598, 121] width 231 height 16
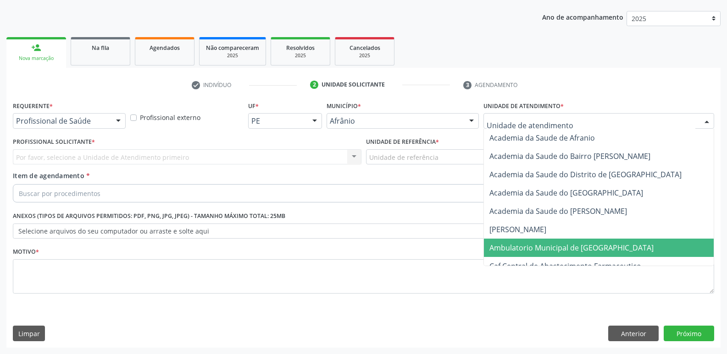
drag, startPoint x: 541, startPoint y: 244, endPoint x: 537, endPoint y: 242, distance: 4.7
click at [541, 244] on span "Ambulatorio Municipal de [GEOGRAPHIC_DATA]" at bounding box center [571, 248] width 164 height 10
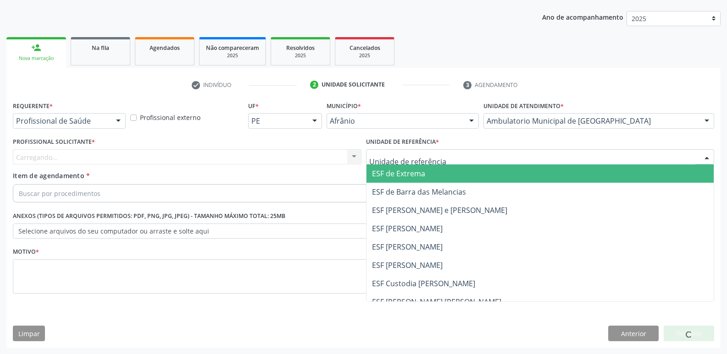
click at [463, 151] on div at bounding box center [540, 157] width 348 height 16
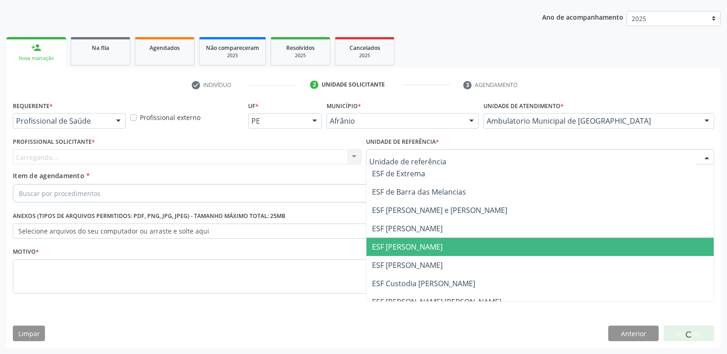
click at [431, 245] on span "ESF [PERSON_NAME]" at bounding box center [407, 247] width 71 height 10
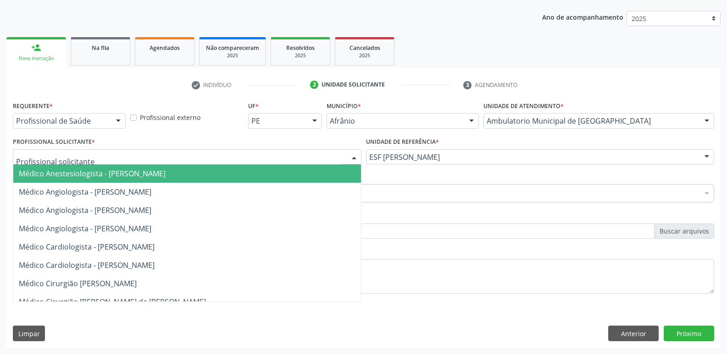
click at [249, 152] on div at bounding box center [187, 157] width 348 height 16
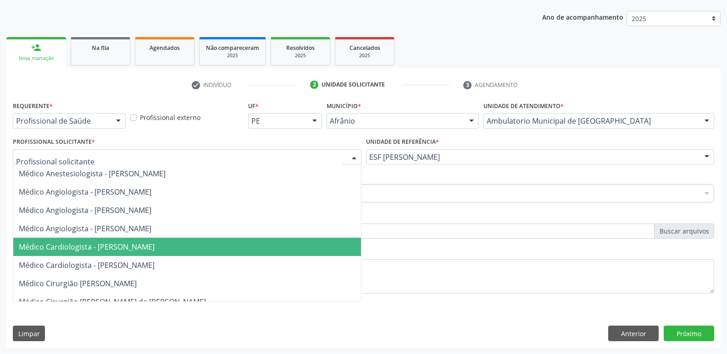
click at [234, 243] on span "Médico Cardiologista - [PERSON_NAME]" at bounding box center [187, 247] width 348 height 18
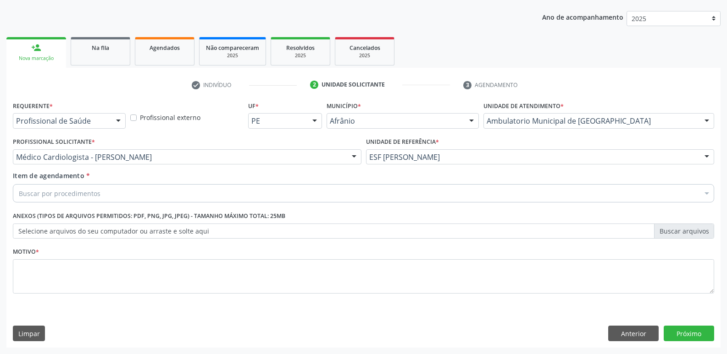
click at [166, 193] on div "Buscar por procedimentos" at bounding box center [363, 193] width 701 height 18
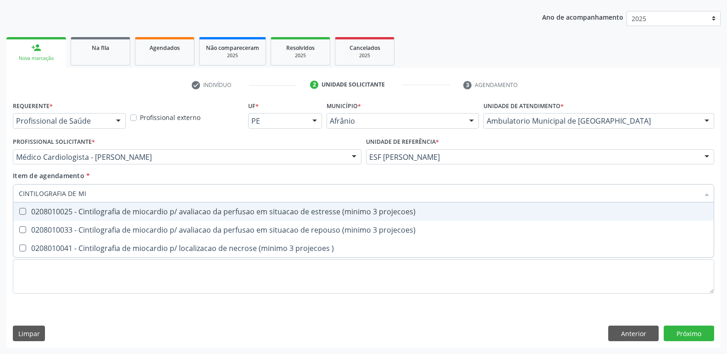
type input "CINTILOGRAFIA DE MIO"
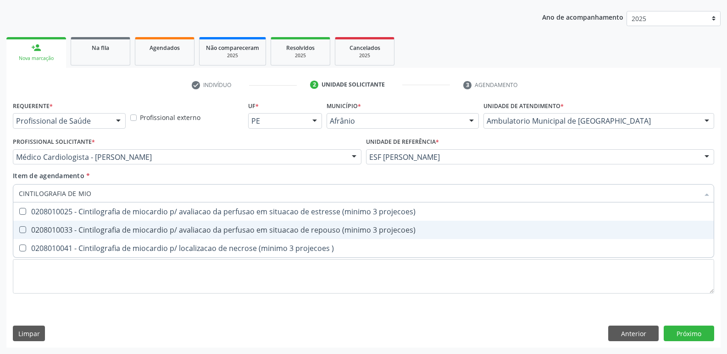
click at [135, 229] on div "0208010033 - Cintilografia de miocardio p/ avaliacao da perfusao em situacao de…" at bounding box center [363, 229] width 689 height 7
checkbox projecoes\) "true"
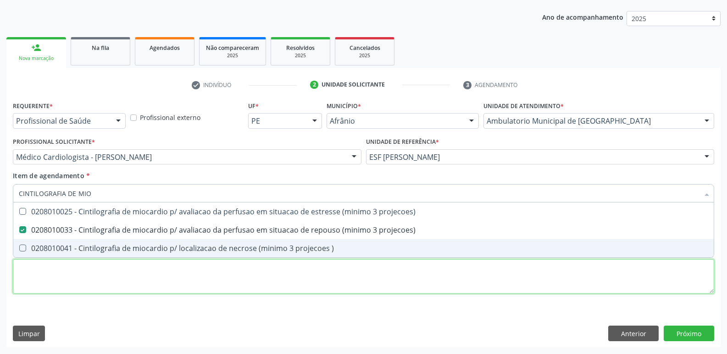
click at [142, 277] on div "Requerente * Profissional de Saúde Profissional de Saúde Paciente Nenhum result…" at bounding box center [363, 203] width 701 height 208
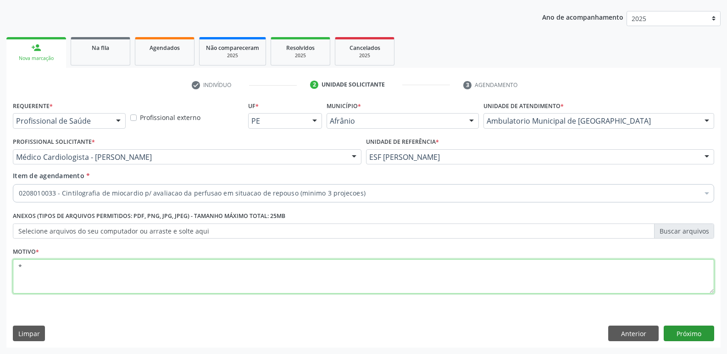
type textarea "*"
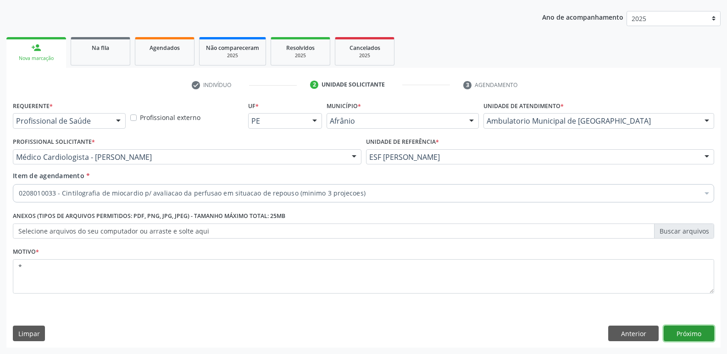
click at [691, 335] on button "Próximo" at bounding box center [688, 334] width 50 height 16
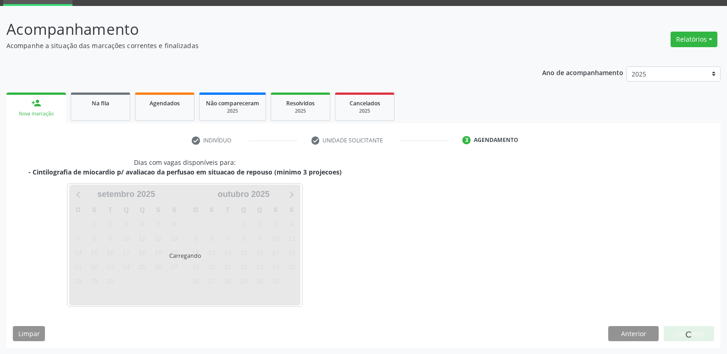
scroll to position [44, 0]
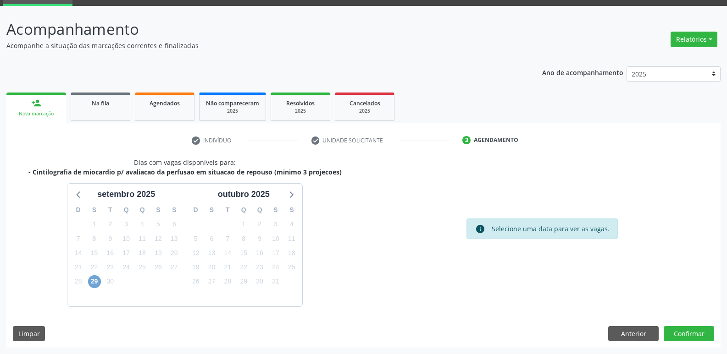
click at [93, 281] on span "29" at bounding box center [94, 282] width 13 height 13
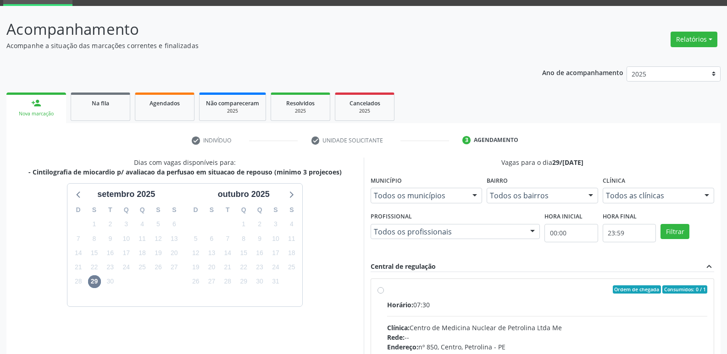
click at [407, 292] on div "Ordem de chegada Consumidos: 0 / 1" at bounding box center [547, 290] width 320 height 8
click at [384, 292] on input "Ordem de chegada Consumidos: 0 / 1 Horário: 07:30 Clínica: Centro de Medicina N…" at bounding box center [380, 290] width 6 height 8
radio input "true"
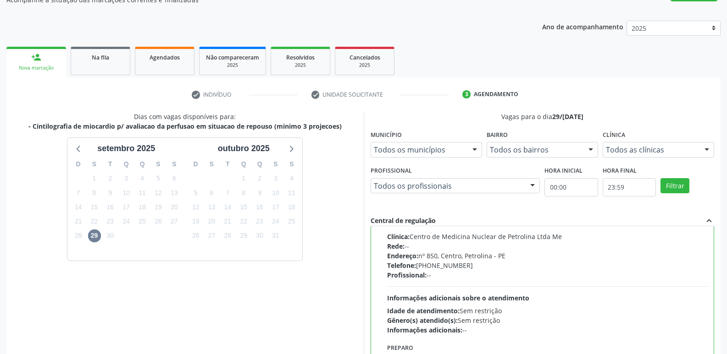
scroll to position [193, 0]
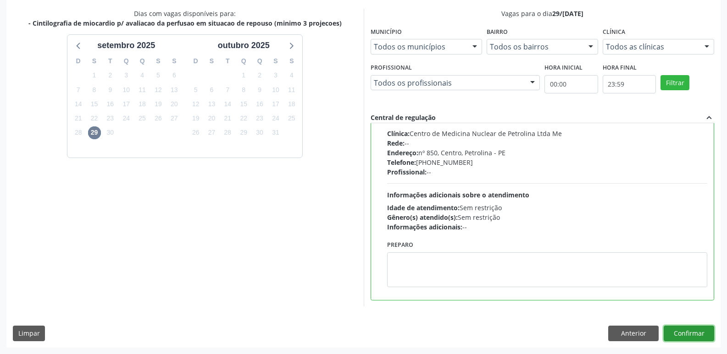
click at [698, 334] on button "Confirmar" at bounding box center [688, 334] width 50 height 16
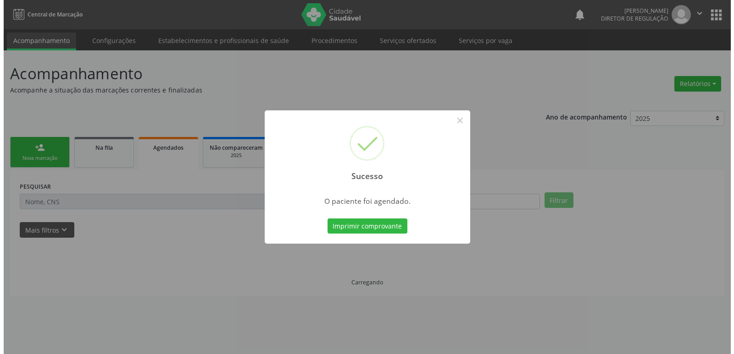
scroll to position [0, 0]
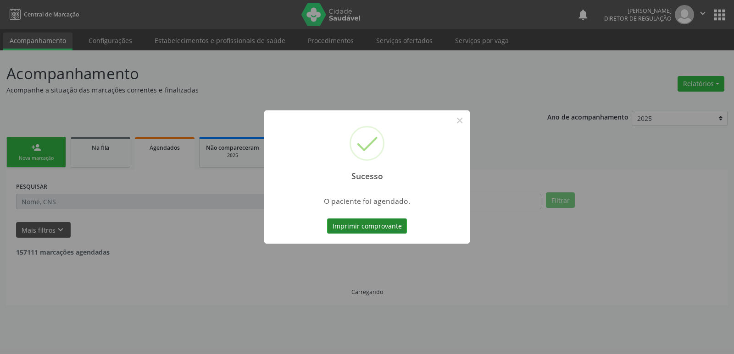
click at [397, 230] on button "Imprimir comprovante" at bounding box center [367, 227] width 80 height 16
